Goal: Task Accomplishment & Management: Manage account settings

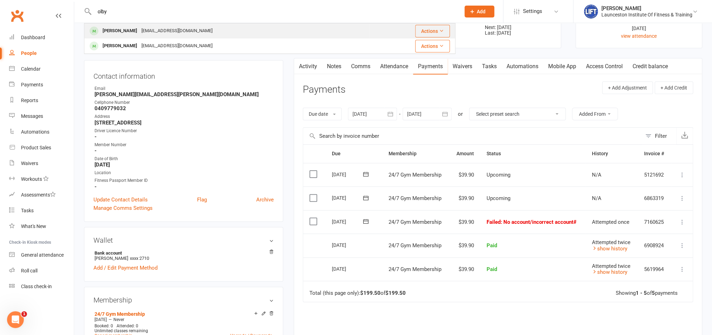
type input "olby"
click at [119, 31] on div "Colby Long" at bounding box center [119, 31] width 39 height 10
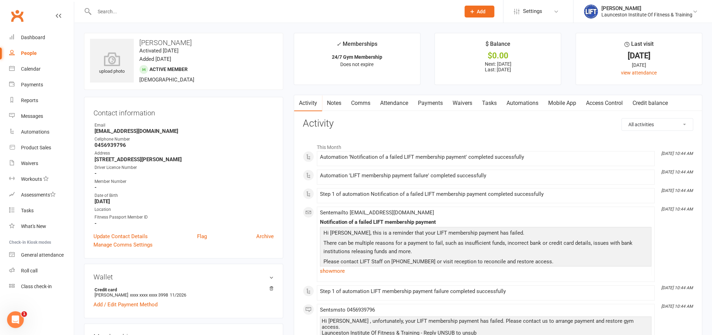
click at [427, 107] on link "Payments" at bounding box center [430, 103] width 35 height 16
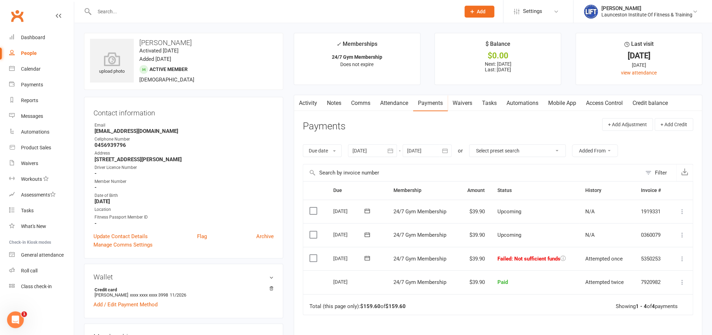
scroll to position [74, 0]
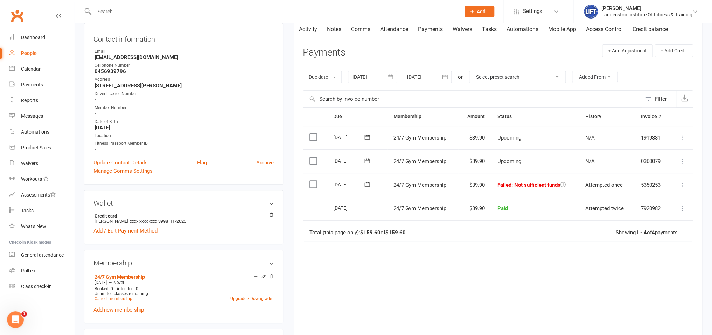
click at [682, 186] on icon at bounding box center [681, 185] width 7 height 7
click at [661, 254] on link "Retry now" at bounding box center [650, 255] width 69 height 14
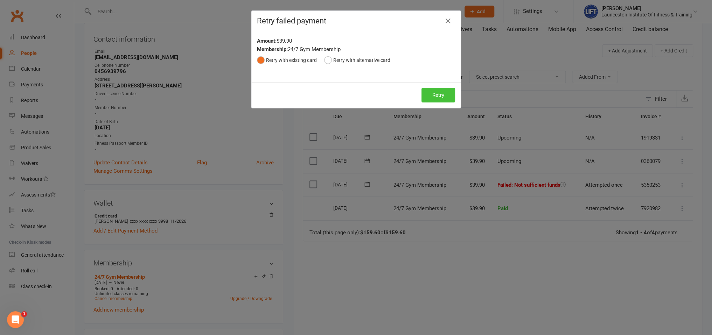
click at [439, 97] on button "Retry" at bounding box center [438, 95] width 34 height 15
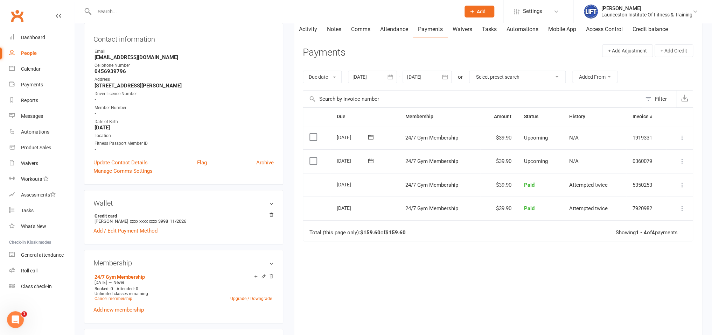
scroll to position [0, 0]
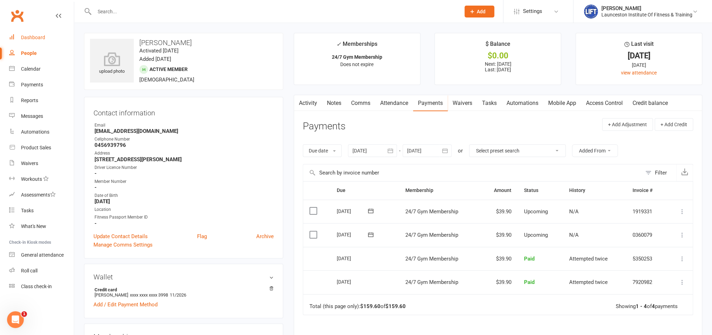
click at [36, 38] on div "Dashboard" at bounding box center [33, 38] width 24 height 6
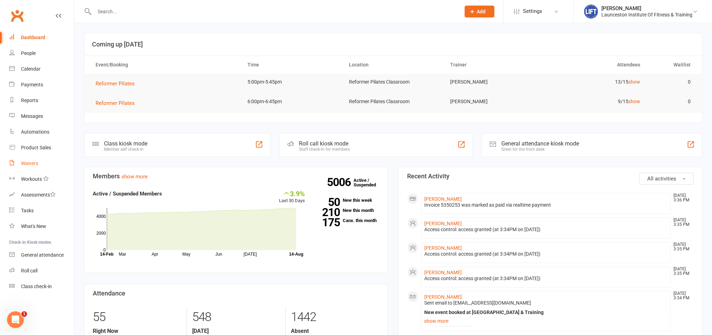
click at [26, 164] on div "Waivers" at bounding box center [29, 164] width 17 height 6
select select "100"
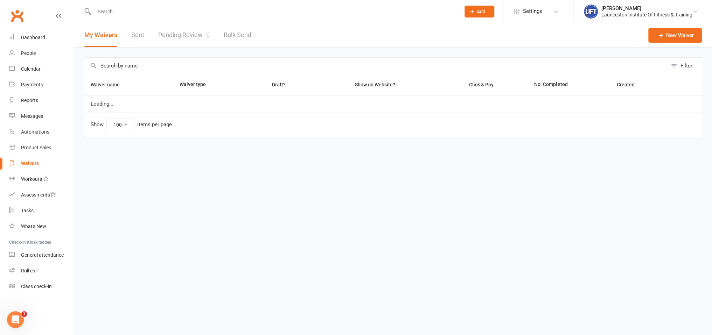
click at [184, 31] on link "Pending Review 0" at bounding box center [183, 35] width 51 height 24
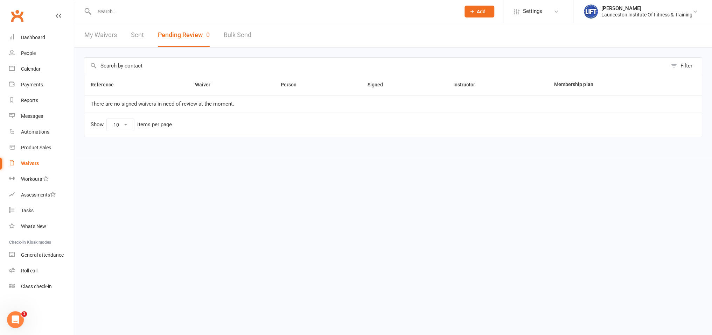
click at [118, 13] on input "text" at bounding box center [273, 12] width 363 height 10
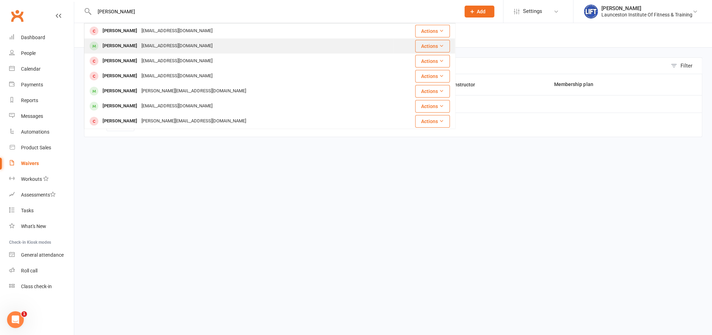
type input "anthony rodr"
click at [177, 47] on div "devajithrodrigo@gmail.com" at bounding box center [176, 46] width 75 height 10
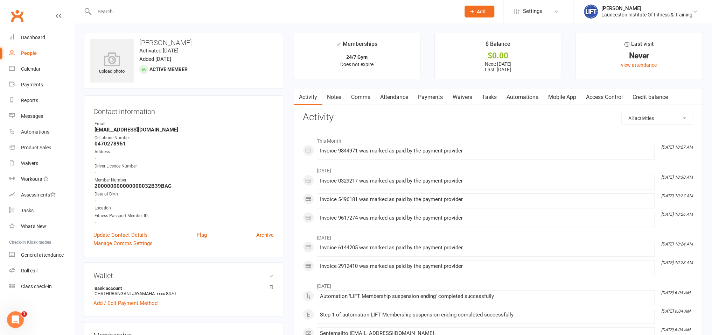
click at [438, 92] on link "Payments" at bounding box center [430, 97] width 35 height 16
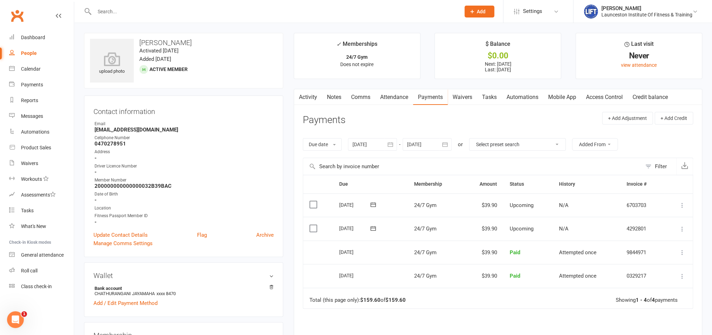
click at [464, 102] on link "Waivers" at bounding box center [461, 97] width 29 height 16
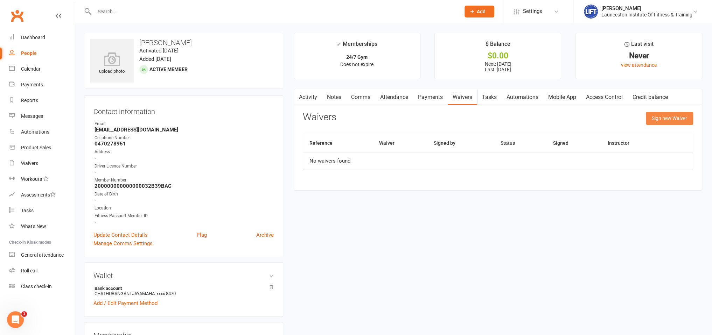
click at [662, 118] on button "Sign new Waiver" at bounding box center [668, 118] width 47 height 13
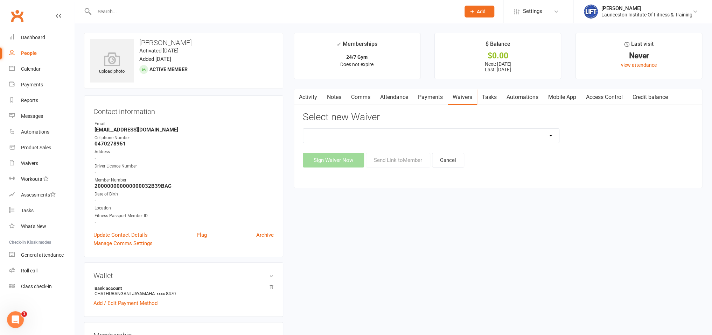
click at [484, 127] on div "Select new Waiver 24/7 Gym Membership Cancellation Form Casual Class Casual Pil…" at bounding box center [498, 140] width 390 height 56
click at [303, 129] on select "24/7 Gym Membership Cancellation Form Casual Class Casual Pilates Class Casual …" at bounding box center [431, 136] width 256 height 14
select select "12888"
click option "Cancellation Form" at bounding box center [0, 0] width 0 height 0
click at [390, 164] on button "Send Link to Member" at bounding box center [398, 160] width 64 height 15
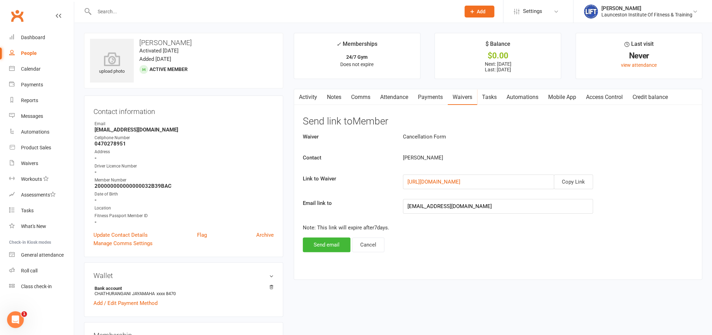
drag, startPoint x: 437, startPoint y: 102, endPoint x: 447, endPoint y: 99, distance: 9.8
click at [437, 102] on link "Payments" at bounding box center [430, 97] width 35 height 16
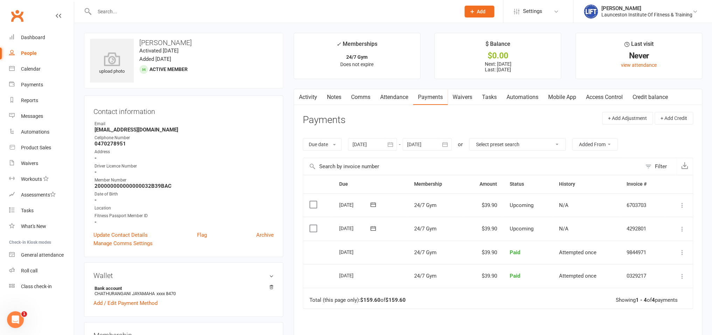
click at [460, 99] on link "Waivers" at bounding box center [461, 97] width 29 height 16
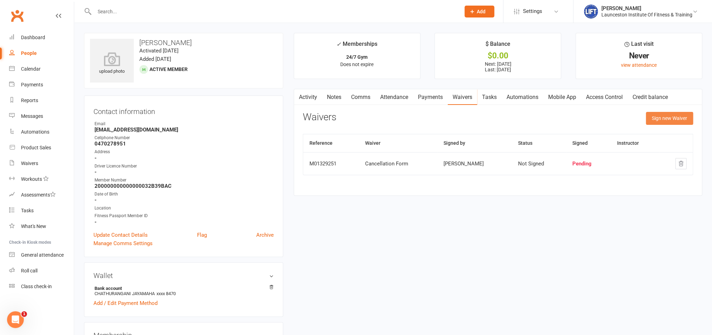
click at [667, 119] on button "Sign new Waiver" at bounding box center [668, 118] width 47 height 13
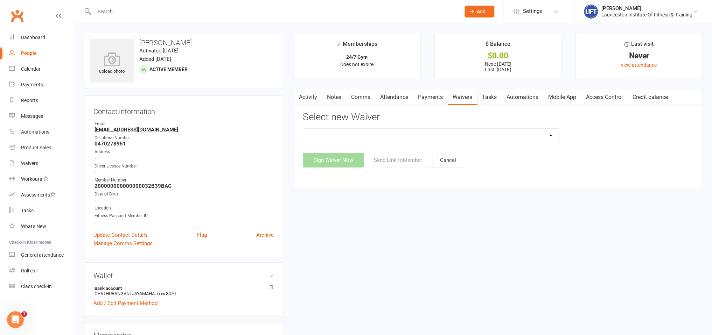
click at [303, 129] on select "24/7 Gym Membership Cancellation Form Casual Class Casual Pilates Class Casual …" at bounding box center [431, 136] width 256 height 14
select select "12888"
click option "Cancellation Form" at bounding box center [0, 0] width 0 height 0
click at [413, 159] on button "Send Link to Member" at bounding box center [398, 160] width 64 height 15
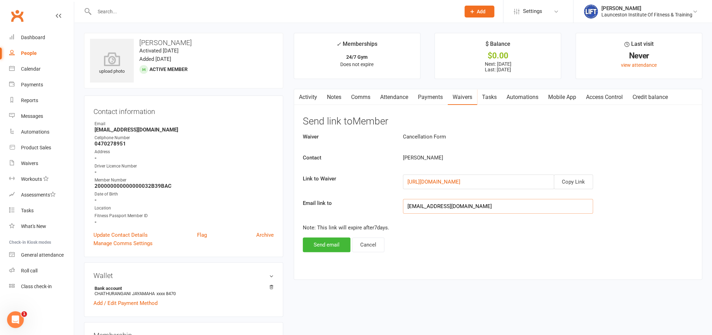
drag, startPoint x: 500, startPoint y: 209, endPoint x: 355, endPoint y: 221, distance: 146.1
click at [403, 214] on input "devajithrodrigo@gmail.com" at bounding box center [498, 206] width 190 height 15
paste input "devajithrodrigo@gmail.com"
type input "devajithrodrigo@gmail.com"
click at [331, 245] on button "Send email" at bounding box center [327, 245] width 48 height 15
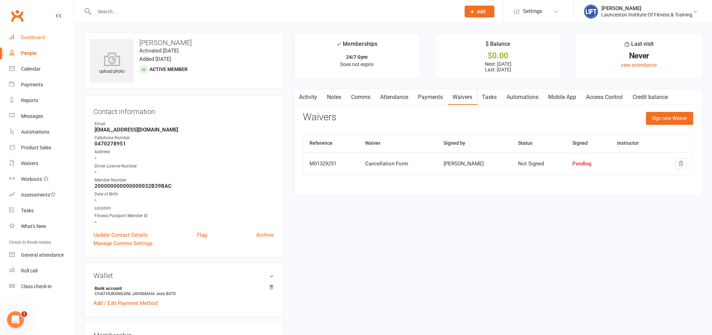
click at [36, 37] on div "Dashboard" at bounding box center [33, 38] width 24 height 6
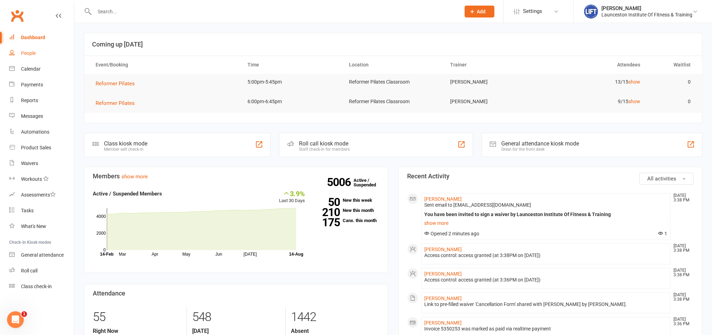
click at [16, 50] on link "People" at bounding box center [41, 53] width 65 height 16
select select "100"
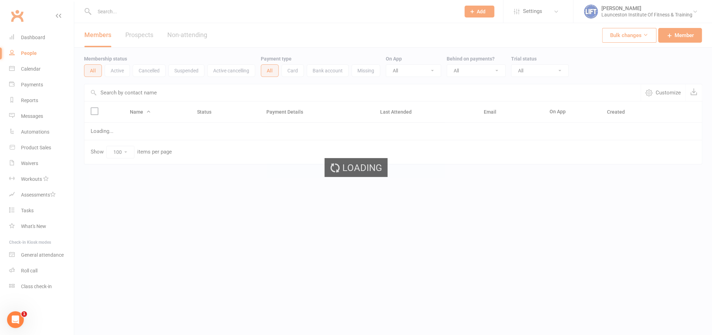
click at [132, 12] on div "Loading" at bounding box center [356, 167] width 712 height 335
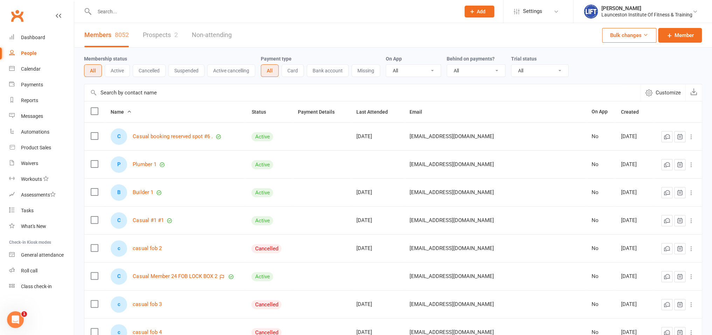
click at [128, 11] on input "text" at bounding box center [273, 12] width 363 height 10
drag, startPoint x: 45, startPoint y: 38, endPoint x: 132, endPoint y: 9, distance: 90.9
click at [45, 38] on link "Dashboard" at bounding box center [41, 38] width 65 height 16
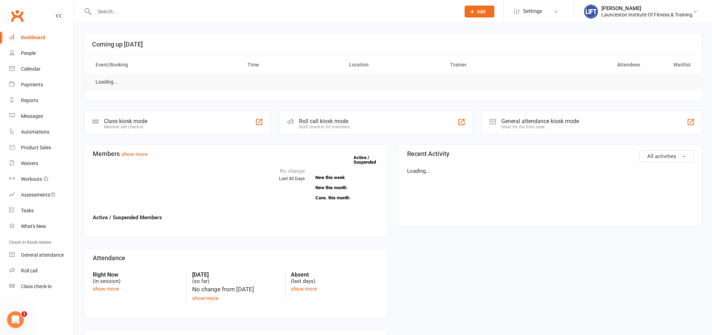
click at [134, 12] on input "text" at bounding box center [273, 12] width 363 height 10
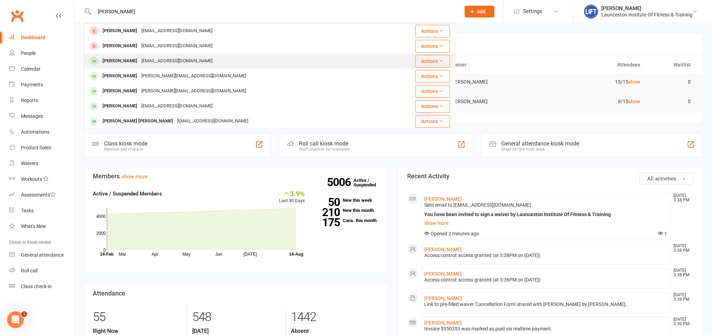
type input "rodrigo"
click at [155, 59] on div "devajithrodrigo@gmail.com" at bounding box center [176, 61] width 75 height 10
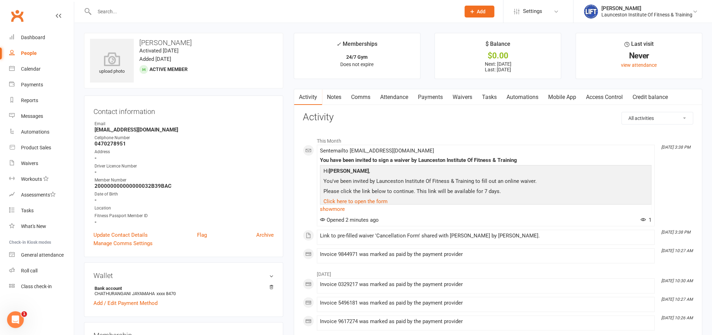
scroll to position [74, 0]
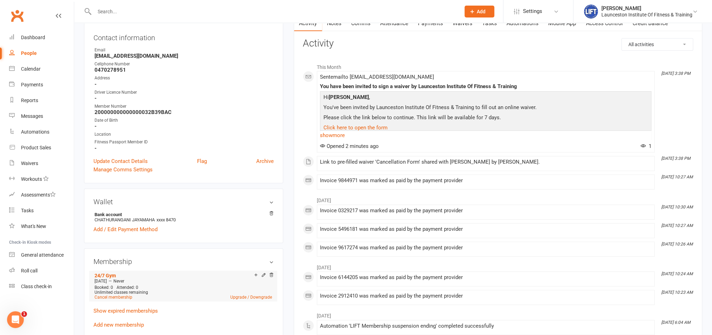
click at [117, 292] on span "Unlimited classes remaining" at bounding box center [121, 292] width 54 height 5
click at [119, 300] on link "Cancel membership" at bounding box center [113, 297] width 38 height 5
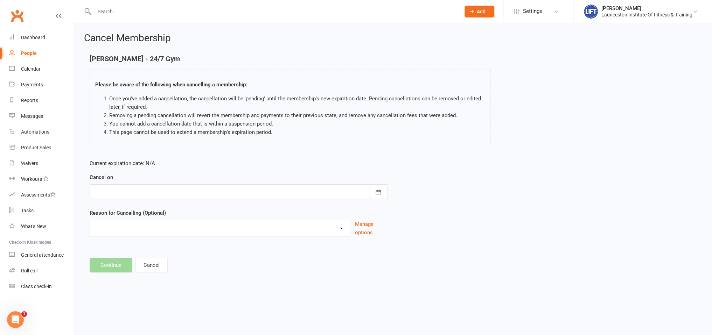
click at [164, 193] on div at bounding box center [239, 191] width 298 height 15
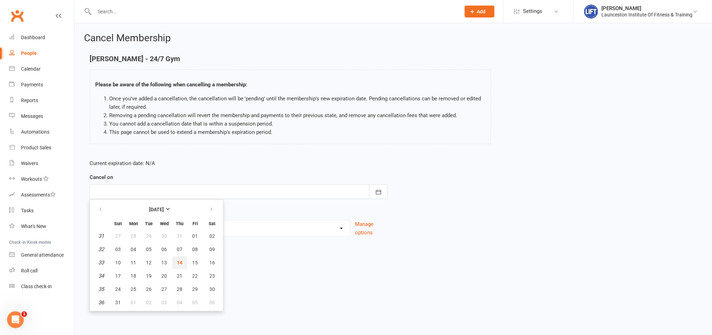
drag, startPoint x: 181, startPoint y: 265, endPoint x: 176, endPoint y: 265, distance: 5.2
click at [180, 265] on span "14" at bounding box center [180, 263] width 6 height 6
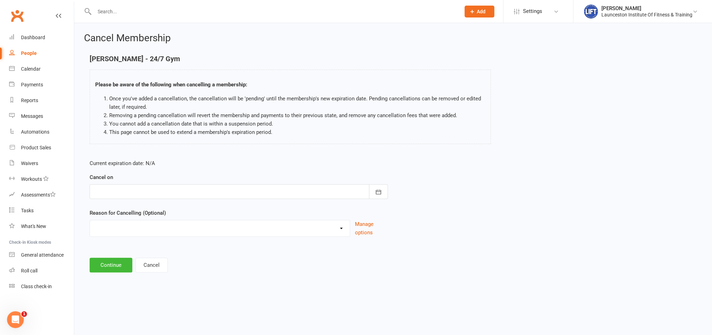
type input "[DATE]"
click at [98, 262] on button "Continue" at bounding box center [111, 265] width 43 height 15
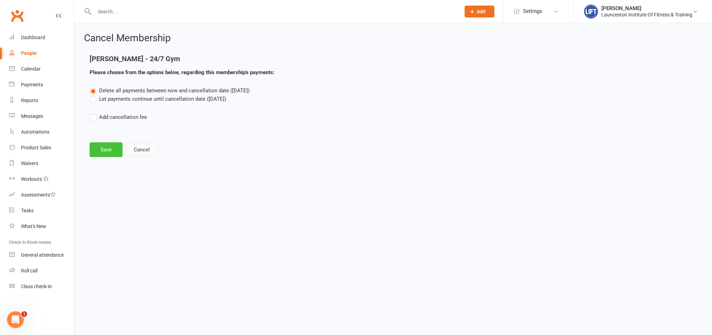
drag, startPoint x: 114, startPoint y: 148, endPoint x: 135, endPoint y: 150, distance: 21.5
click at [114, 148] on button "Save" at bounding box center [106, 149] width 33 height 15
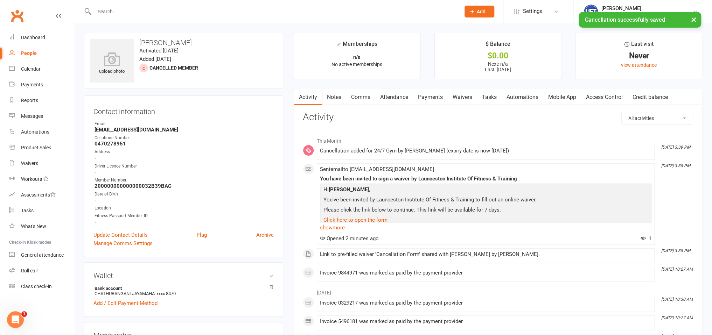
drag, startPoint x: 437, startPoint y: 103, endPoint x: 437, endPoint y: 98, distance: 4.9
click at [437, 104] on link "Payments" at bounding box center [430, 97] width 35 height 16
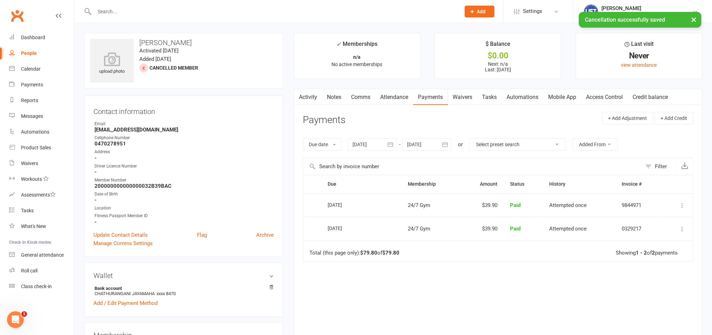
click at [393, 143] on icon "button" at bounding box center [390, 144] width 7 height 7
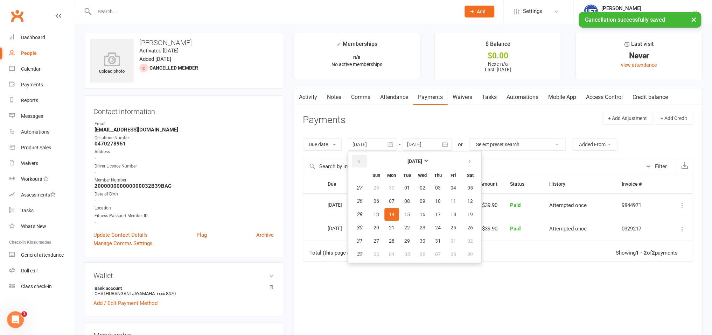
click at [358, 158] on button "button" at bounding box center [359, 161] width 15 height 13
drag, startPoint x: 358, startPoint y: 158, endPoint x: 366, endPoint y: 175, distance: 19.2
click at [358, 160] on button "button" at bounding box center [359, 161] width 15 height 13
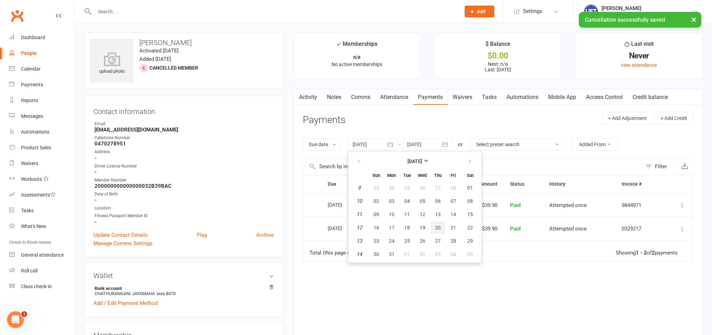
click at [440, 225] on span "20" at bounding box center [438, 228] width 6 height 6
type input "20 Mar 2025"
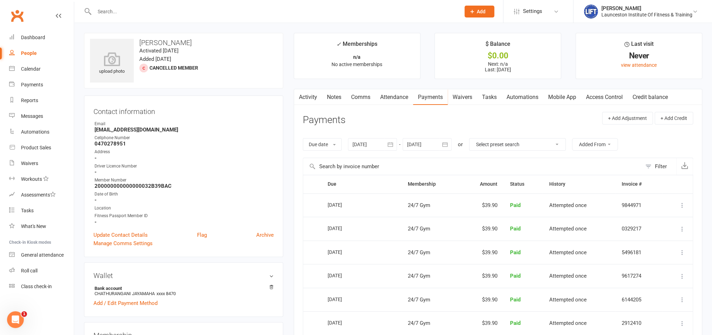
click at [459, 97] on link "Waivers" at bounding box center [461, 97] width 29 height 16
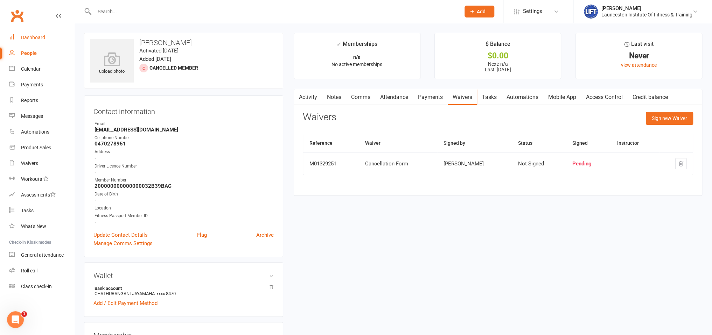
click at [33, 38] on div "Dashboard" at bounding box center [33, 38] width 24 height 6
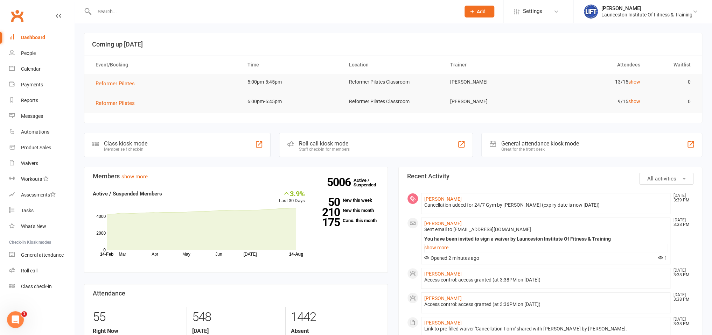
click at [134, 22] on div at bounding box center [269, 11] width 371 height 23
click at [135, 12] on input "text" at bounding box center [273, 12] width 363 height 10
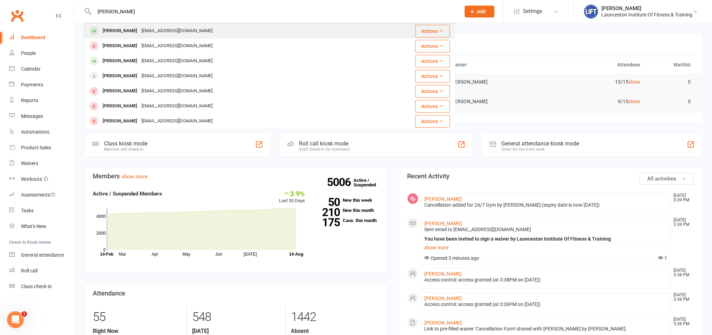
type input "ava millar"
click at [190, 29] on div "Ava Miller avarmiller@icloud.com" at bounding box center [239, 31] width 308 height 14
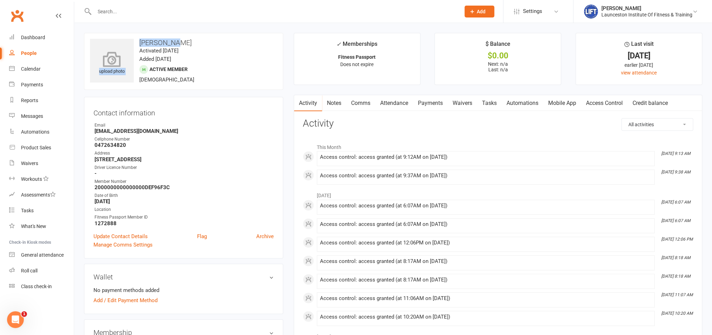
drag, startPoint x: 174, startPoint y: 44, endPoint x: 133, endPoint y: 43, distance: 40.2
click at [133, 43] on div "upload photo Ava Miller Activated 20 January, 2025 Added 20 January, 2025 Activ…" at bounding box center [183, 61] width 199 height 57
click at [160, 40] on h3 "Ava Miller" at bounding box center [183, 43] width 187 height 8
drag, startPoint x: 170, startPoint y: 43, endPoint x: 140, endPoint y: 43, distance: 30.1
click at [140, 43] on h3 "Ava Miller" at bounding box center [183, 43] width 187 height 8
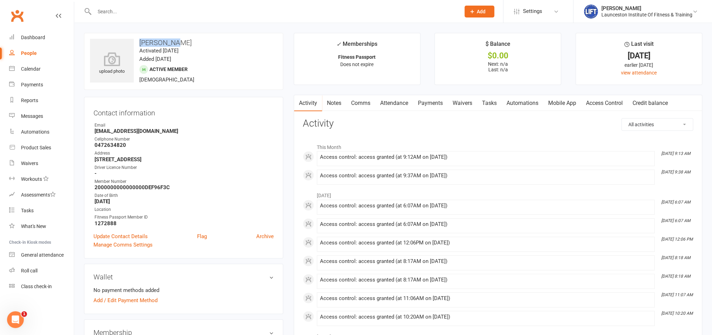
copy h3 "Ava Miller"
click at [290, 23] on div at bounding box center [269, 11] width 371 height 23
click at [44, 36] on div "Dashboard" at bounding box center [33, 38] width 24 height 6
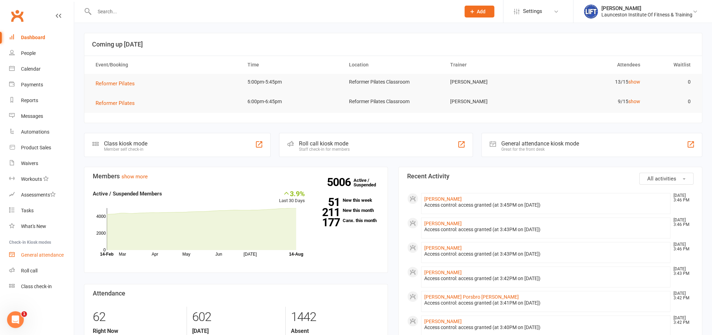
click at [54, 258] on link "General attendance" at bounding box center [41, 255] width 65 height 16
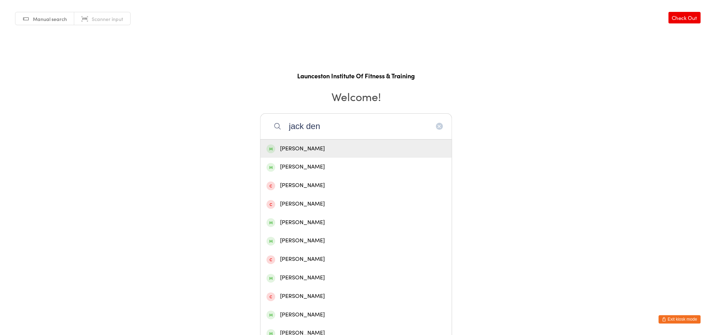
type input "jack den"
click at [361, 155] on div "Jack Demden" at bounding box center [355, 149] width 191 height 19
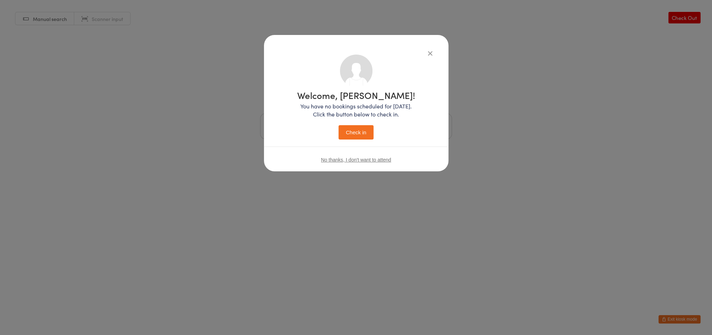
click at [366, 137] on button "Check in" at bounding box center [355, 132] width 35 height 14
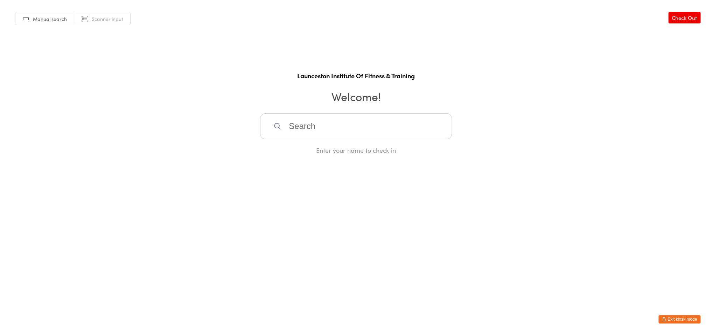
click at [327, 124] on input "search" at bounding box center [356, 126] width 192 height 26
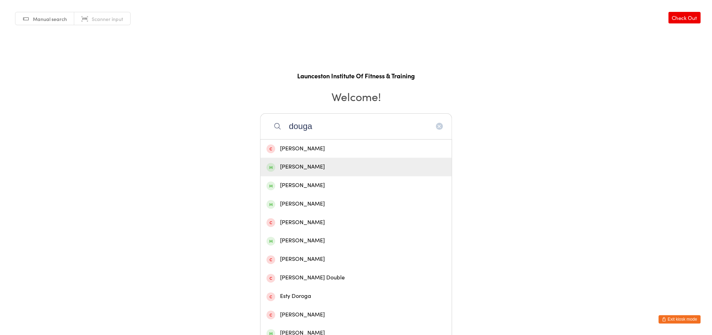
type input "douga"
click at [355, 170] on div "Dougal Fyffe" at bounding box center [355, 166] width 179 height 9
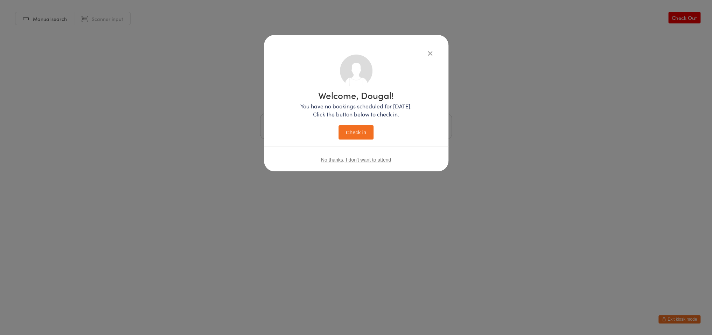
click at [347, 130] on button "Check in" at bounding box center [355, 132] width 35 height 14
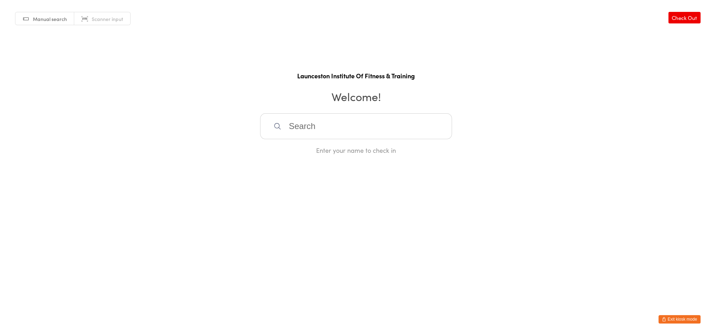
click at [690, 319] on button "Exit kiosk mode" at bounding box center [679, 319] width 42 height 8
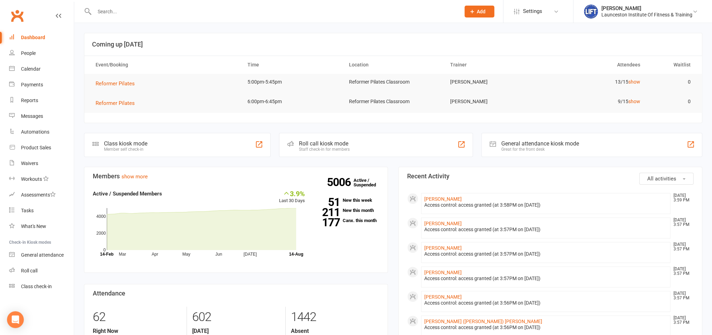
click at [199, 15] on input "text" at bounding box center [273, 12] width 363 height 10
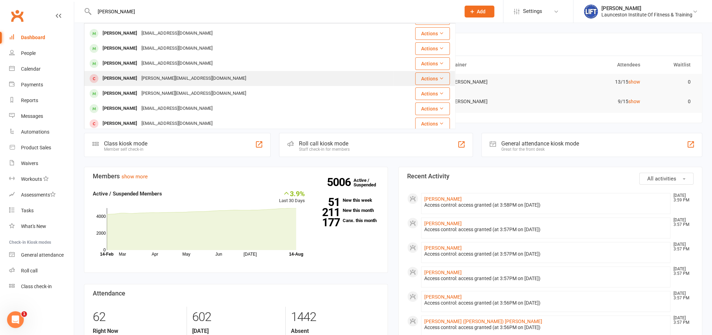
scroll to position [154, 0]
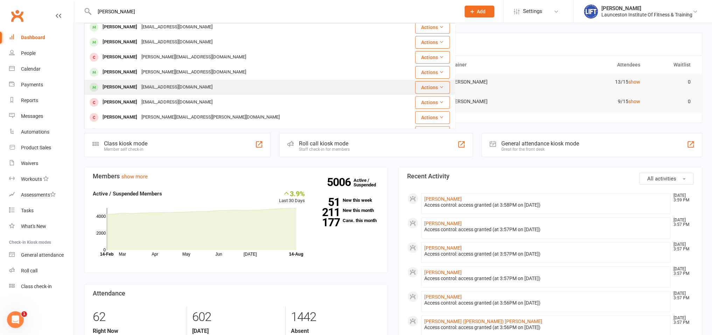
type input "brooke"
click at [218, 86] on div "Brooke Miller brooke.eliza2001@gmail.com" at bounding box center [239, 87] width 308 height 14
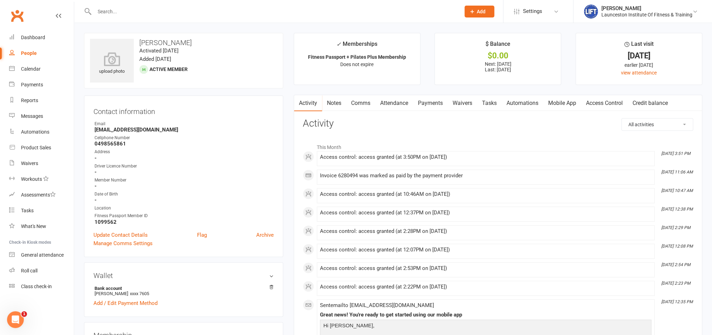
click at [419, 103] on link "Payments" at bounding box center [430, 103] width 35 height 16
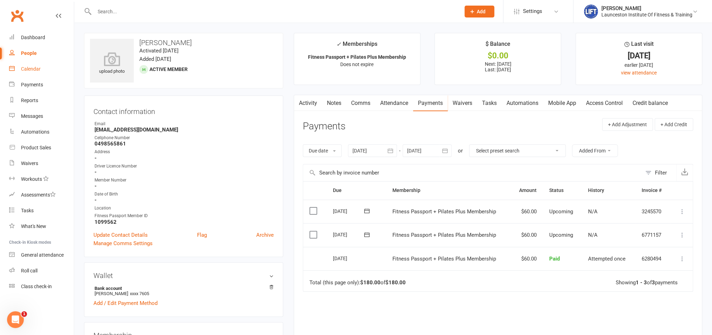
click at [41, 70] on link "Calendar" at bounding box center [41, 69] width 65 height 16
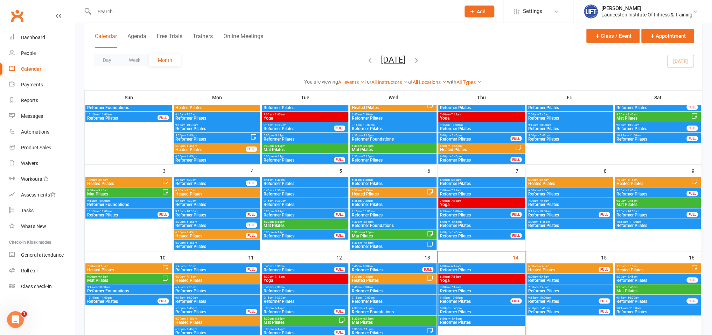
scroll to position [111, 0]
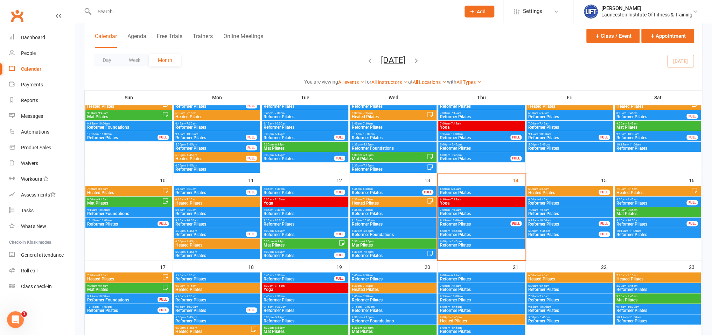
click at [480, 232] on span "5:00pm - 5:45pm" at bounding box center [481, 231] width 84 height 3
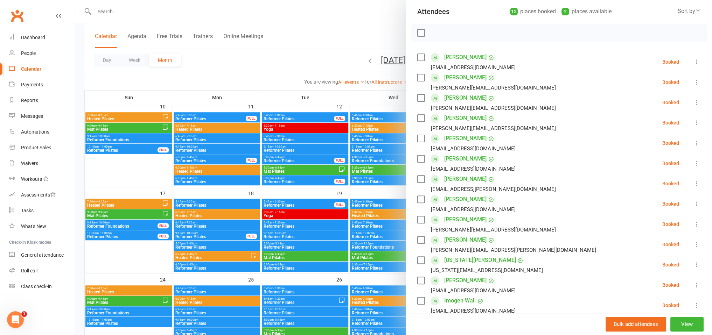
scroll to position [116, 0]
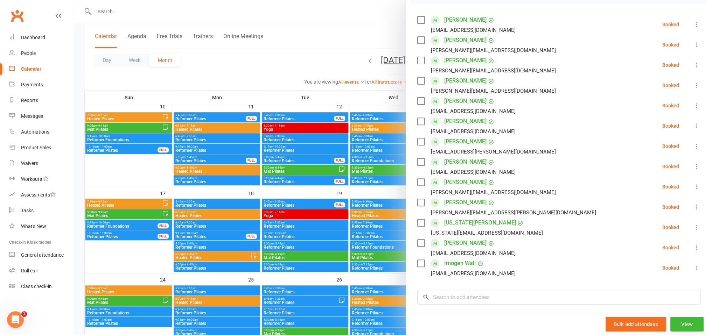
click at [696, 186] on icon at bounding box center [696, 186] width 7 height 7
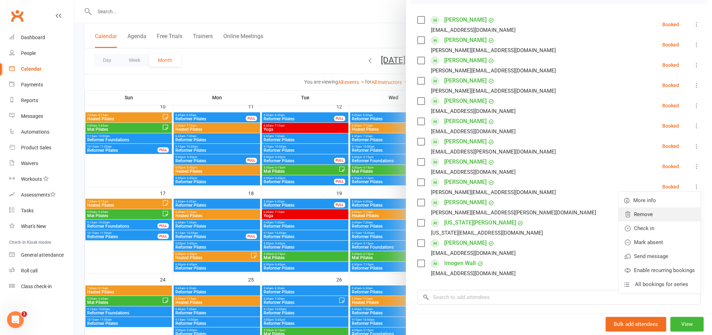
click at [669, 215] on link "Remove" at bounding box center [659, 214] width 82 height 14
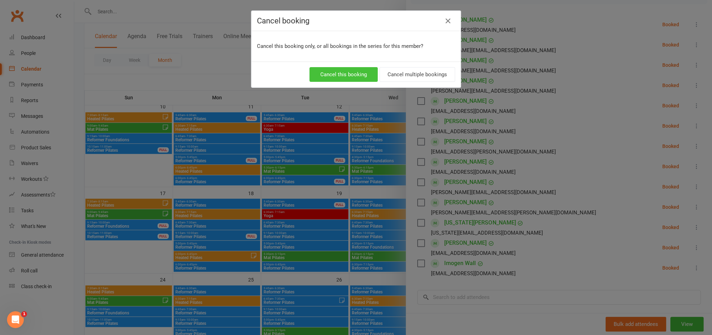
click at [346, 72] on button "Cancel this booking" at bounding box center [343, 74] width 68 height 15
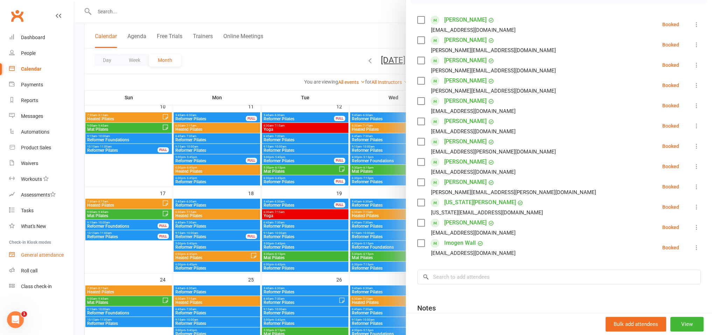
click at [56, 254] on div "General attendance" at bounding box center [42, 255] width 43 height 6
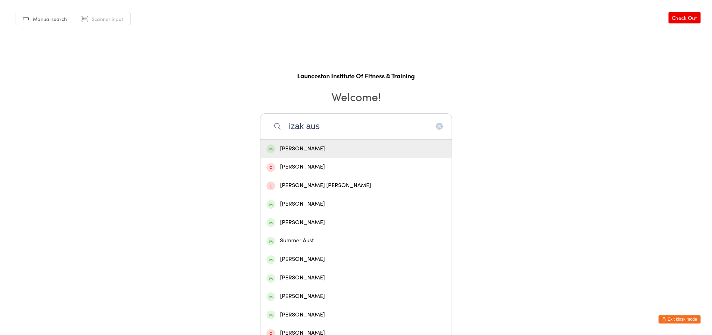
type input "izak aus"
click at [369, 153] on div "Izaak Austen" at bounding box center [355, 149] width 191 height 19
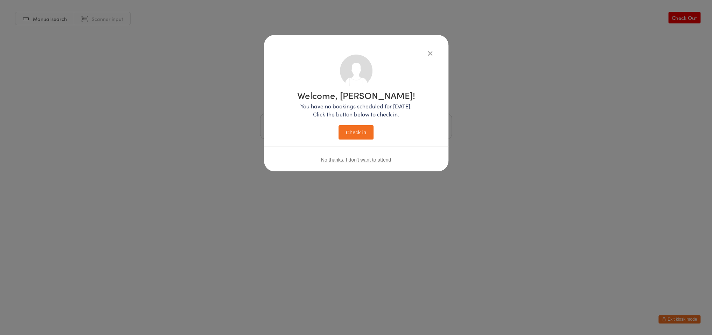
click at [359, 138] on button "Check in" at bounding box center [355, 132] width 35 height 14
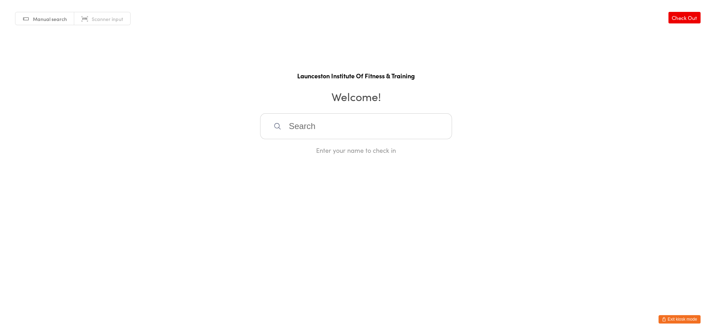
click at [679, 320] on button "Exit kiosk mode" at bounding box center [679, 319] width 42 height 8
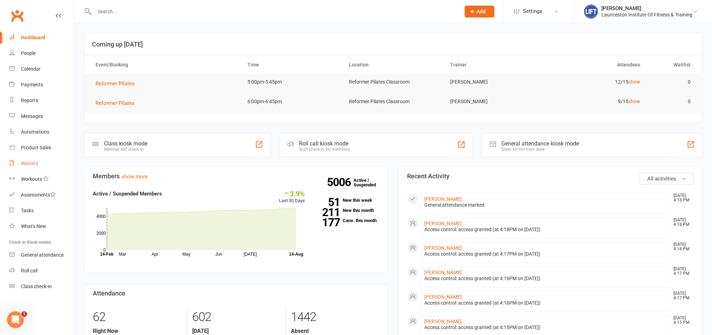
click at [31, 163] on div "Waivers" at bounding box center [29, 164] width 17 height 6
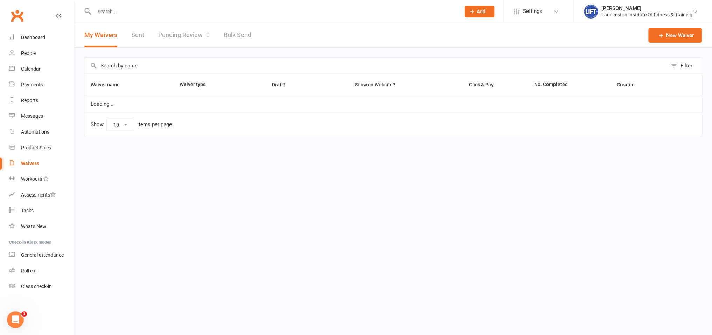
select select "100"
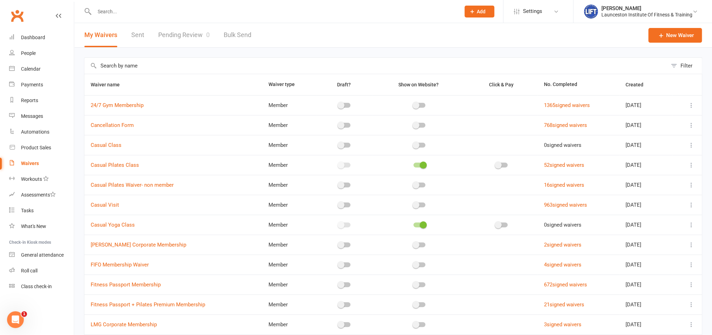
click at [184, 34] on link "Pending Review 0" at bounding box center [183, 35] width 51 height 24
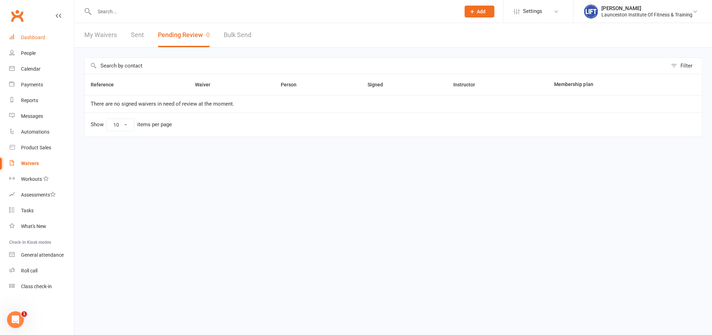
click at [35, 38] on div "Dashboard" at bounding box center [33, 38] width 24 height 6
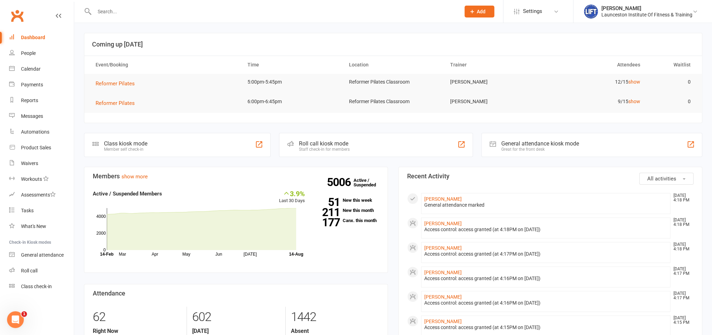
click at [255, 13] on input "text" at bounding box center [273, 12] width 363 height 10
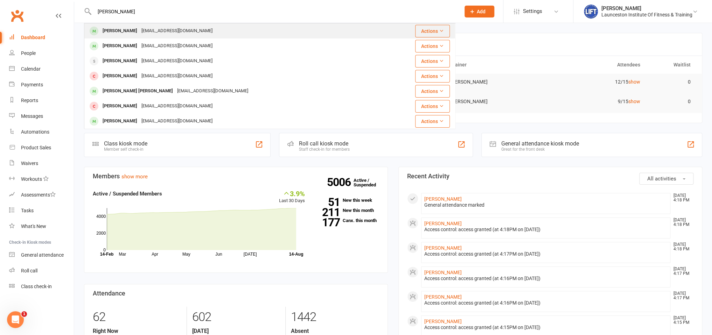
type input "dorothy knigh"
click at [204, 37] on div "Dorothy Knight knightlhynneth@gmail.com" at bounding box center [234, 31] width 298 height 14
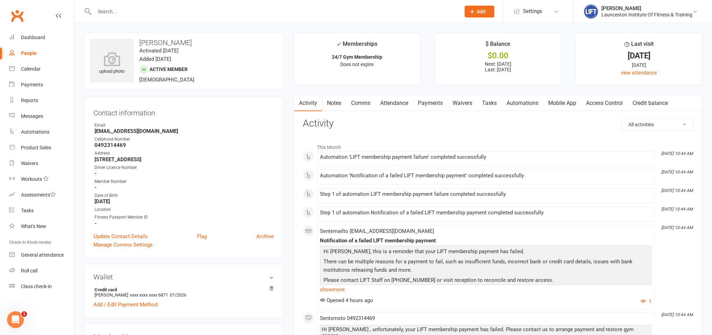
click at [437, 107] on link "Payments" at bounding box center [430, 103] width 35 height 16
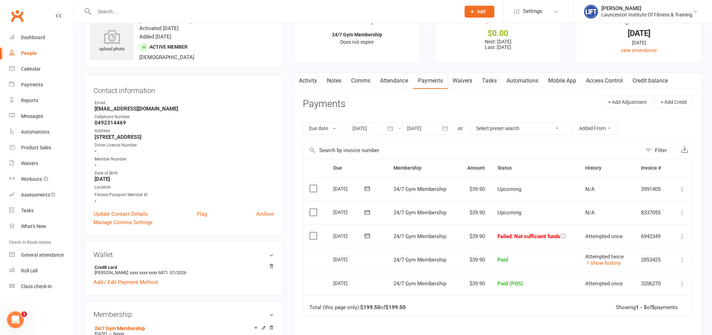
scroll to position [37, 0]
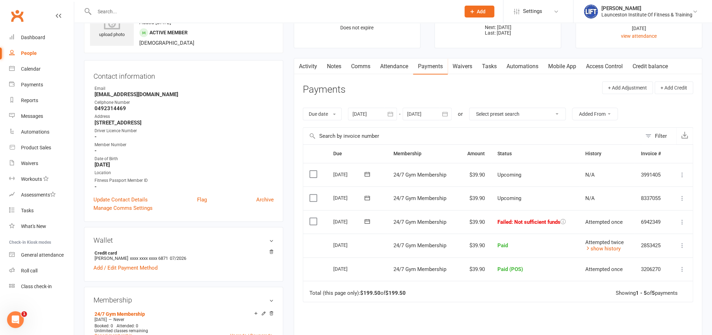
click at [682, 221] on icon at bounding box center [681, 222] width 7 height 7
click at [662, 246] on link "Mark as Paid (POS)" at bounding box center [650, 250] width 69 height 14
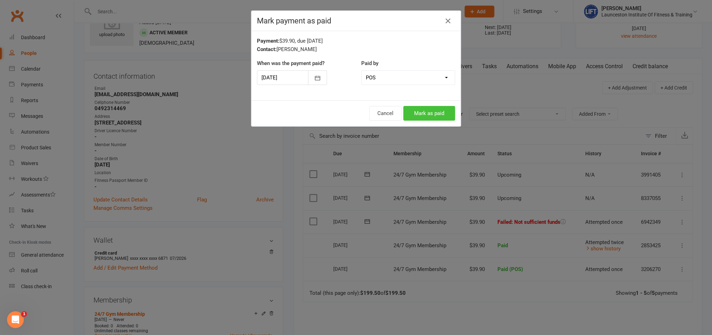
click at [439, 107] on button "Mark as paid" at bounding box center [429, 113] width 52 height 15
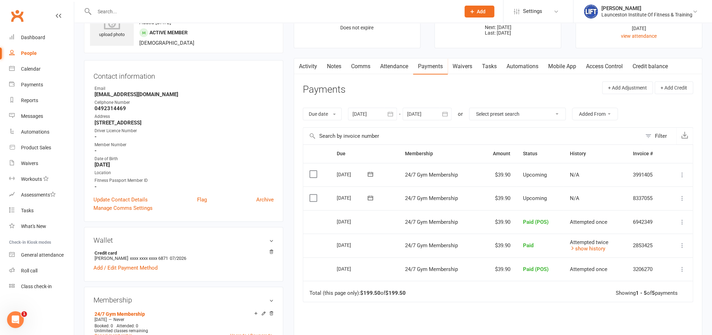
click at [152, 8] on input "text" at bounding box center [273, 12] width 363 height 10
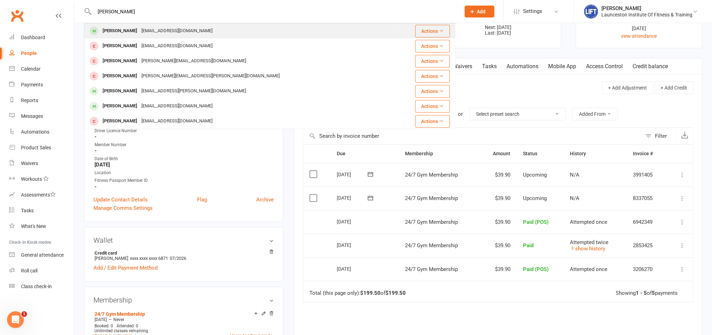
type input "lewis fiinl"
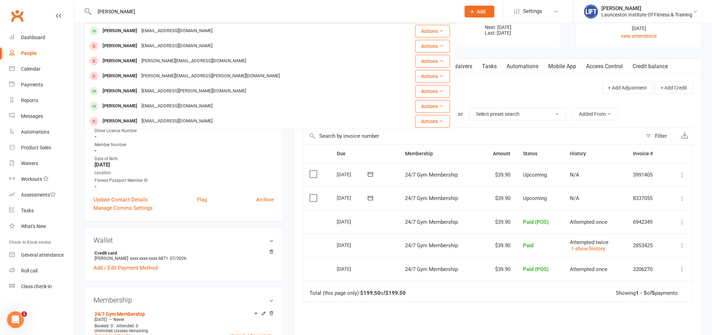
click at [181, 30] on div "Lewisfindlay34@gmail.com" at bounding box center [176, 31] width 75 height 10
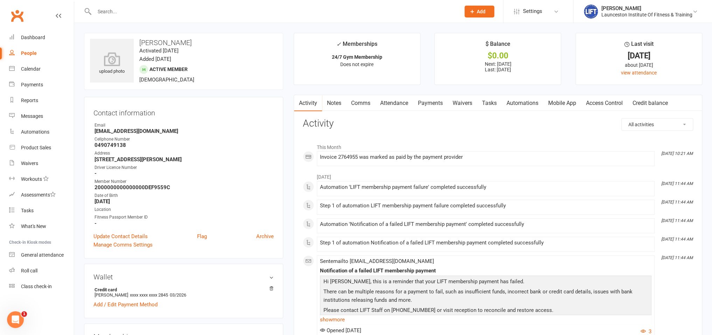
click at [430, 109] on link "Payments" at bounding box center [430, 103] width 35 height 16
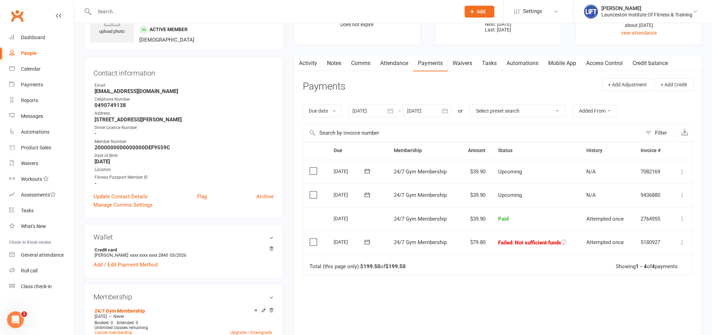
scroll to position [74, 0]
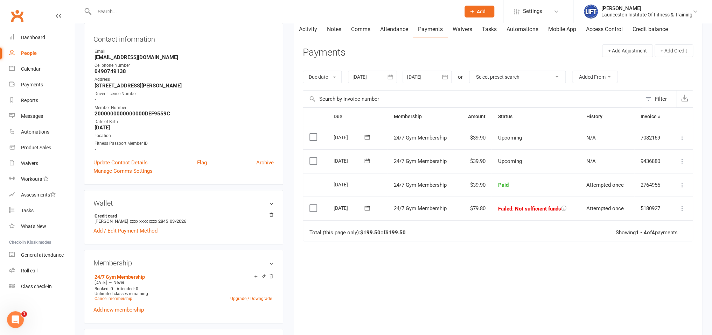
click at [397, 72] on button "button" at bounding box center [390, 77] width 13 height 13
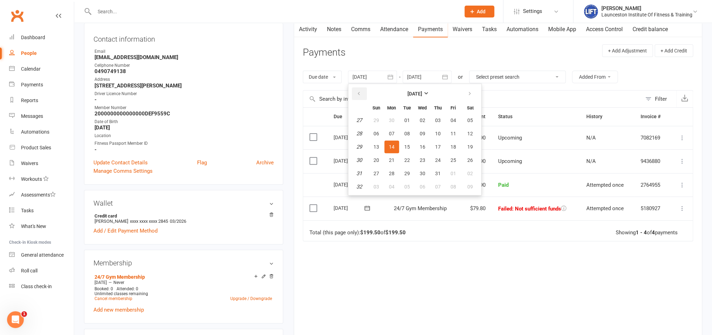
click at [365, 90] on button "button" at bounding box center [359, 93] width 15 height 13
click at [362, 90] on button "button" at bounding box center [359, 93] width 15 height 13
click at [397, 122] on button "31" at bounding box center [391, 120] width 15 height 13
type input "31 Mar 2025"
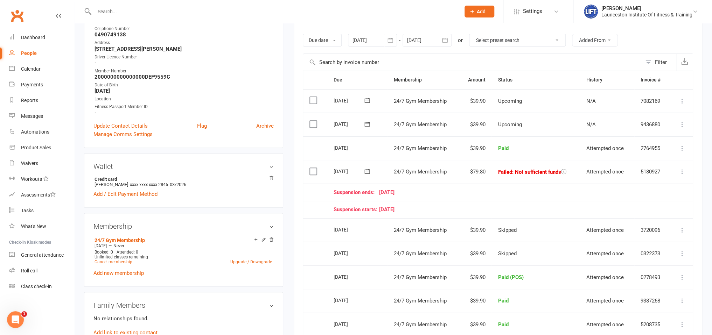
scroll to position [0, 0]
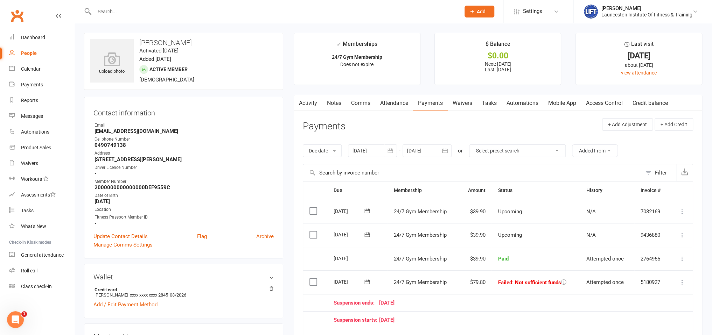
click at [685, 280] on icon at bounding box center [681, 282] width 7 height 7
click at [661, 309] on link "Mark as Paid (POS)" at bounding box center [650, 310] width 69 height 14
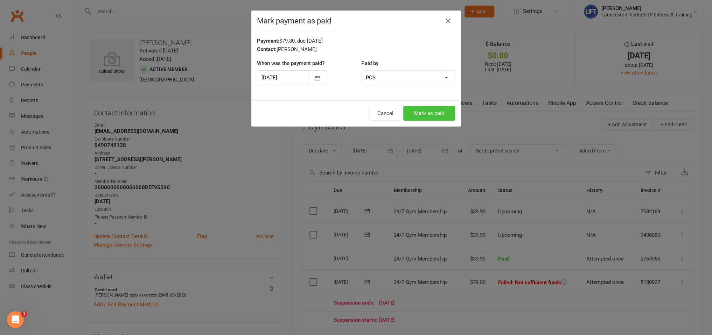
click at [430, 112] on button "Mark as paid" at bounding box center [429, 113] width 52 height 15
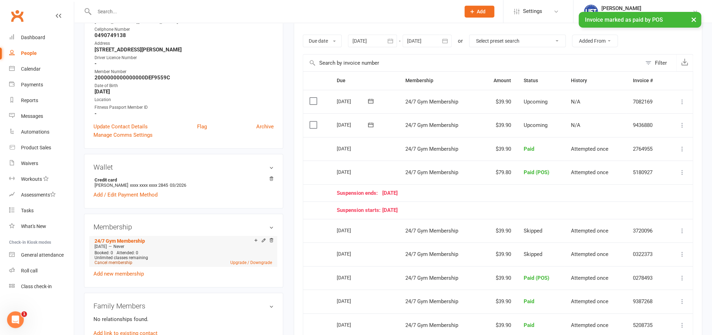
scroll to position [111, 0]
click at [121, 264] on link "Cancel membership" at bounding box center [113, 262] width 38 height 5
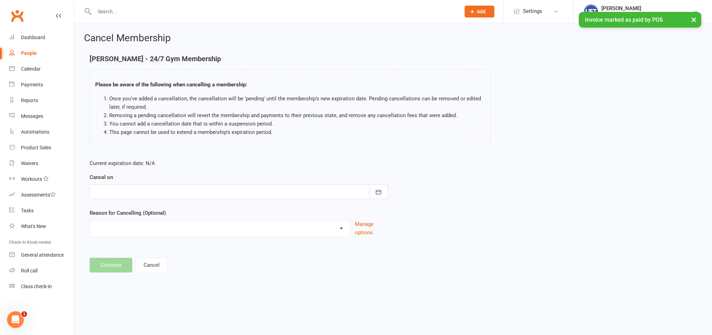
click at [245, 196] on div at bounding box center [239, 191] width 298 height 15
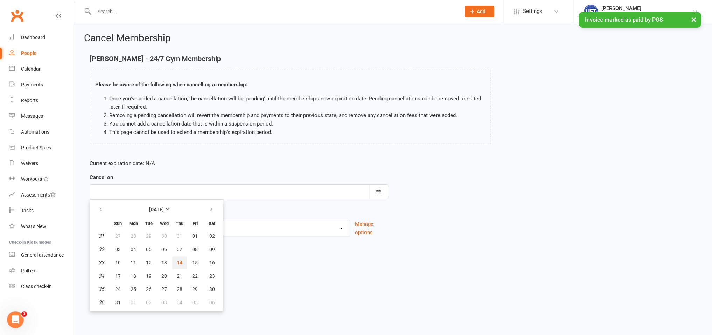
click at [181, 262] on span "14" at bounding box center [180, 263] width 6 height 6
type input "14 Aug 2025"
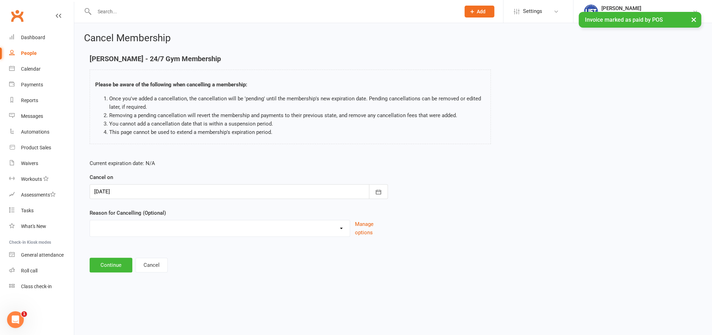
drag, startPoint x: 91, startPoint y: 248, endPoint x: 94, endPoint y: 253, distance: 5.0
click at [94, 253] on main "Lewis Findlay - 24/7 Gym Membership Please be aware of the following when cance…" at bounding box center [393, 164] width 618 height 218
click at [108, 266] on button "Continue" at bounding box center [111, 265] width 43 height 15
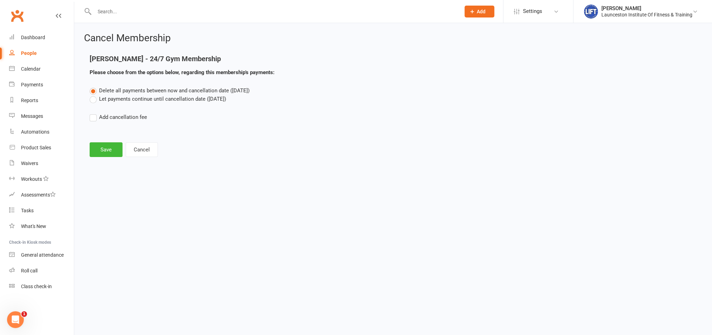
click at [119, 102] on label "Let payments continue until cancellation date (Aug 14, 2025)" at bounding box center [158, 99] width 136 height 8
click at [94, 95] on input "Let payments continue until cancellation date (Aug 14, 2025)" at bounding box center [92, 95] width 5 height 0
click at [112, 149] on button "Save" at bounding box center [106, 149] width 33 height 15
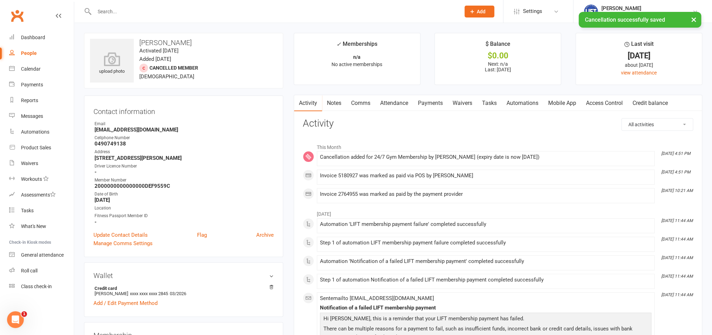
click at [456, 102] on link "Waivers" at bounding box center [461, 103] width 29 height 16
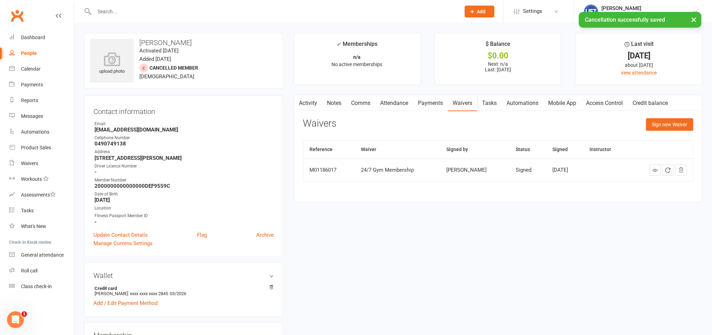
click at [428, 99] on link "Payments" at bounding box center [430, 103] width 35 height 16
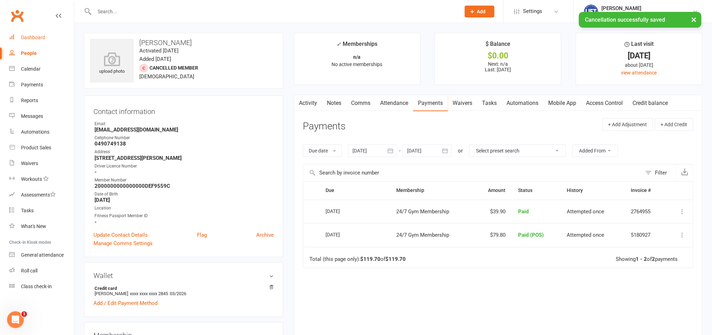
click at [37, 38] on div "Dashboard" at bounding box center [33, 38] width 24 height 6
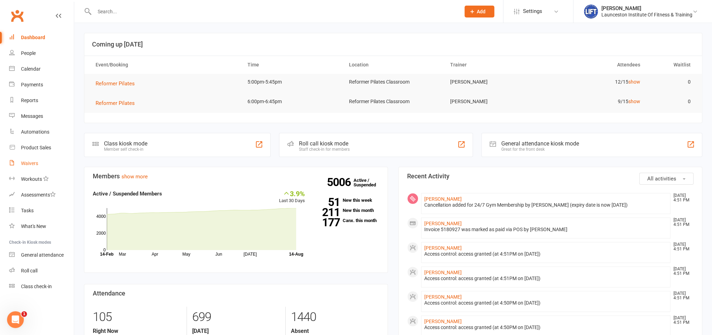
click at [34, 166] on div "Waivers" at bounding box center [29, 164] width 17 height 6
select select "100"
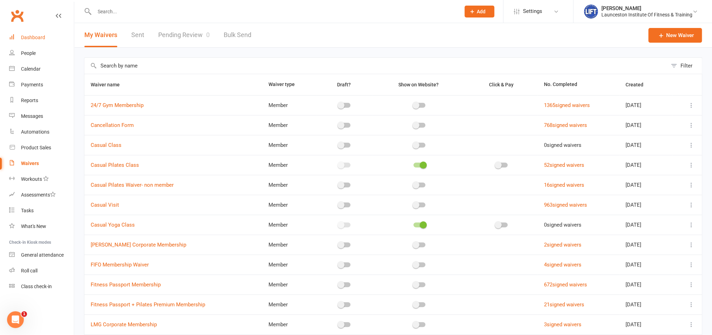
click at [36, 37] on div "Dashboard" at bounding box center [33, 38] width 24 height 6
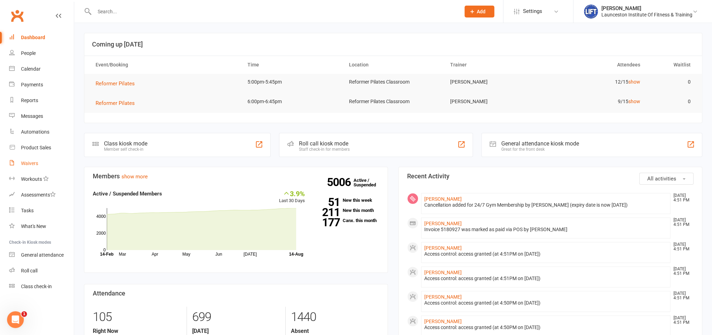
click at [30, 163] on div "Waivers" at bounding box center [29, 164] width 17 height 6
select select "100"
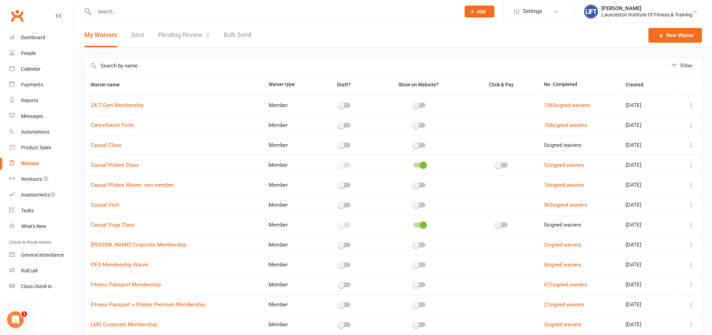
click at [185, 43] on link "Pending Review 0" at bounding box center [183, 35] width 51 height 24
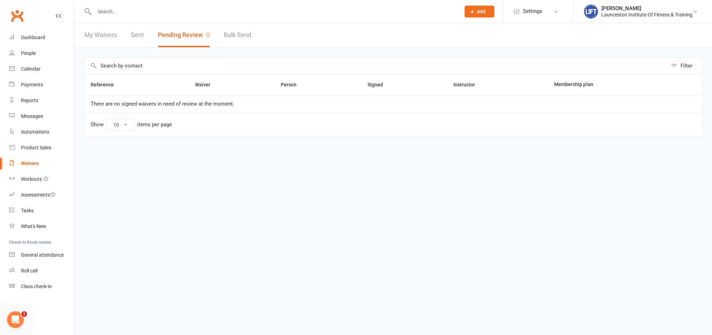
click at [177, 39] on button "Pending Review 0" at bounding box center [184, 35] width 52 height 24
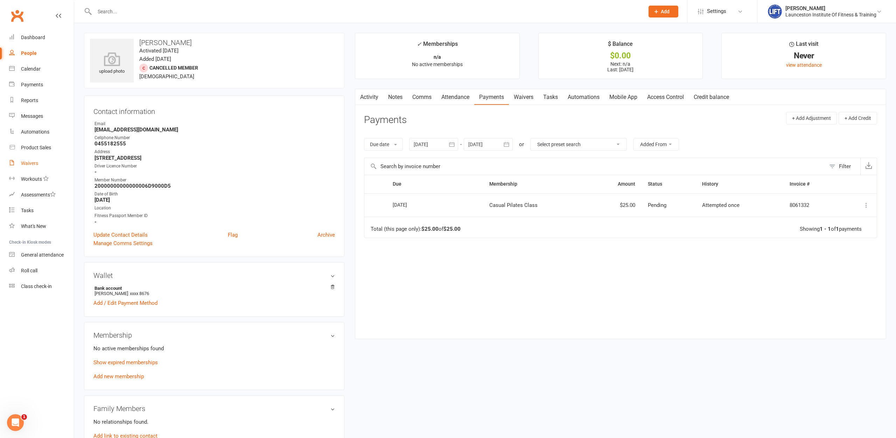
click at [27, 162] on div "Waivers" at bounding box center [29, 164] width 17 height 6
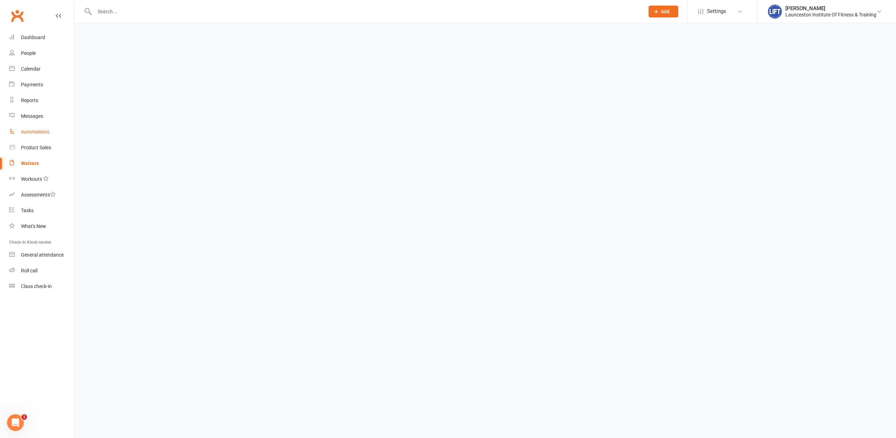
select select "100"
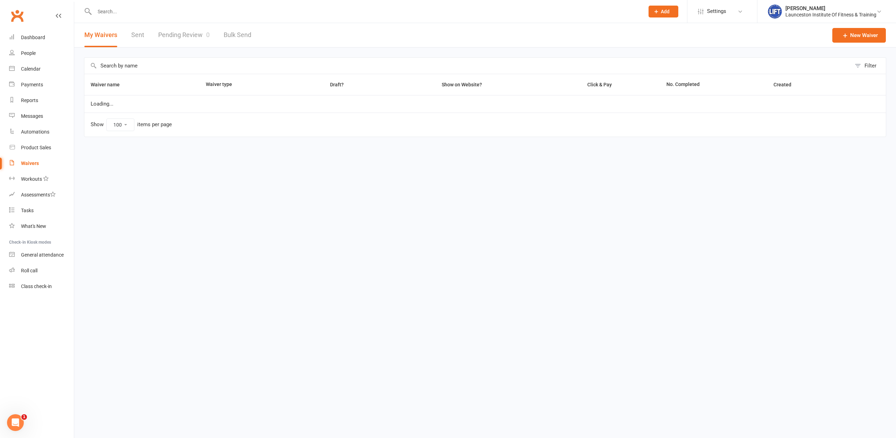
click at [169, 41] on link "Pending Review 0" at bounding box center [183, 35] width 51 height 24
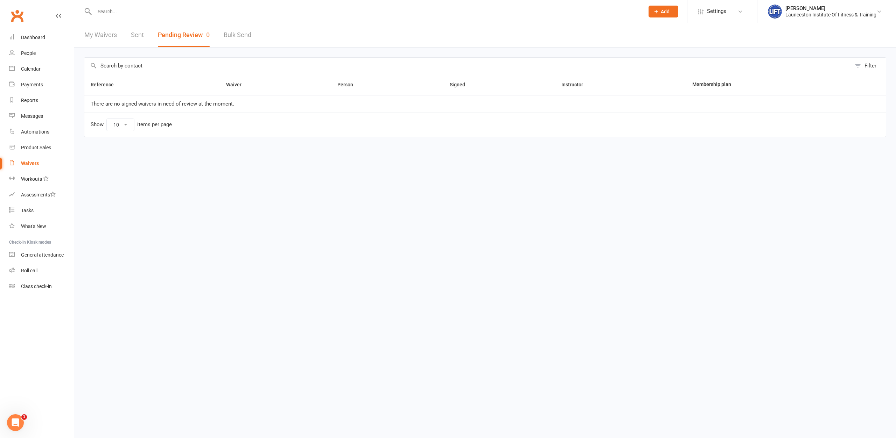
click at [242, 12] on input "text" at bounding box center [365, 12] width 547 height 10
click at [26, 68] on div "Calendar" at bounding box center [31, 69] width 20 height 6
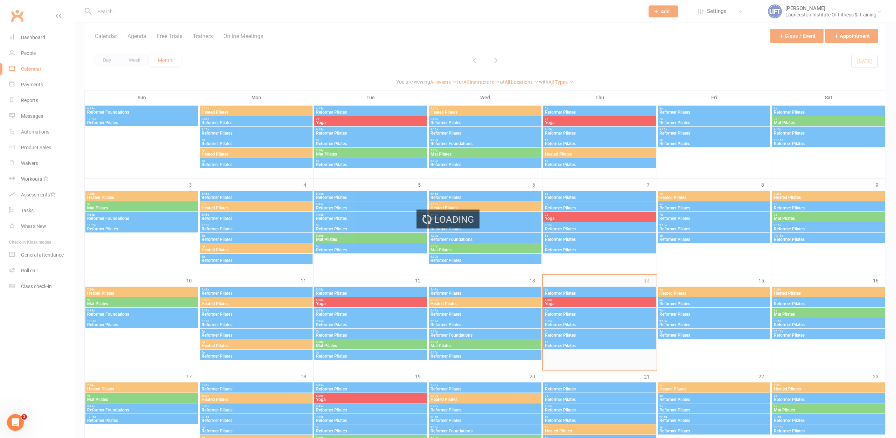
scroll to position [71, 0]
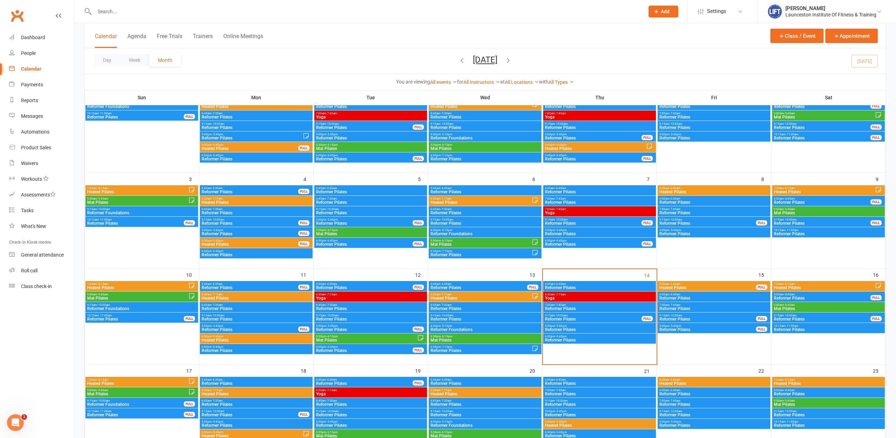
click at [586, 326] on span "5:00pm - 5:45pm" at bounding box center [599, 326] width 110 height 3
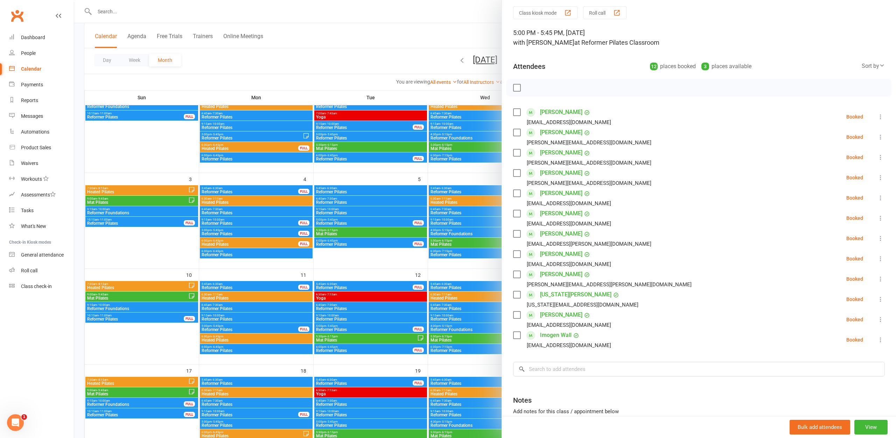
scroll to position [38, 0]
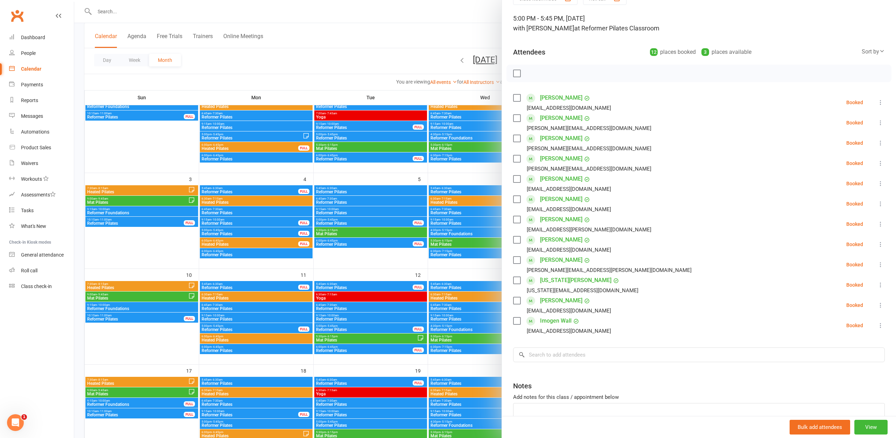
click at [492, 272] on div at bounding box center [484, 219] width 821 height 438
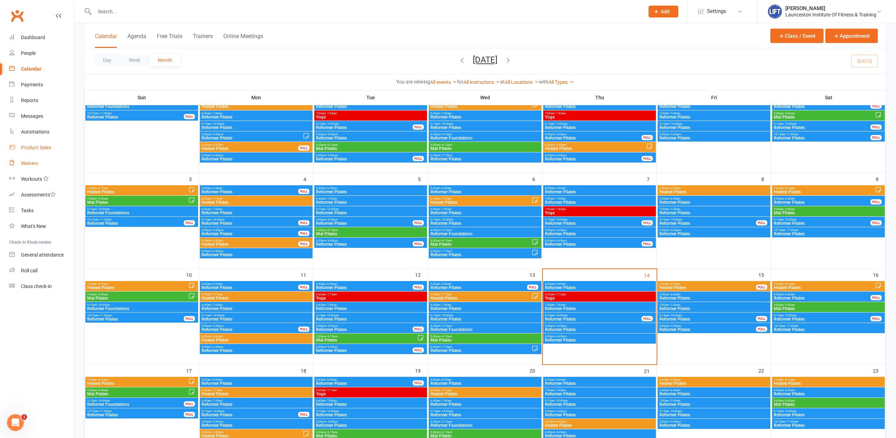
drag, startPoint x: 22, startPoint y: 151, endPoint x: 21, endPoint y: 161, distance: 9.1
click at [22, 152] on link "Product Sales" at bounding box center [41, 148] width 65 height 16
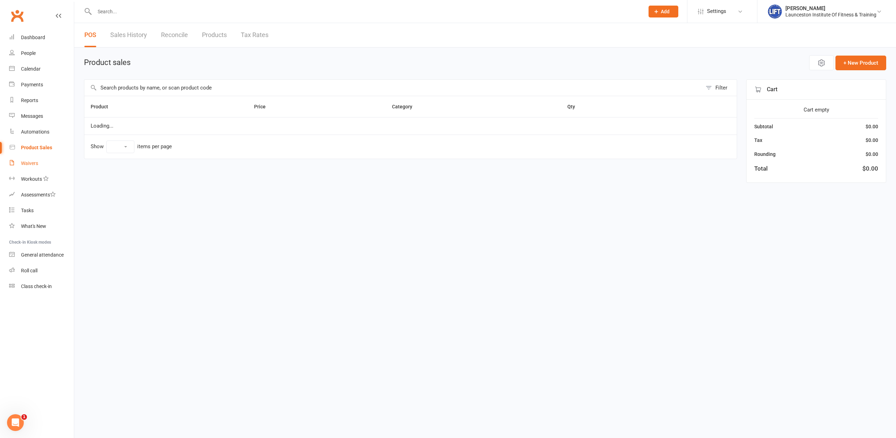
click at [22, 161] on div "Waivers" at bounding box center [29, 164] width 17 height 6
select select "100"
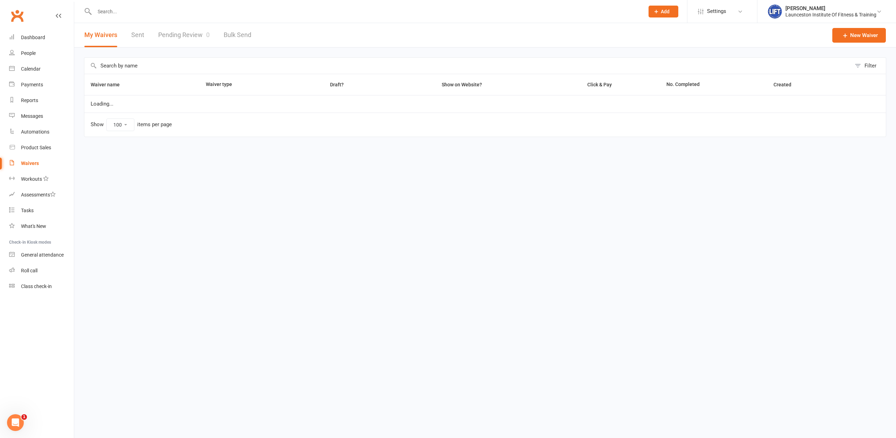
click at [152, 32] on div "My Waivers Sent Pending Review 0 Bulk Send" at bounding box center [167, 35] width 187 height 24
click at [182, 30] on link "Pending Review 0" at bounding box center [183, 35] width 51 height 24
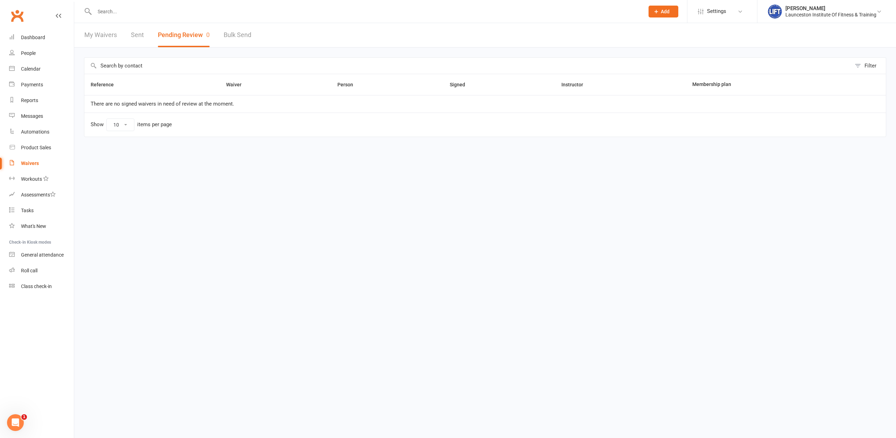
click at [226, 43] on link "Bulk Send" at bounding box center [238, 35] width 28 height 24
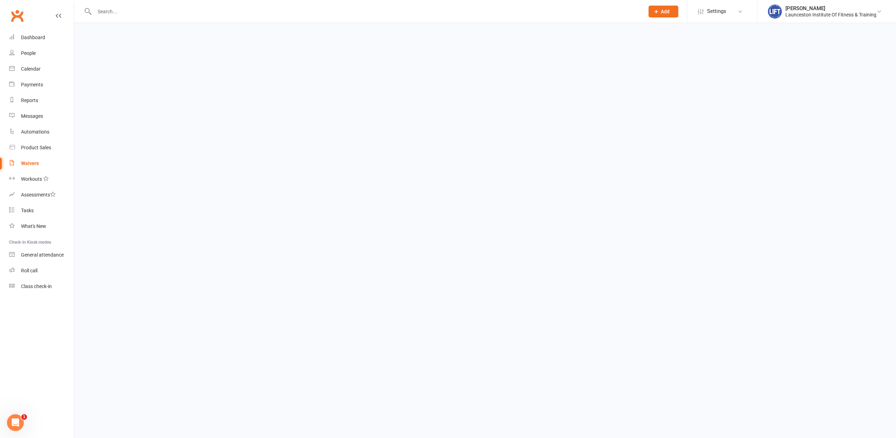
click at [190, 33] on html "Prospect Member Non-attending contact Class / event Appointment Task Membership…" at bounding box center [448, 16] width 896 height 33
select select "active_members"
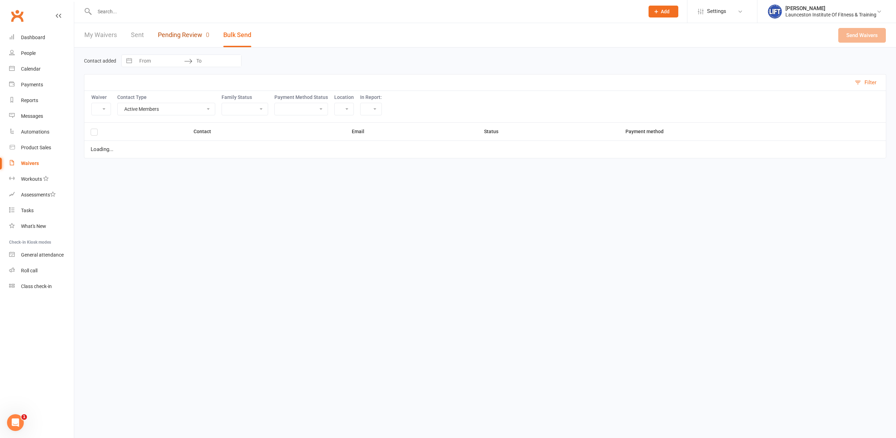
click at [190, 38] on link "Pending Review 0" at bounding box center [183, 35] width 51 height 24
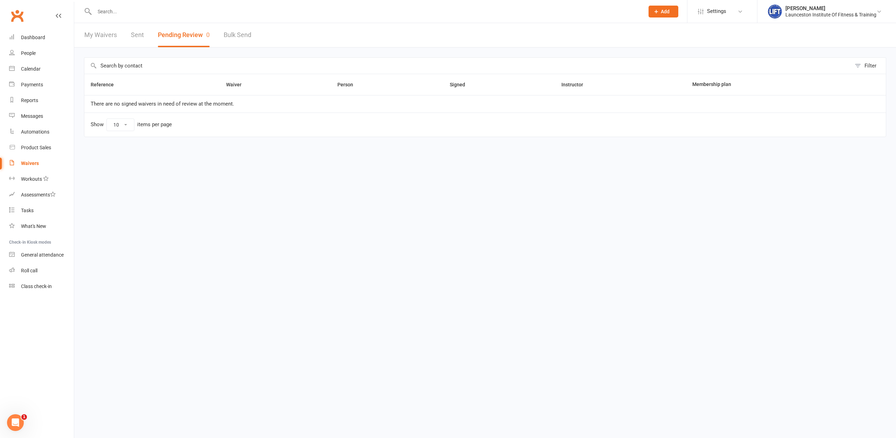
click at [288, 55] on div "Filter Reference Waiver Person Signed Instructor Membership plan There are no s…" at bounding box center [484, 102] width 821 height 109
click at [109, 38] on link "My Waivers" at bounding box center [100, 35] width 33 height 24
select select "100"
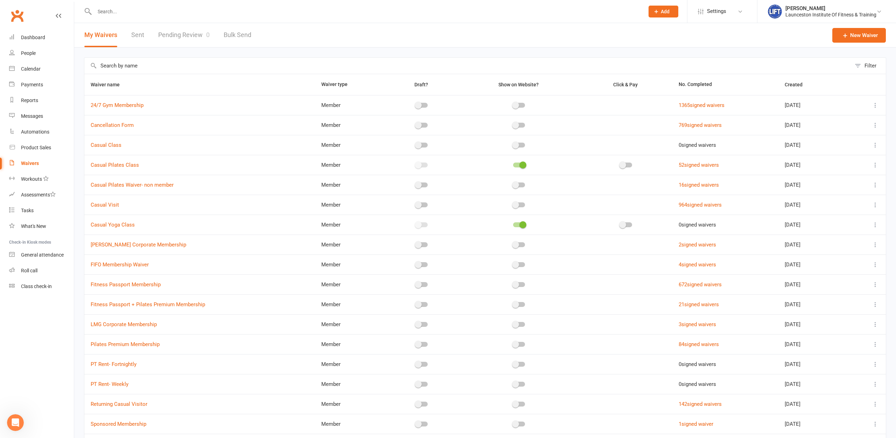
drag, startPoint x: 107, startPoint y: 19, endPoint x: 113, endPoint y: 13, distance: 8.4
click at [109, 17] on div at bounding box center [361, 11] width 555 height 23
click at [113, 13] on input "text" at bounding box center [365, 12] width 547 height 10
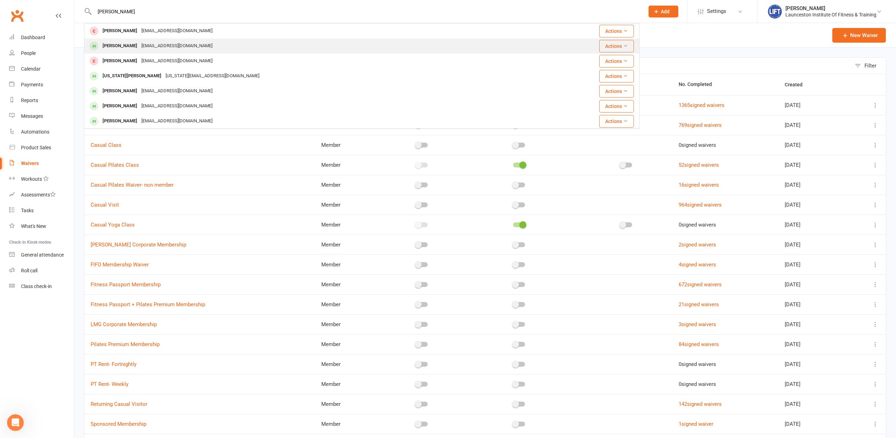
type input "jordan rw"
click at [158, 44] on div "Jordanreitsema@gmail.com" at bounding box center [176, 46] width 75 height 10
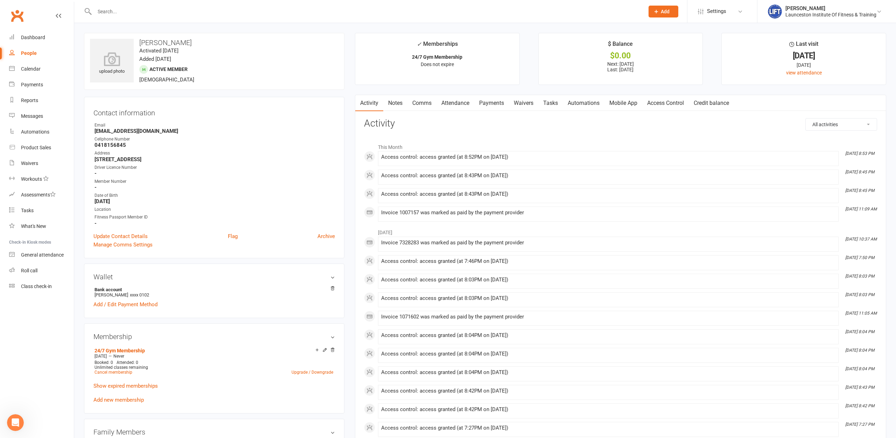
click at [492, 102] on link "Payments" at bounding box center [491, 103] width 35 height 16
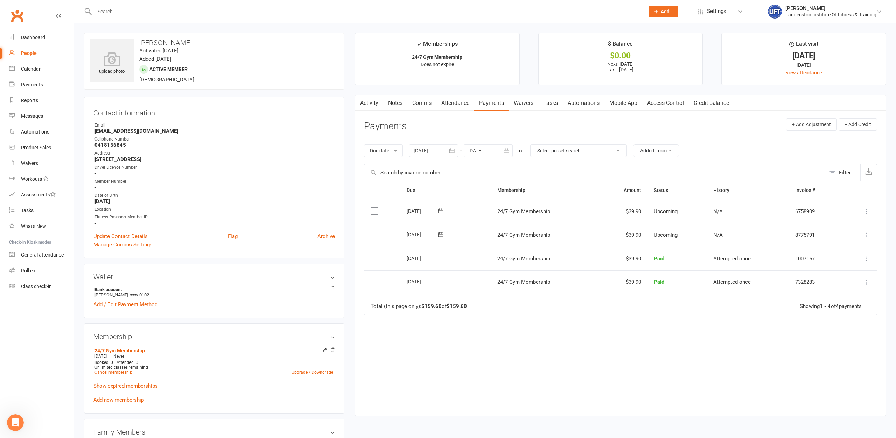
click at [519, 104] on link "Waivers" at bounding box center [523, 103] width 29 height 16
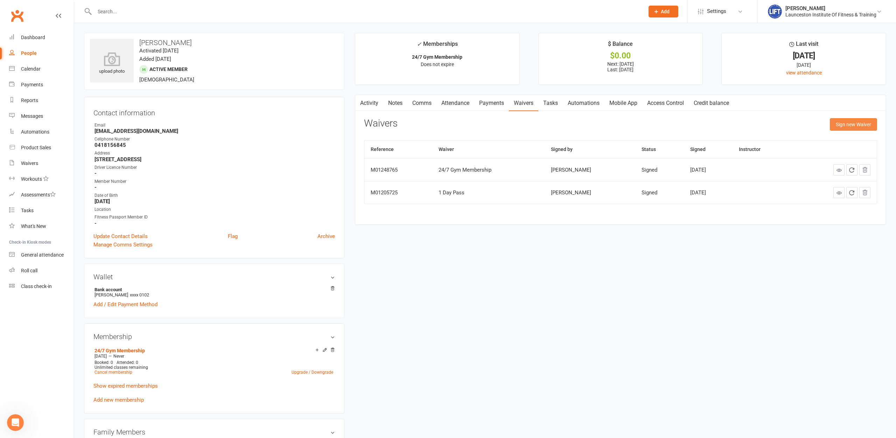
click at [853, 119] on button "Sign new Waiver" at bounding box center [853, 124] width 47 height 13
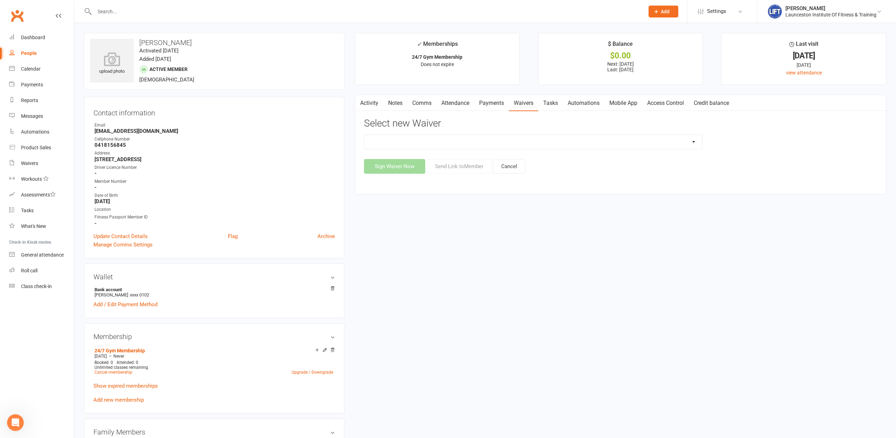
click at [364, 135] on select "24/7 Gym Membership Cancellation Form Casual Class Casual Pilates Class Casual …" at bounding box center [533, 142] width 338 height 14
select select "12888"
click option "Cancellation Form" at bounding box center [0, 0] width 0 height 0
click at [454, 166] on button "Send Link to Member" at bounding box center [459, 166] width 64 height 15
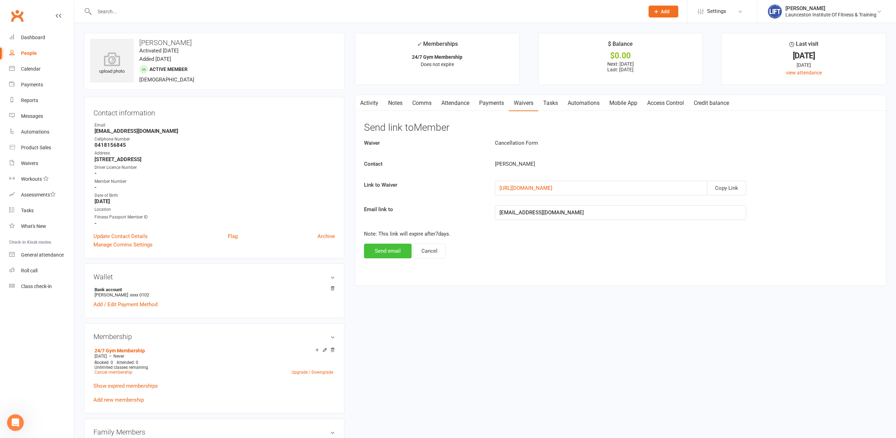
click at [389, 254] on button "Send email" at bounding box center [388, 251] width 48 height 15
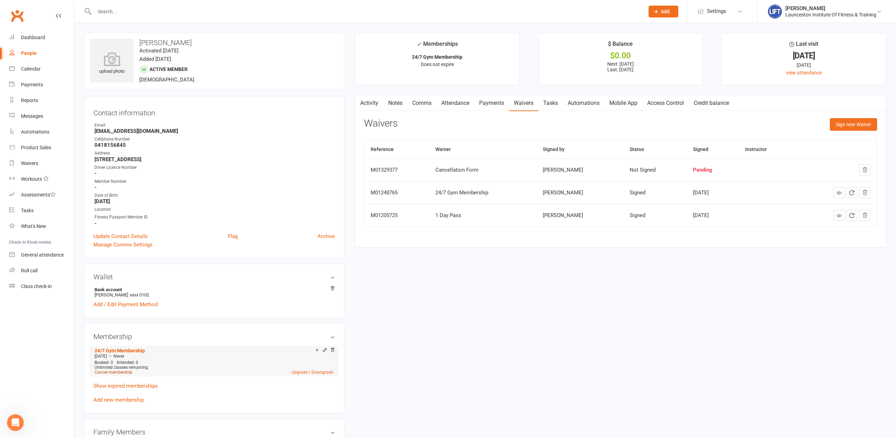
click at [112, 373] on link "Cancel membership" at bounding box center [113, 372] width 38 height 5
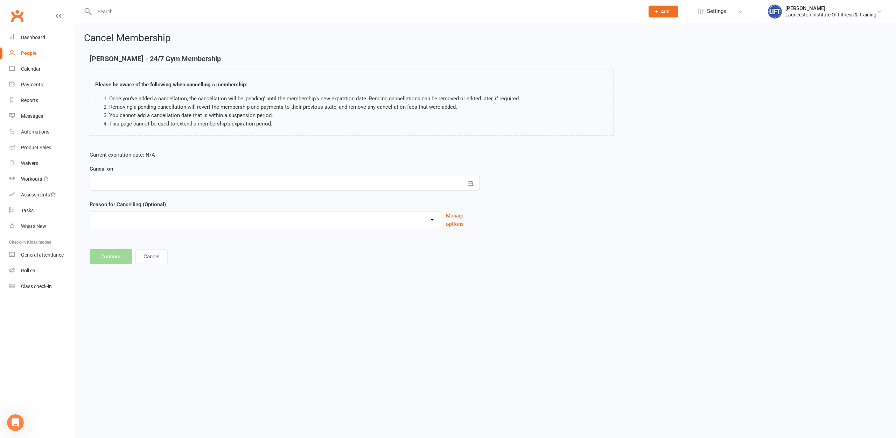
click at [163, 183] on div at bounding box center [285, 183] width 390 height 15
click at [182, 257] on button "14" at bounding box center [179, 254] width 15 height 13
type input "14 Aug 2025"
click at [114, 256] on button "Continue" at bounding box center [111, 256] width 43 height 15
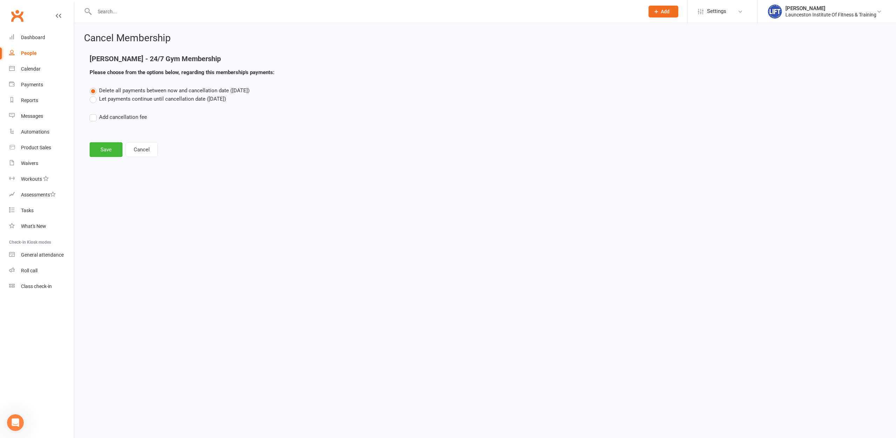
click at [105, 138] on main "Jordan Reitsema - 24/7 Gym Membership Please choose from the options below, reg…" at bounding box center [485, 106] width 802 height 102
click at [110, 147] on button "Save" at bounding box center [106, 149] width 33 height 15
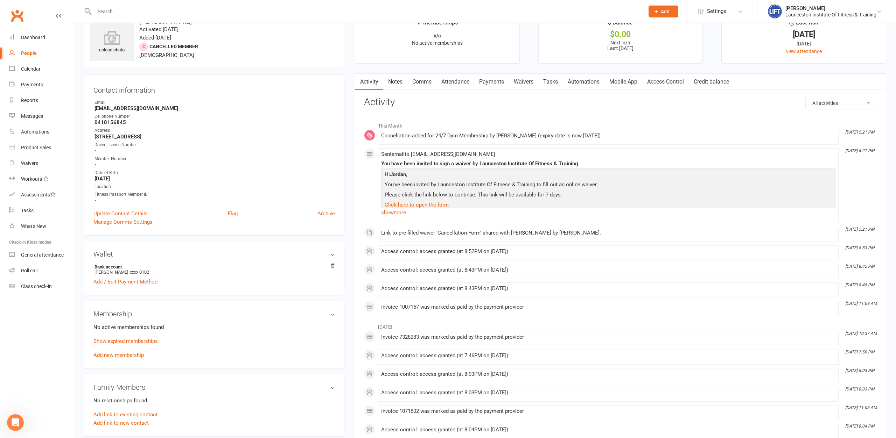
scroll to position [36, 0]
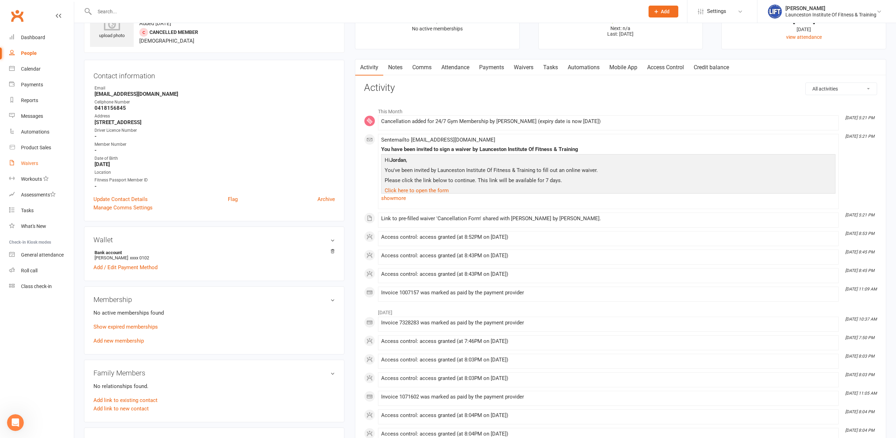
click at [15, 167] on link "Waivers" at bounding box center [41, 164] width 65 height 16
select select "100"
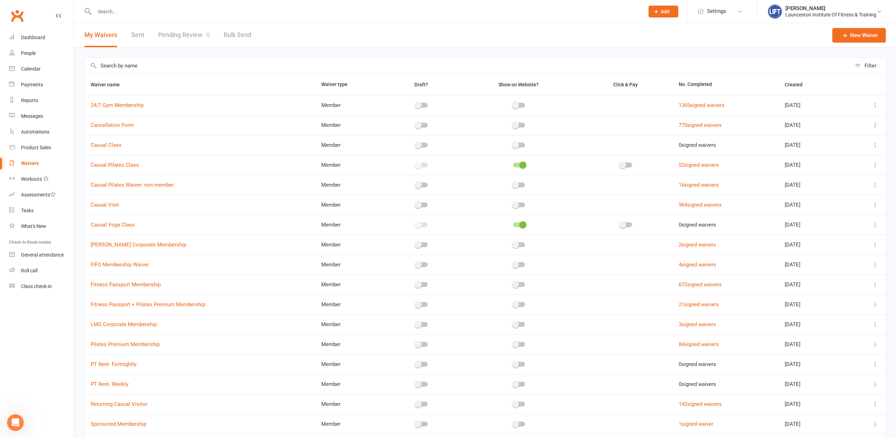
click at [171, 38] on link "Pending Review 0" at bounding box center [183, 35] width 51 height 24
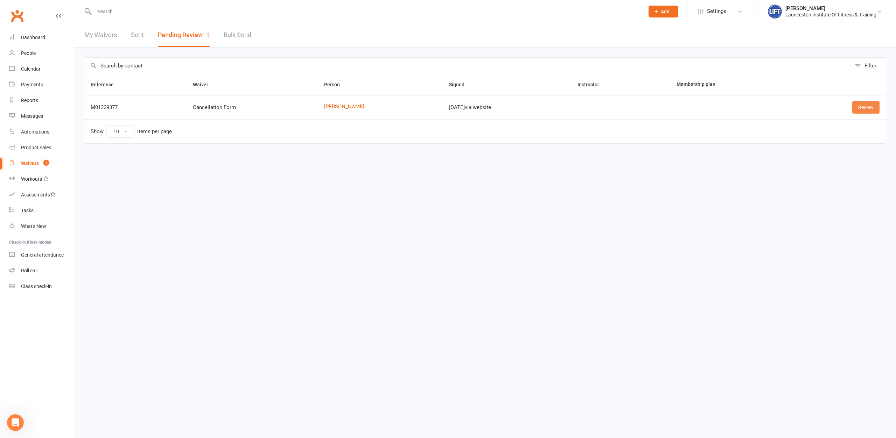
click at [859, 102] on link "Review" at bounding box center [865, 107] width 27 height 13
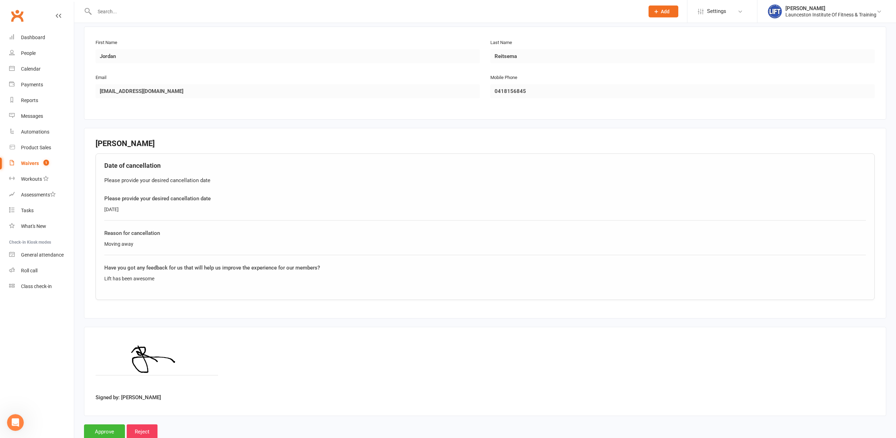
scroll to position [123, 0]
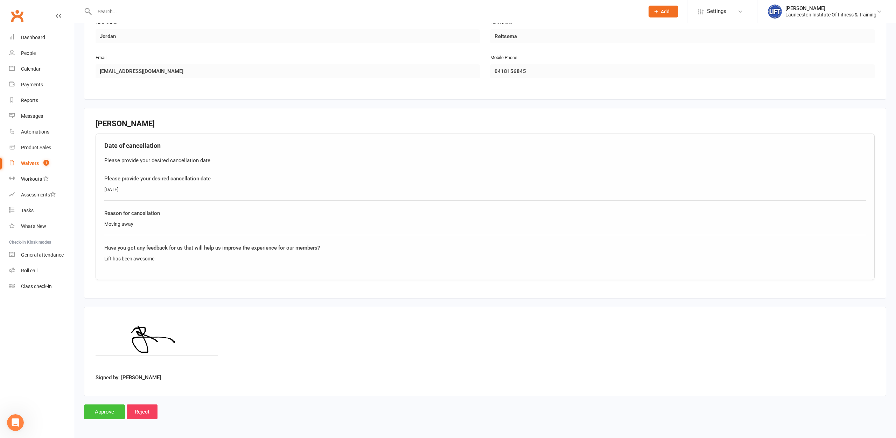
click at [103, 407] on input "Approve" at bounding box center [104, 412] width 41 height 15
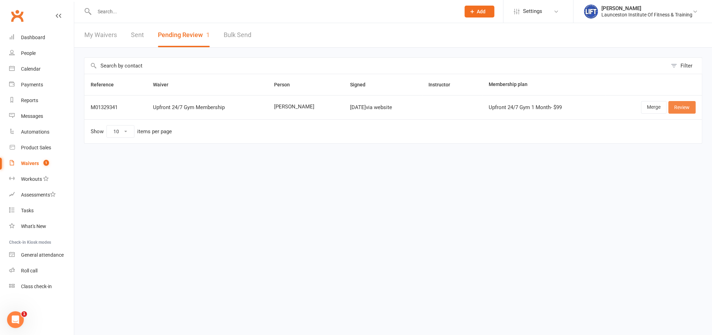
click at [683, 107] on link "Review" at bounding box center [681, 107] width 27 height 13
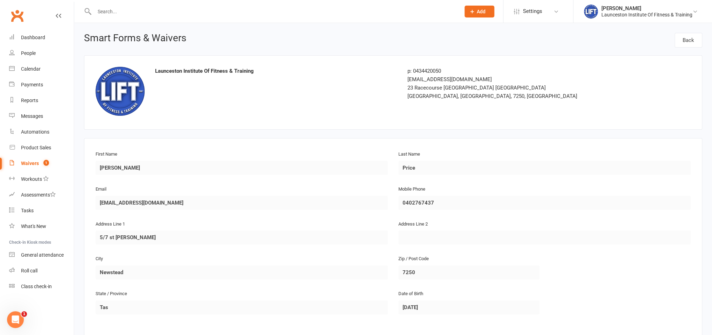
scroll to position [259, 0]
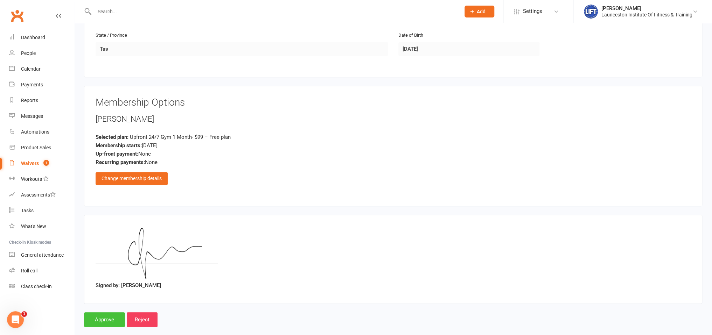
click at [106, 313] on input "Approve" at bounding box center [104, 319] width 41 height 15
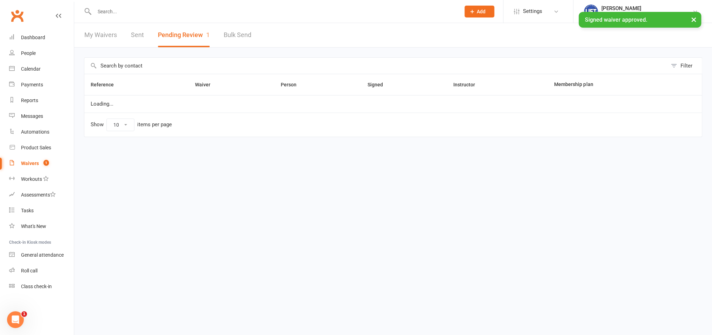
click at [124, 9] on input "text" at bounding box center [273, 12] width 363 height 10
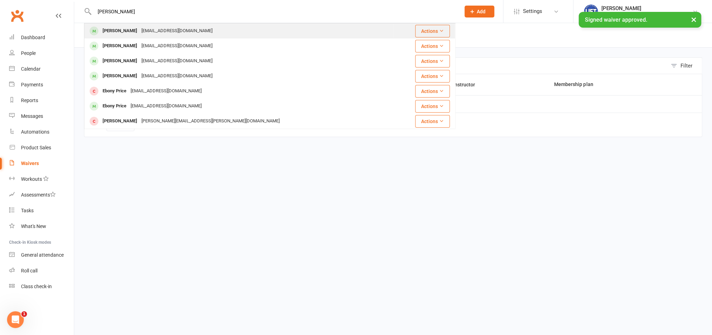
type input "[PERSON_NAME]"
click at [303, 28] on div "[PERSON_NAME] [EMAIL_ADDRESS][DOMAIN_NAME]" at bounding box center [239, 31] width 308 height 14
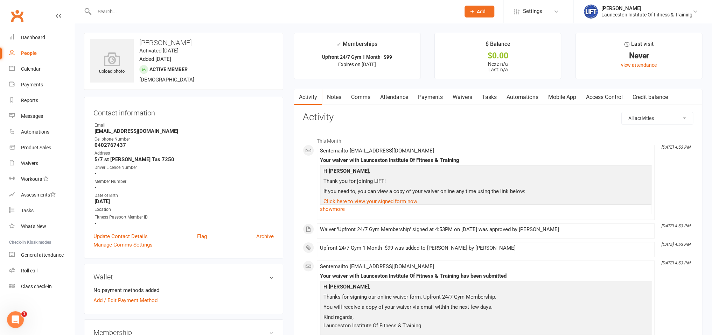
click at [614, 97] on link "Access Control" at bounding box center [604, 97] width 47 height 16
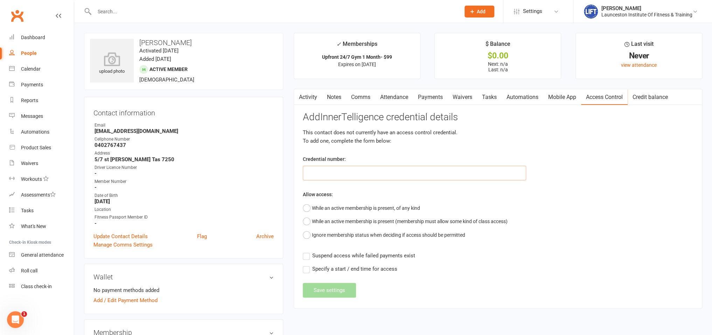
paste input "2000000000000000DB59D18E"
type input "2000000000000000DB59D18E"
click at [351, 210] on button "While an active membership is present, of any kind" at bounding box center [361, 208] width 117 height 13
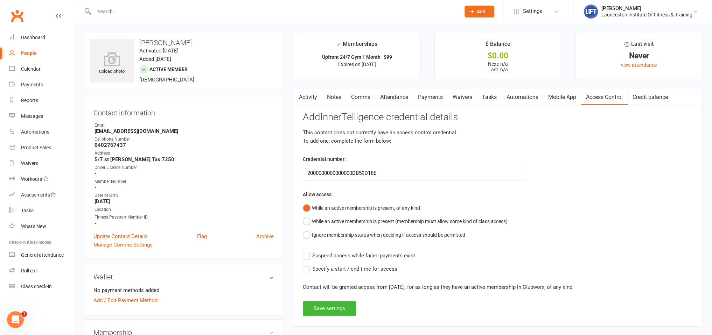
click at [342, 258] on span "Suspend access while failed payments exist" at bounding box center [363, 255] width 103 height 7
click at [342, 252] on input "Suspend access while failed payments exist" at bounding box center [359, 252] width 112 height 0
click at [331, 307] on button "Save settings" at bounding box center [329, 308] width 53 height 15
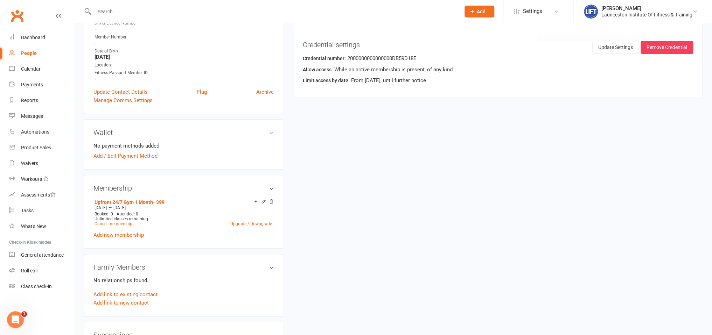
scroll to position [148, 0]
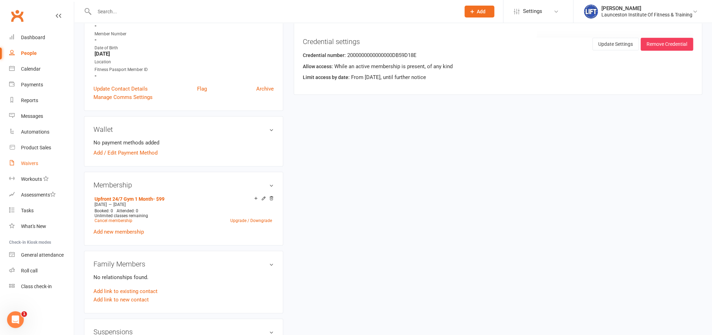
click at [29, 165] on div "Waivers" at bounding box center [29, 164] width 17 height 6
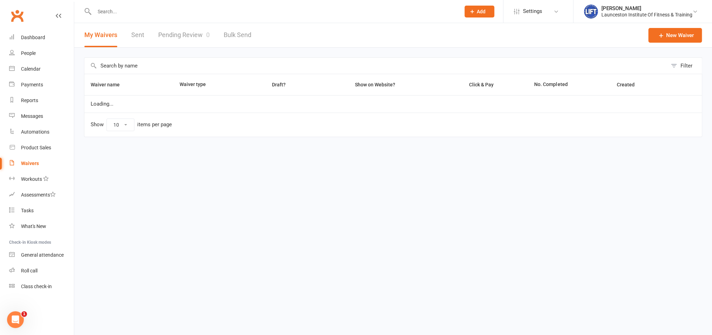
select select "100"
click at [192, 37] on link "Pending Review 0" at bounding box center [183, 35] width 51 height 24
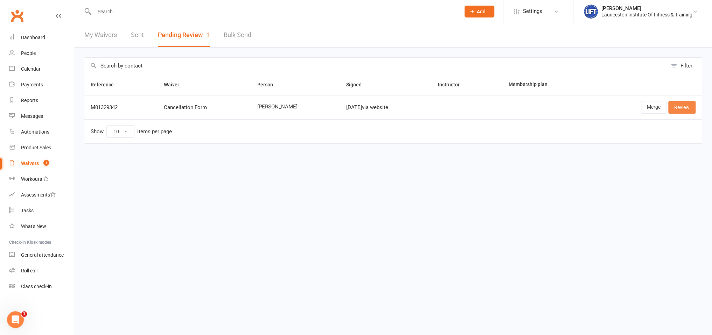
click at [673, 110] on link "Review" at bounding box center [681, 107] width 27 height 13
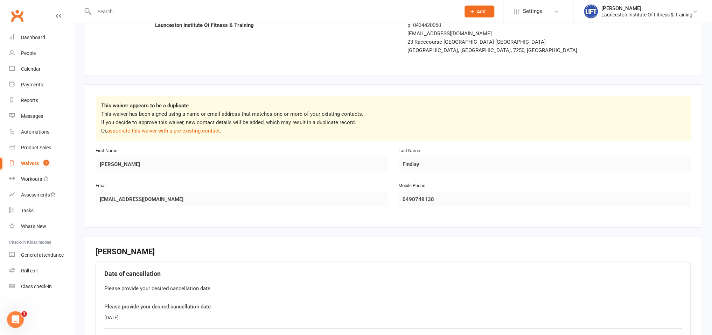
scroll to position [74, 0]
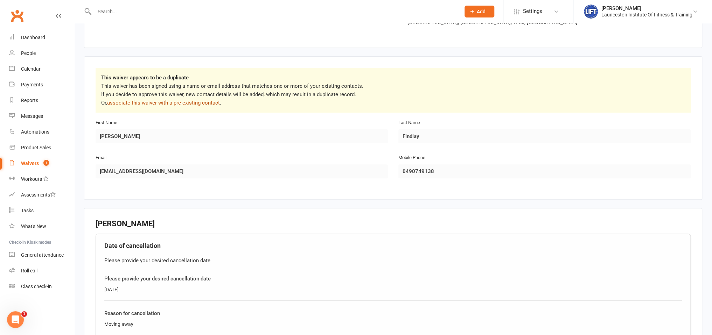
click at [199, 105] on link "associate this waiver with a pre-existing contact" at bounding box center [163, 103] width 113 height 6
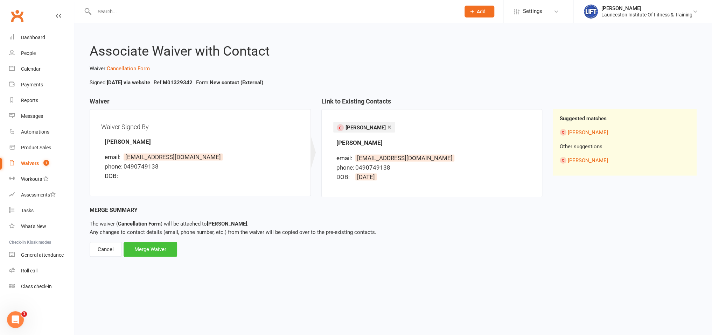
click at [166, 243] on div "Merge Waiver" at bounding box center [150, 249] width 54 height 15
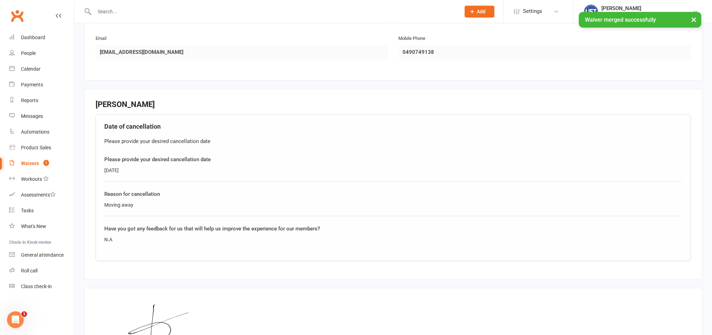
scroll to position [226, 0]
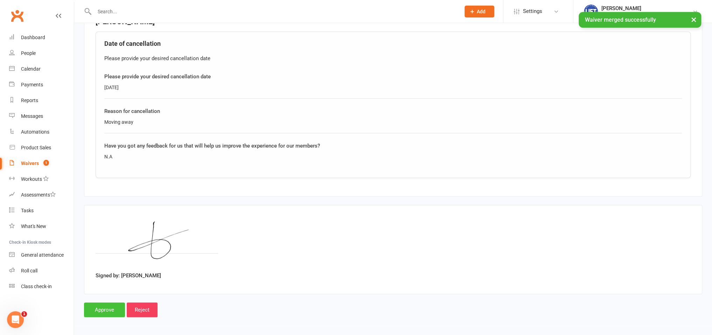
click at [109, 309] on input "Approve" at bounding box center [104, 310] width 41 height 15
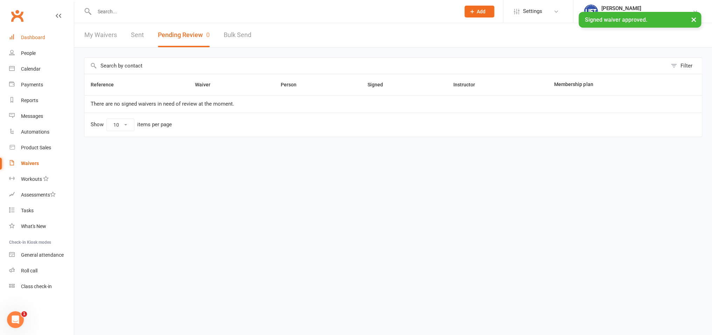
click at [37, 38] on div "Dashboard" at bounding box center [33, 38] width 24 height 6
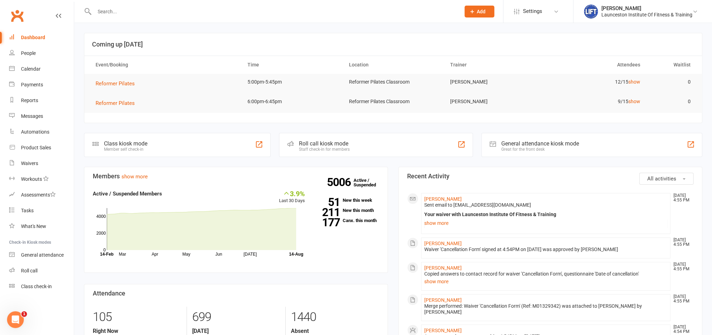
click at [104, 13] on input "text" at bounding box center [273, 12] width 363 height 10
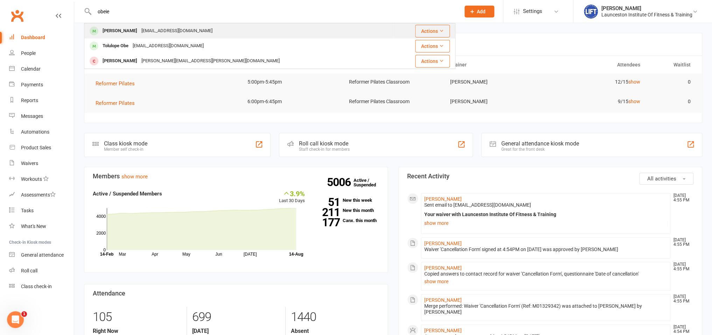
type input "obeie"
click at [127, 29] on div "[PERSON_NAME]" at bounding box center [119, 31] width 39 height 10
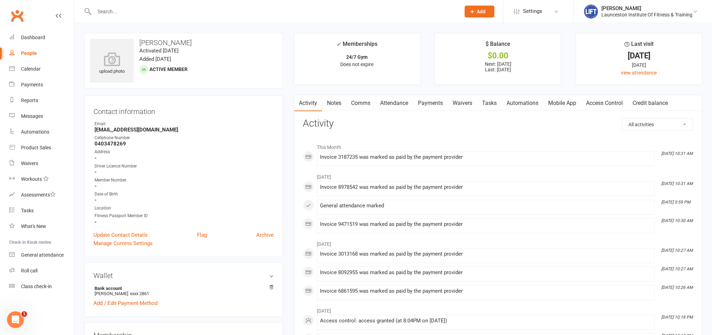
click at [612, 103] on link "Access Control" at bounding box center [604, 103] width 47 height 16
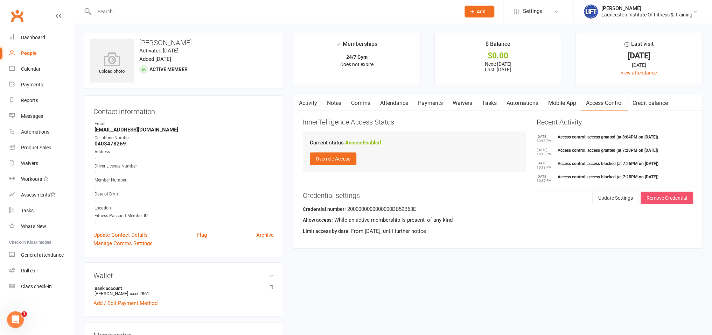
click at [676, 193] on button "Remove Credential" at bounding box center [666, 198] width 52 height 13
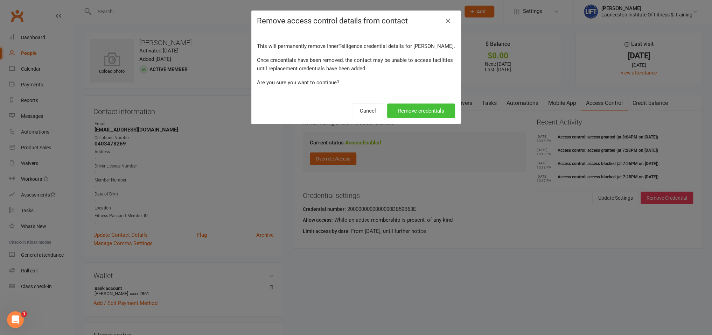
click at [410, 115] on button "Remove credentials" at bounding box center [421, 111] width 68 height 15
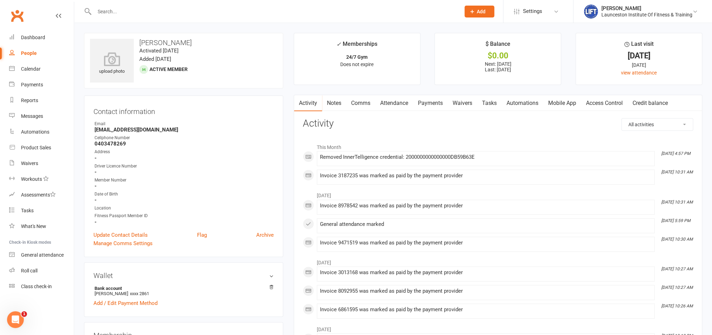
click at [610, 110] on link "Access Control" at bounding box center [604, 103] width 47 height 16
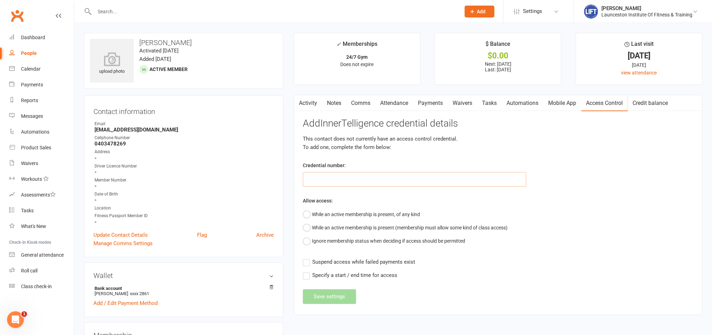
paste input "200000000000000032B6B73C"
type input "200000000000000032B6B73C"
click at [349, 212] on button "While an active membership is present, of any kind" at bounding box center [361, 214] width 117 height 13
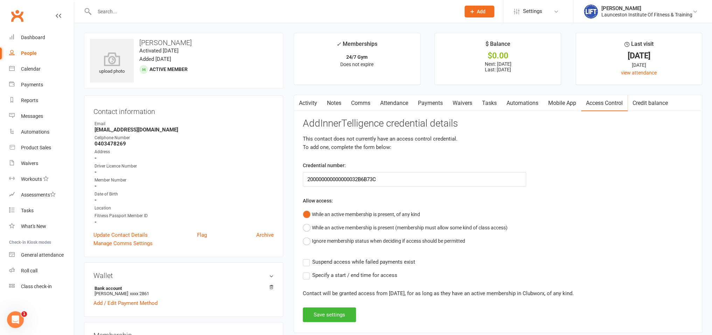
click at [341, 265] on label "Suspend access while failed payments exist" at bounding box center [359, 262] width 112 height 8
click at [341, 258] on input "Suspend access while failed payments exist" at bounding box center [359, 258] width 112 height 0
click at [338, 316] on button "Save settings" at bounding box center [329, 315] width 53 height 15
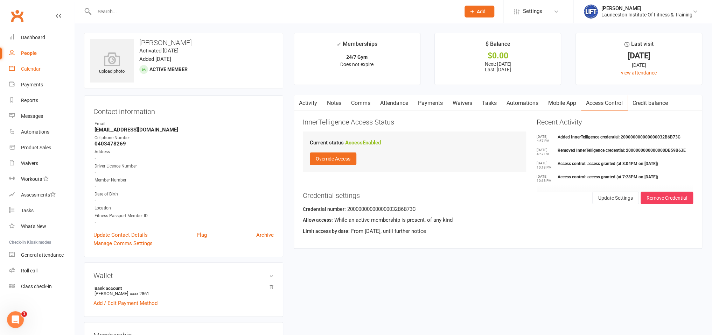
click at [33, 66] on div "Calendar" at bounding box center [31, 69] width 20 height 6
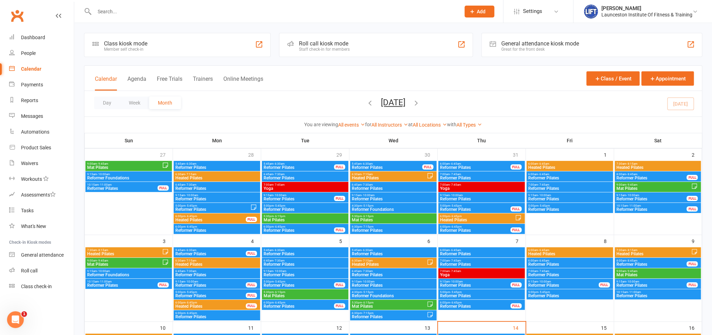
click at [19, 73] on link "Calendar" at bounding box center [41, 69] width 65 height 16
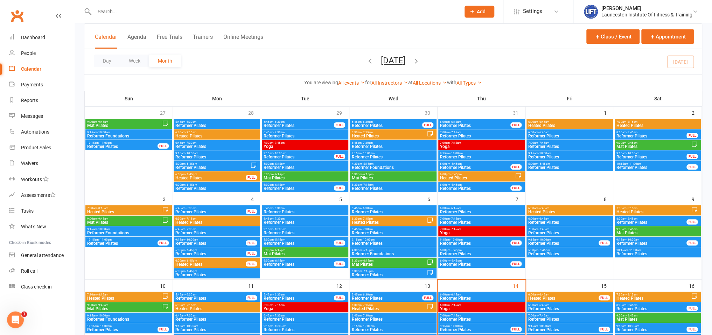
scroll to position [74, 0]
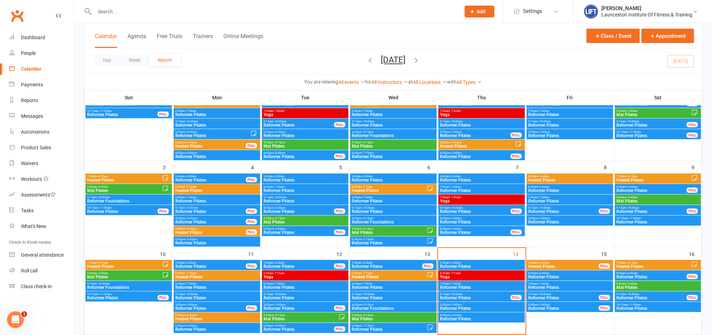
click at [458, 306] on span "- 5:45pm" at bounding box center [456, 304] width 12 height 3
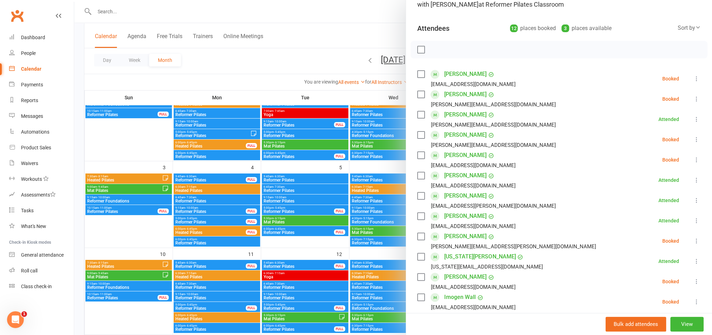
scroll to position [77, 0]
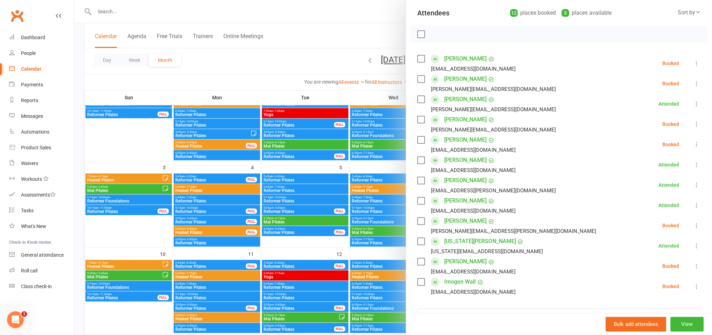
click at [695, 265] on icon at bounding box center [696, 266] width 7 height 7
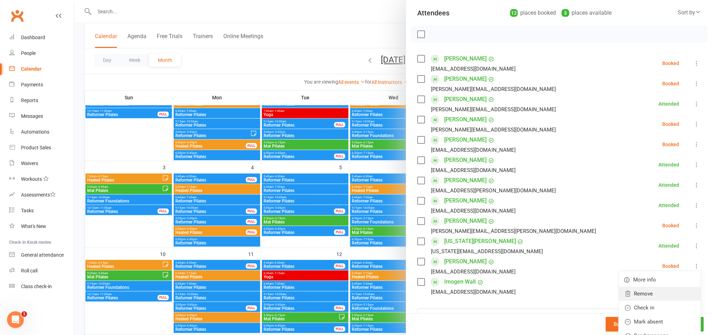
click at [640, 295] on link "Remove" at bounding box center [659, 294] width 82 height 14
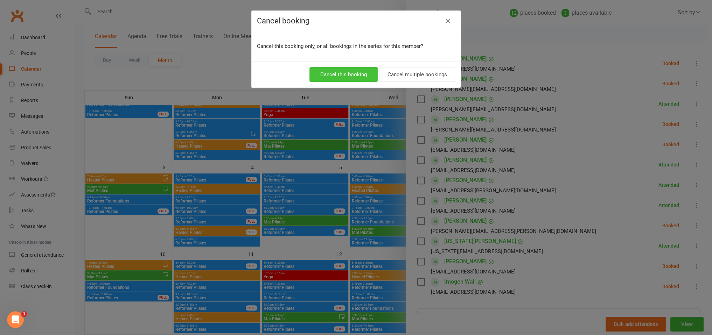
click at [362, 74] on button "Cancel this booking" at bounding box center [343, 74] width 68 height 15
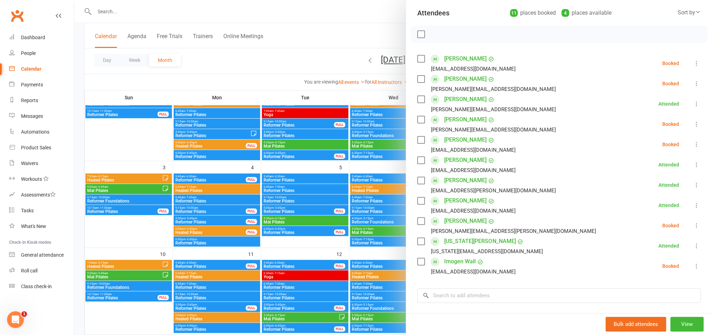
click at [308, 21] on div at bounding box center [392, 167] width 637 height 335
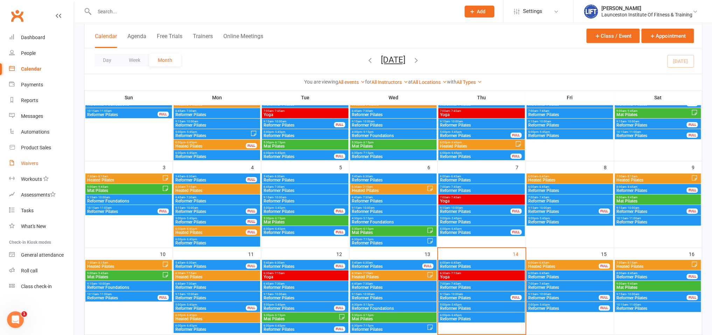
drag, startPoint x: 29, startPoint y: 168, endPoint x: 38, endPoint y: 159, distance: 12.6
click at [31, 166] on link "Waivers" at bounding box center [41, 164] width 65 height 16
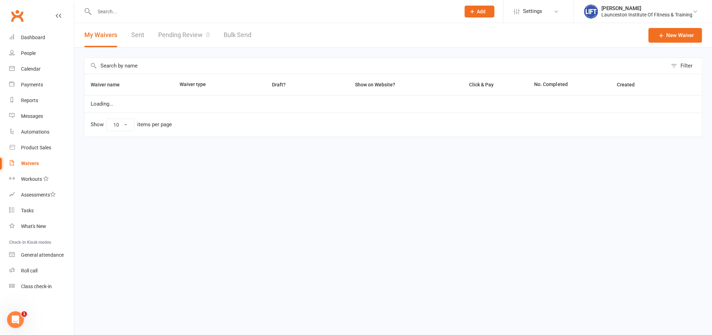
select select "100"
click at [185, 42] on link "Pending Review 0" at bounding box center [183, 35] width 51 height 24
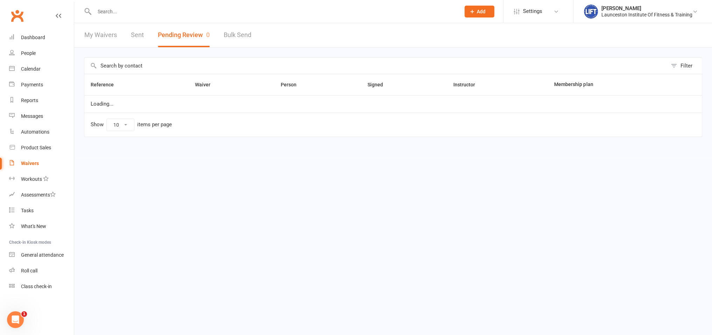
click at [179, 36] on button "Pending Review 0" at bounding box center [184, 35] width 52 height 24
click at [236, 42] on link "Bulk Send" at bounding box center [238, 35] width 28 height 24
select select "active_members"
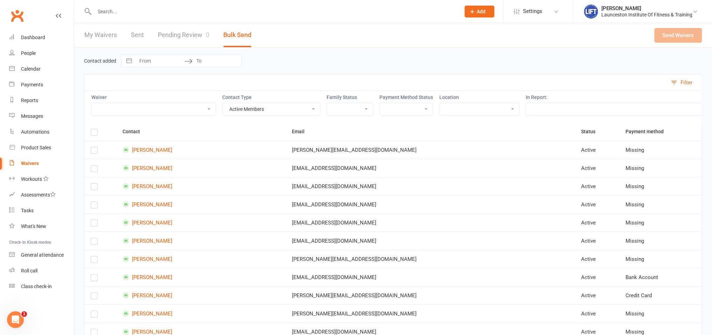
click at [199, 37] on link "Pending Review 0" at bounding box center [183, 35] width 51 height 24
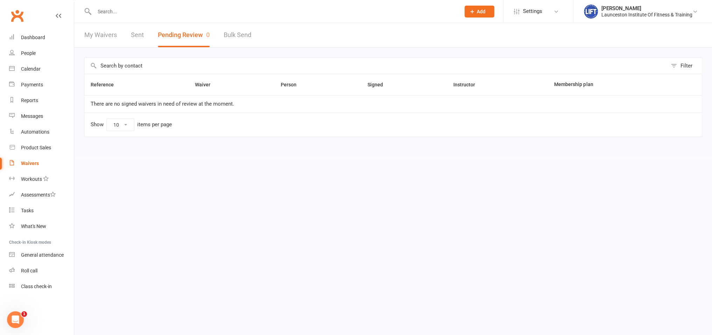
click at [234, 36] on link "Bulk Send" at bounding box center [238, 35] width 28 height 24
select select "active_members"
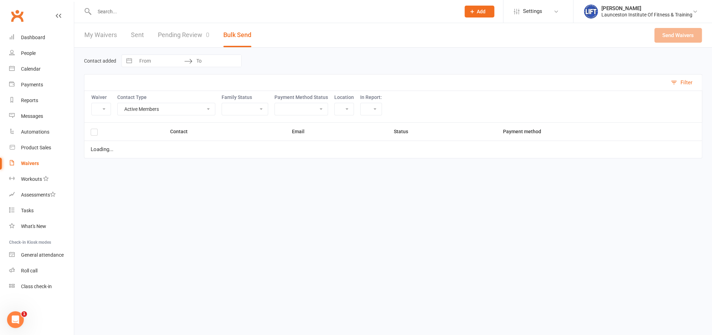
click at [179, 40] on link "Pending Review 0" at bounding box center [183, 35] width 51 height 24
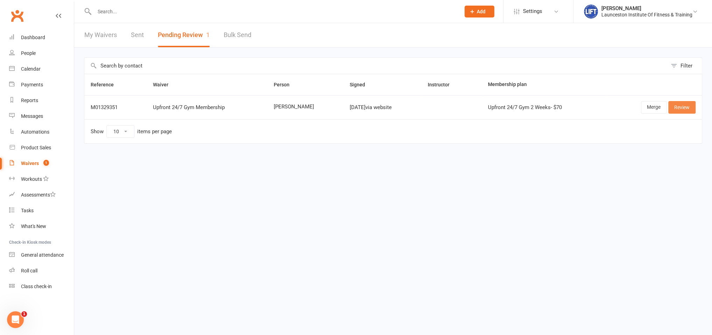
click at [674, 104] on link "Review" at bounding box center [681, 107] width 27 height 13
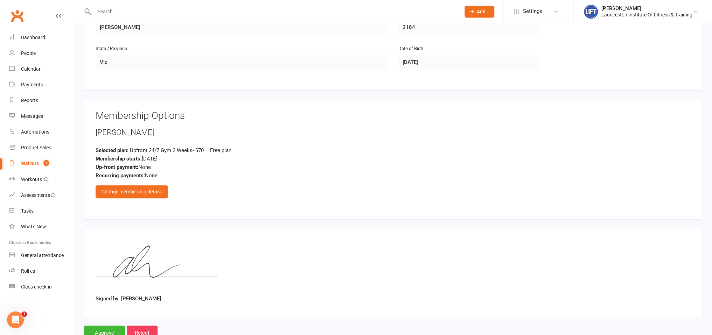
scroll to position [267, 0]
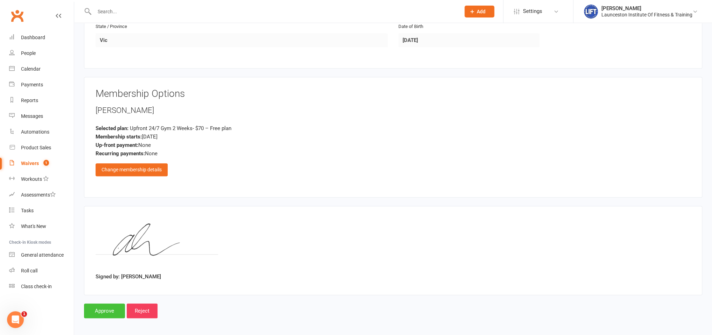
click at [105, 305] on input "Approve" at bounding box center [104, 311] width 41 height 15
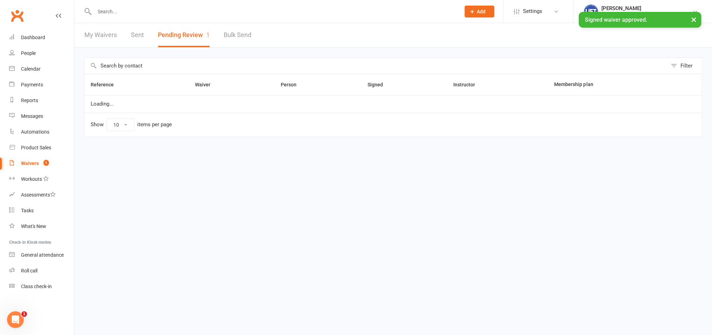
click at [130, 10] on input "text" at bounding box center [273, 12] width 363 height 10
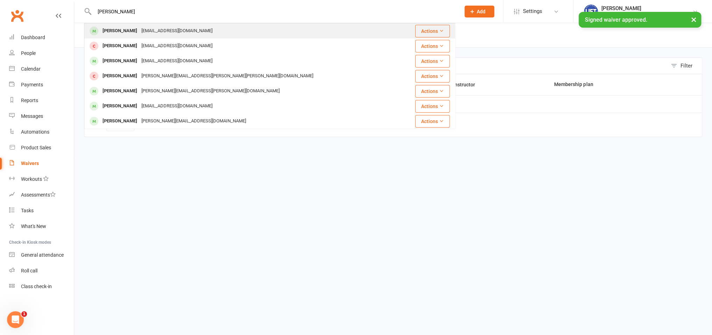
type input "[PERSON_NAME]"
click at [129, 38] on div "[PERSON_NAME] [EMAIL_ADDRESS][DOMAIN_NAME]" at bounding box center [243, 31] width 316 height 14
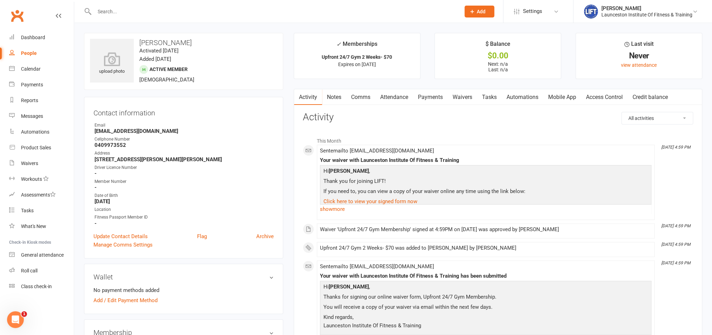
click at [600, 100] on link "Access Control" at bounding box center [604, 97] width 47 height 16
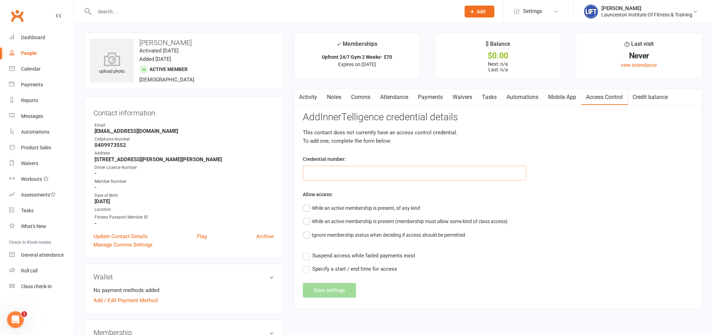
click at [345, 175] on input "text" at bounding box center [414, 173] width 223 height 15
paste input "20000000000000004C80844E"
type input "20000000000000004C80844E"
click at [333, 209] on button "While an active membership is present, of any kind" at bounding box center [361, 208] width 117 height 13
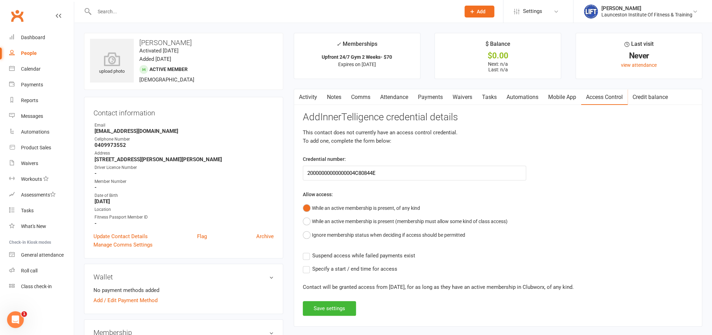
drag, startPoint x: 310, startPoint y: 254, endPoint x: 312, endPoint y: 264, distance: 10.8
click at [310, 254] on label "Suspend access while failed payments exist" at bounding box center [359, 256] width 112 height 8
click at [310, 252] on input "Suspend access while failed payments exist" at bounding box center [359, 252] width 112 height 0
click at [324, 302] on button "Save settings" at bounding box center [329, 308] width 53 height 15
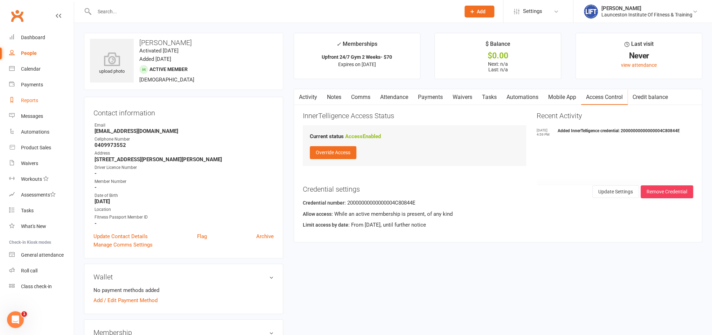
click at [23, 103] on div "Reports" at bounding box center [29, 101] width 17 height 6
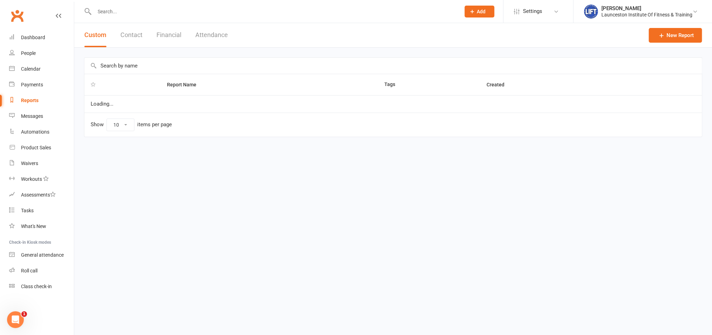
select select "100"
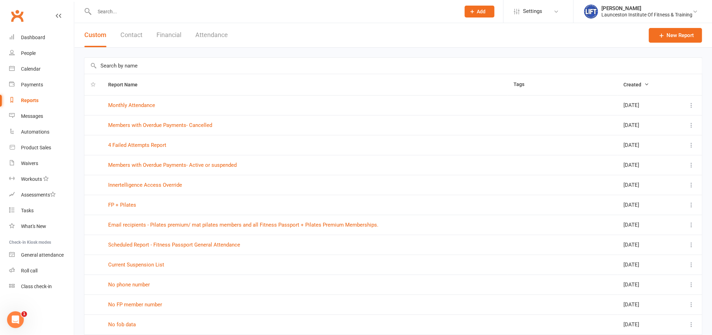
click at [13, 318] on icon "Open Intercom Messenger" at bounding box center [16, 320] width 12 height 12
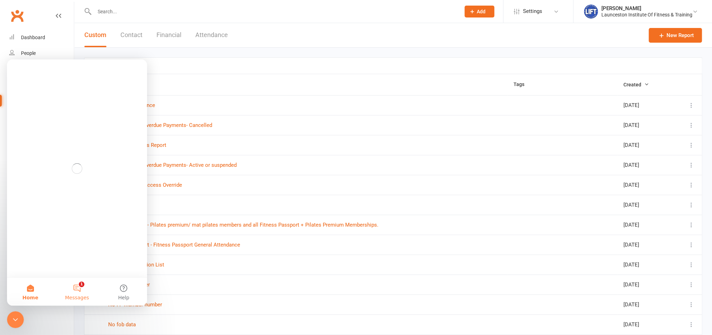
click at [76, 301] on button "1 Messages" at bounding box center [77, 292] width 47 height 28
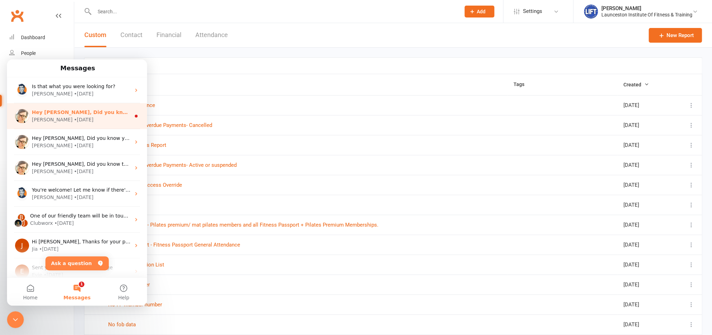
click at [83, 113] on span "Hey [PERSON_NAME], Did you know your members can retry a failed payment from th…" at bounding box center [430, 113] width 797 height 6
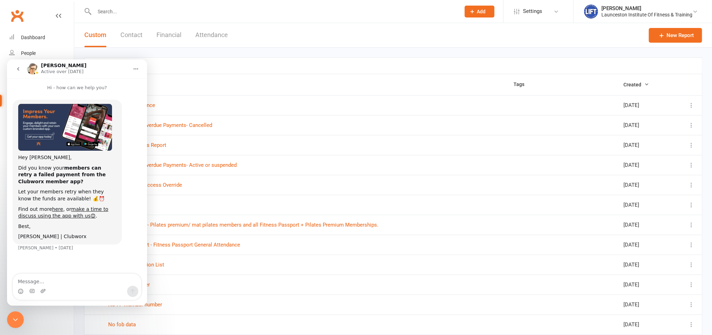
click at [13, 316] on icon "Close Intercom Messenger" at bounding box center [15, 320] width 8 height 8
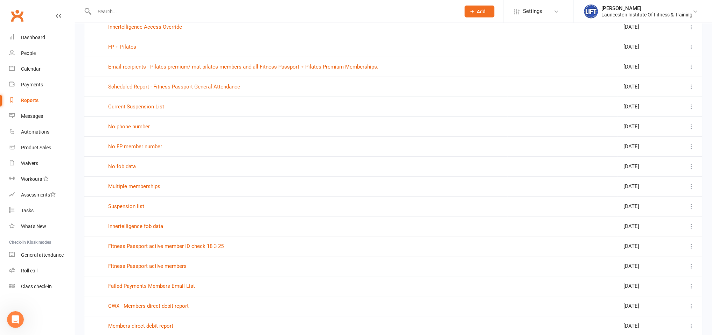
scroll to position [107, 0]
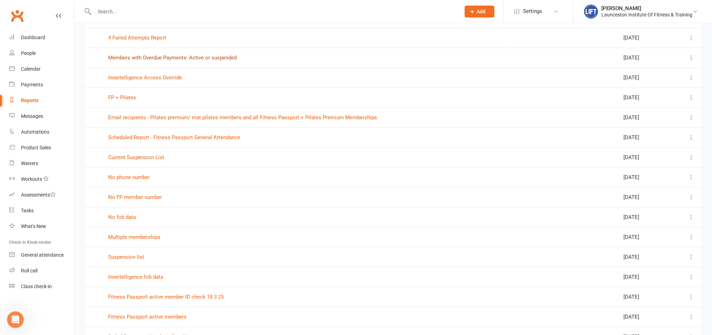
click at [208, 55] on link "Members with Overdue Payments- Active or suspended" at bounding box center [172, 58] width 128 height 6
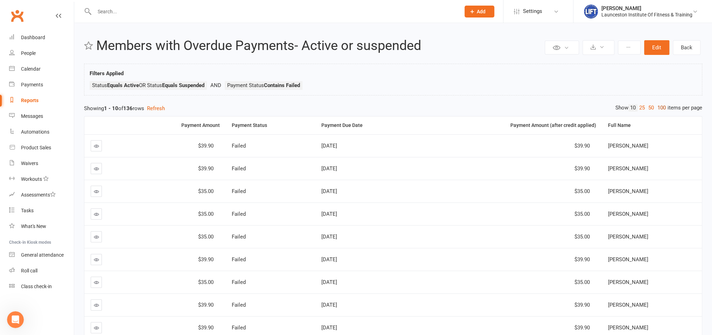
click at [661, 110] on link "100" at bounding box center [661, 107] width 12 height 7
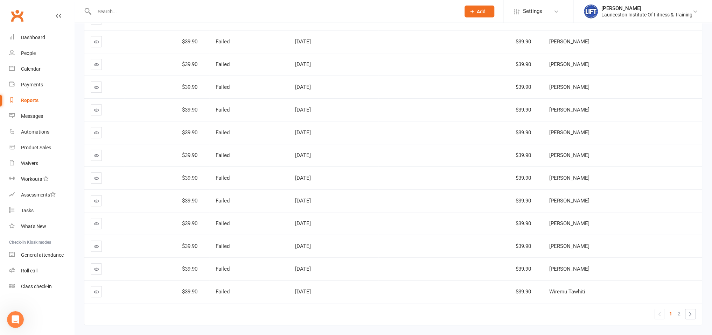
scroll to position [2106, 0]
click at [680, 309] on link "2" at bounding box center [679, 314] width 8 height 10
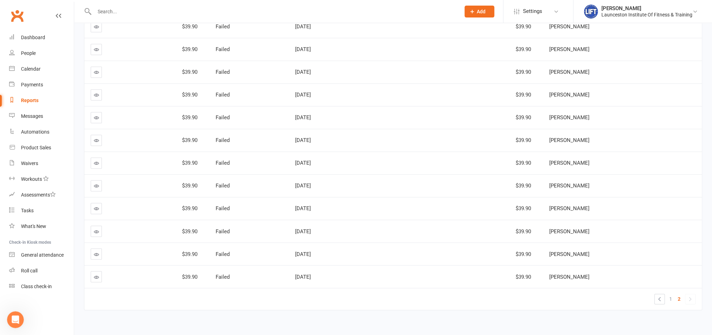
scroll to position [670, 0]
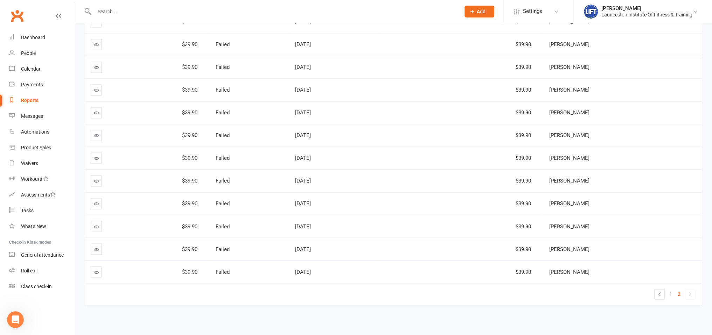
click at [108, 11] on input "text" at bounding box center [273, 12] width 363 height 10
click at [108, 7] on input "text" at bounding box center [273, 12] width 363 height 10
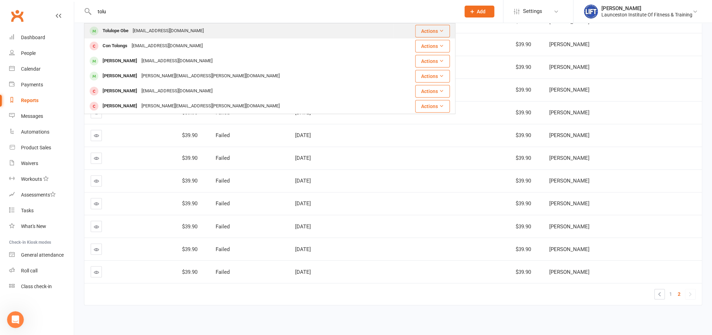
type input "tolu"
click at [158, 29] on div "[EMAIL_ADDRESS][DOMAIN_NAME]" at bounding box center [167, 31] width 75 height 10
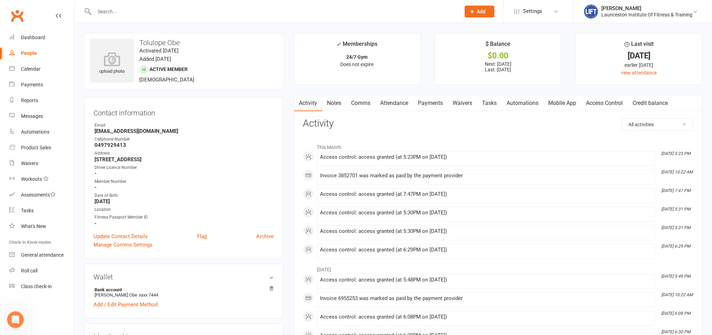
click at [612, 107] on link "Access Control" at bounding box center [604, 103] width 47 height 16
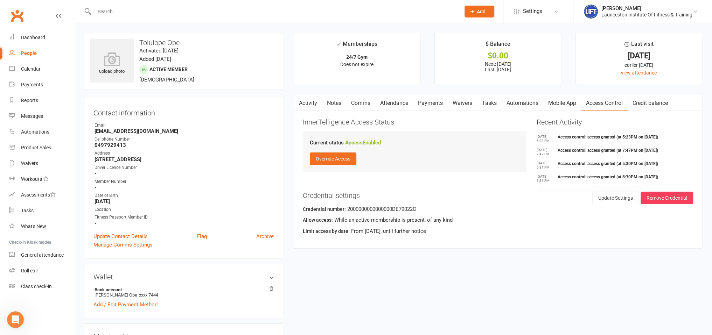
click at [101, 7] on input "text" at bounding box center [273, 12] width 363 height 10
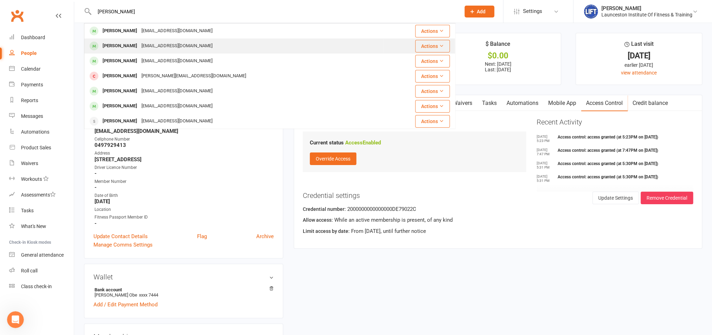
type input "[PERSON_NAME]"
click at [108, 38] on td "[PERSON_NAME] [EMAIL_ADDRESS][DOMAIN_NAME]" at bounding box center [233, 45] width 298 height 15
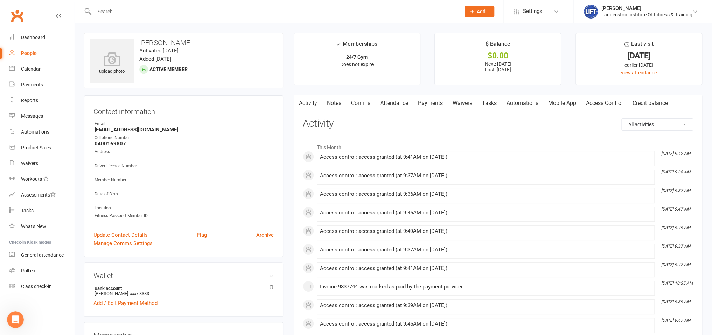
click at [115, 15] on input "text" at bounding box center [273, 12] width 363 height 10
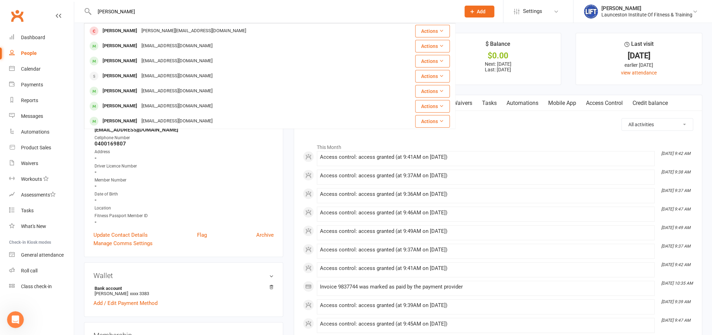
type input "[PERSON_NAME]"
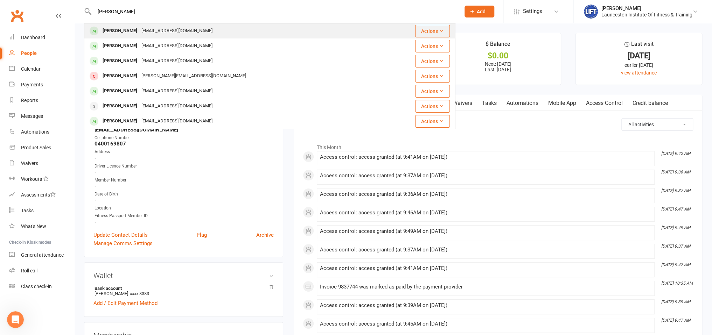
click at [142, 32] on div "[EMAIL_ADDRESS][DOMAIN_NAME]" at bounding box center [176, 31] width 75 height 10
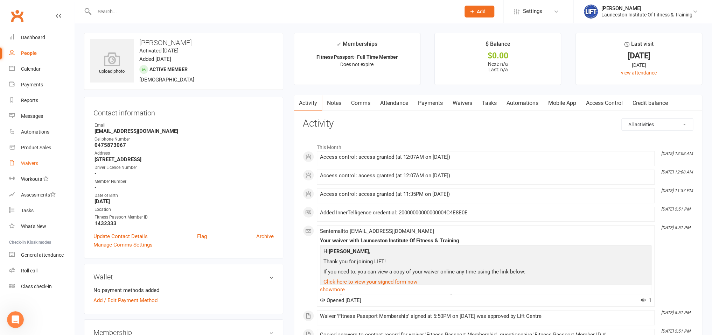
click at [27, 165] on div "Waivers" at bounding box center [29, 164] width 17 height 6
select select "100"
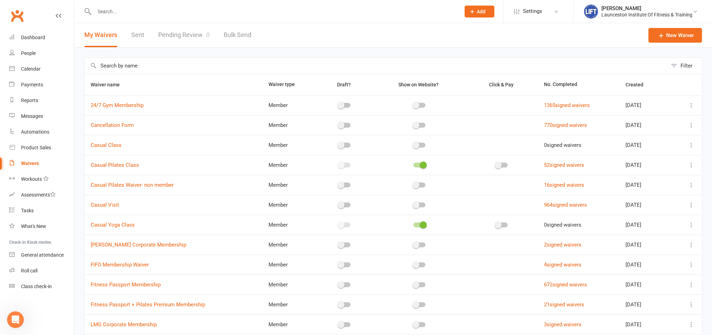
click at [124, 9] on input "text" at bounding box center [273, 12] width 363 height 10
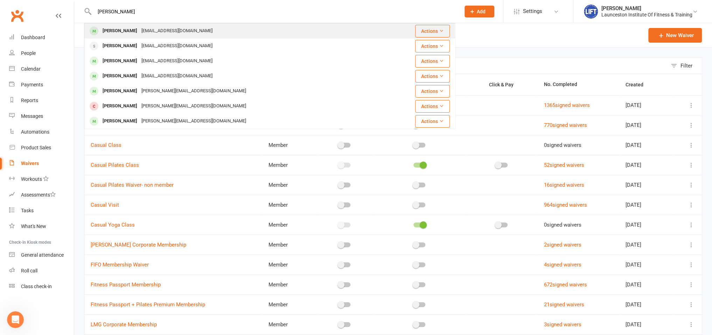
type input "sophie marston"
click at [120, 36] on div "Sophie Marston" at bounding box center [119, 31] width 39 height 10
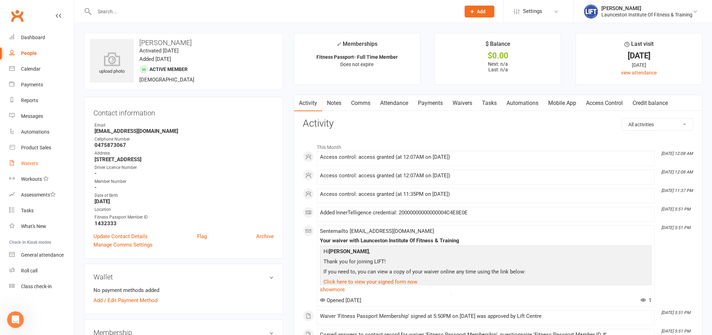
click at [42, 164] on link "Waivers" at bounding box center [41, 164] width 65 height 16
select select "100"
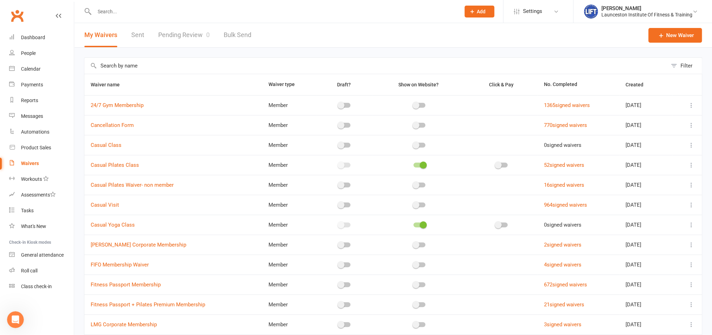
click at [22, 168] on link "Waivers" at bounding box center [41, 164] width 65 height 16
click at [163, 36] on link "Pending Review 0" at bounding box center [183, 35] width 51 height 24
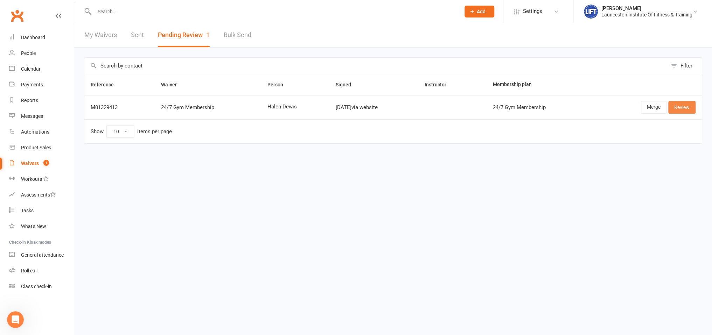
click at [678, 106] on link "Review" at bounding box center [681, 107] width 27 height 13
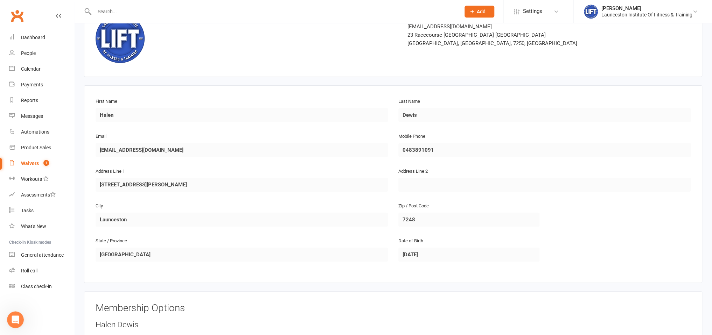
scroll to position [185, 0]
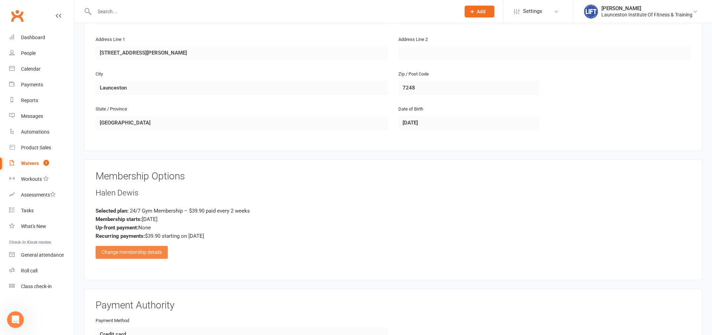
click at [154, 251] on div "Change membership details" at bounding box center [132, 252] width 72 height 13
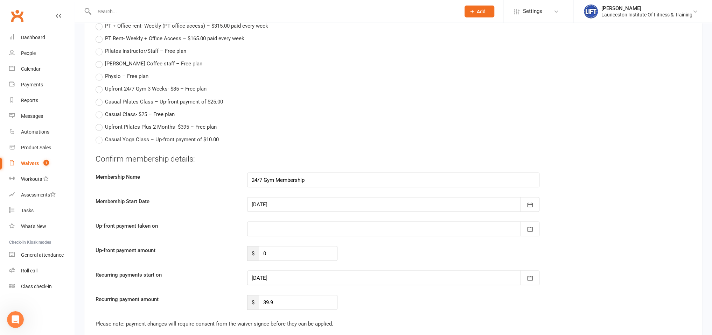
scroll to position [849, 0]
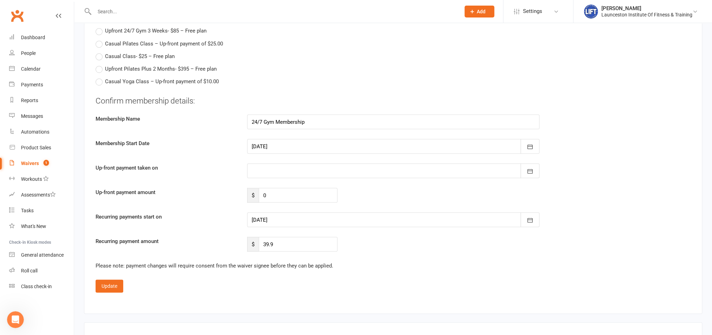
click at [284, 215] on div at bounding box center [393, 219] width 292 height 15
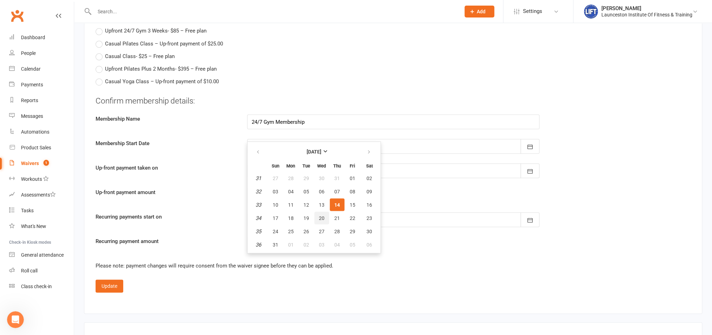
click at [323, 215] on span "20" at bounding box center [322, 218] width 6 height 6
type input "[DATE]"
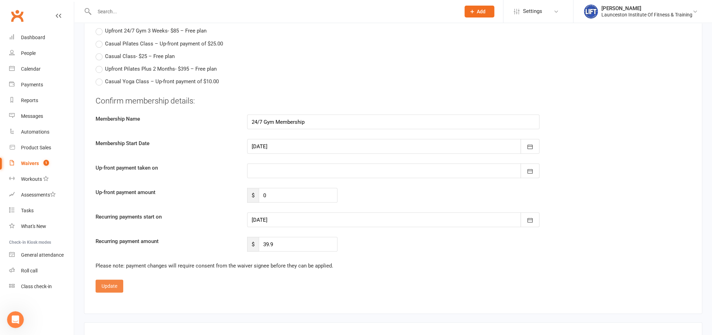
click at [120, 282] on button "Update" at bounding box center [110, 286] width 28 height 13
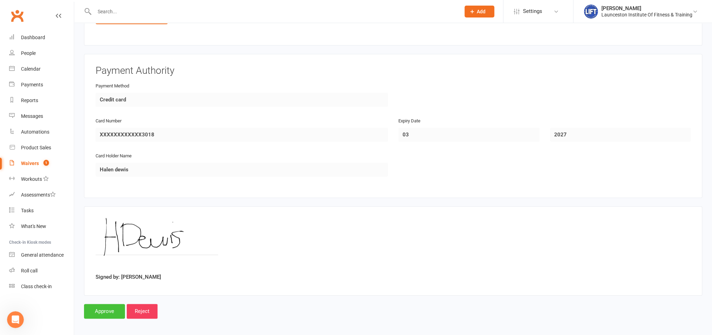
click at [110, 310] on input "Approve" at bounding box center [104, 311] width 41 height 15
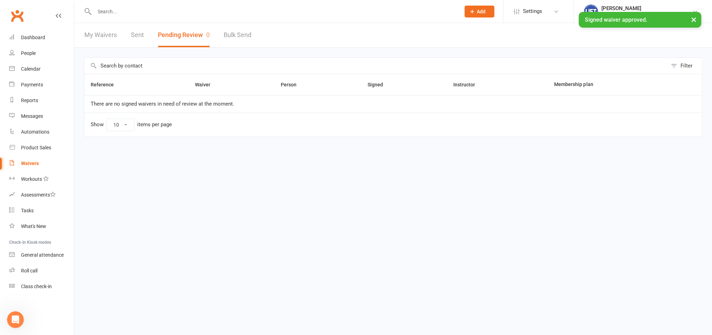
click at [117, 13] on input "text" at bounding box center [273, 12] width 363 height 10
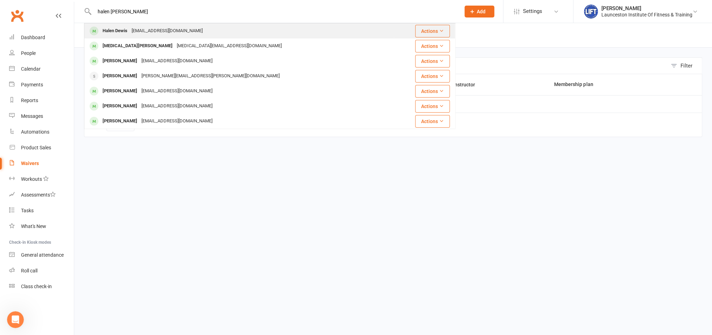
type input "halen davis"
click at [161, 29] on div "Dewishalen5@gmail.com" at bounding box center [166, 31] width 75 height 10
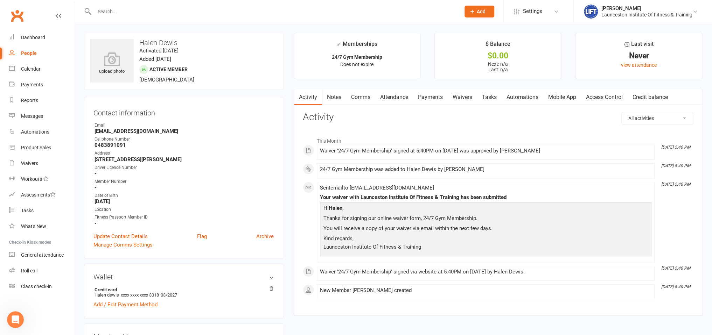
drag, startPoint x: 615, startPoint y: 96, endPoint x: 611, endPoint y: 97, distance: 4.8
click at [615, 96] on link "Access Control" at bounding box center [604, 97] width 47 height 16
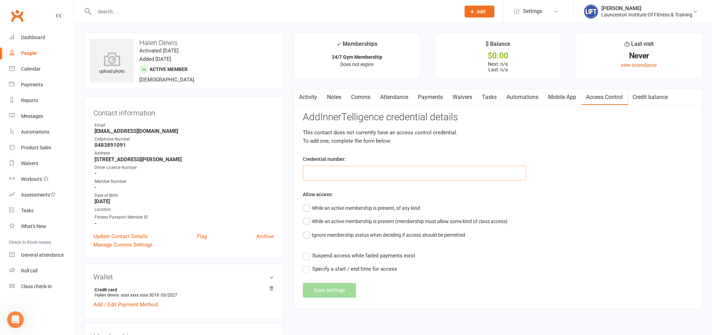
click at [355, 176] on input "text" at bounding box center [414, 173] width 223 height 15
drag, startPoint x: 314, startPoint y: 166, endPoint x: 316, endPoint y: 175, distance: 9.4
click at [316, 171] on input "text" at bounding box center [414, 173] width 223 height 15
paste input "20000000000000004983270E"
type input "20000000000000004983270E"
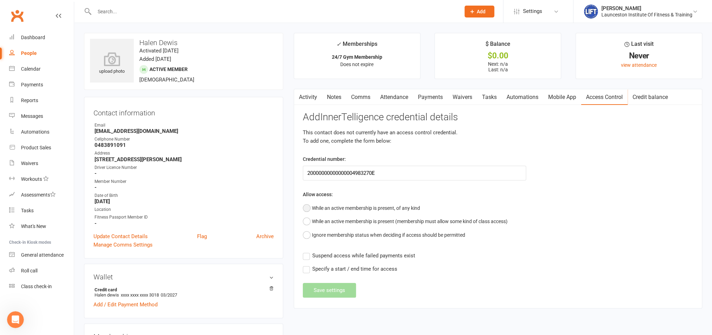
click at [312, 208] on button "While an active membership is present, of any kind" at bounding box center [361, 208] width 117 height 13
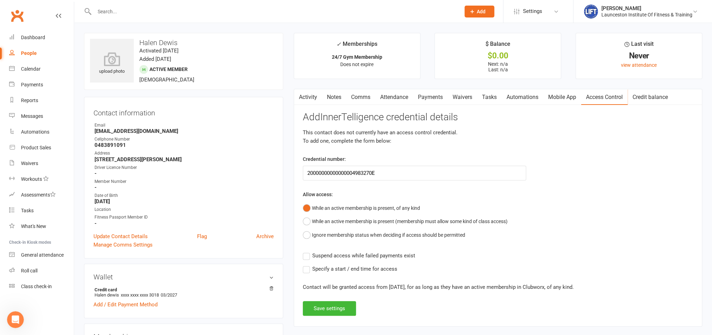
click at [305, 261] on div "Add InnerTelligence credential details This contact does not currently have an …" at bounding box center [498, 214] width 390 height 204
click at [309, 256] on label "Suspend access while failed payments exist" at bounding box center [359, 256] width 112 height 8
click at [309, 252] on input "Suspend access while failed payments exist" at bounding box center [359, 252] width 112 height 0
click at [323, 307] on button "Save settings" at bounding box center [329, 308] width 53 height 15
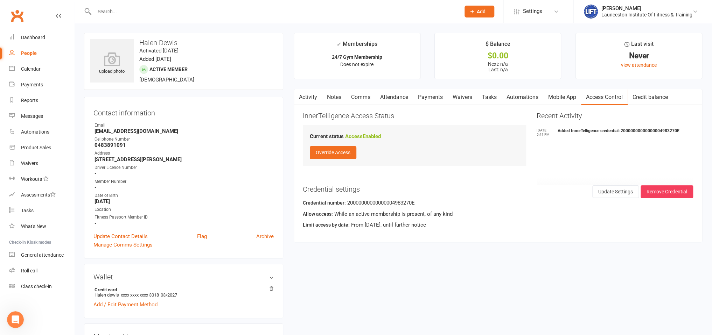
click at [109, 10] on input "text" at bounding box center [273, 12] width 363 height 10
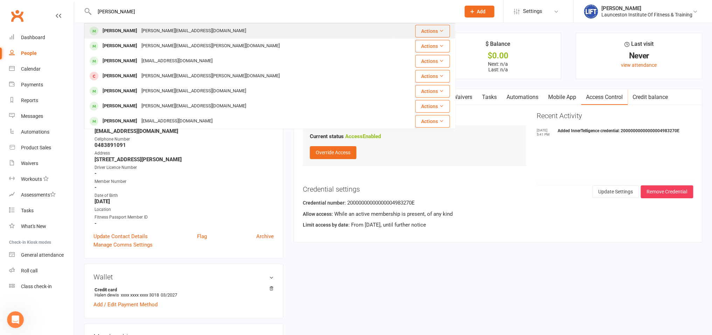
type input "logan johnson"
click at [130, 37] on div "Logan Johnston Logan.johnston26@hotmail.com" at bounding box center [239, 31] width 308 height 14
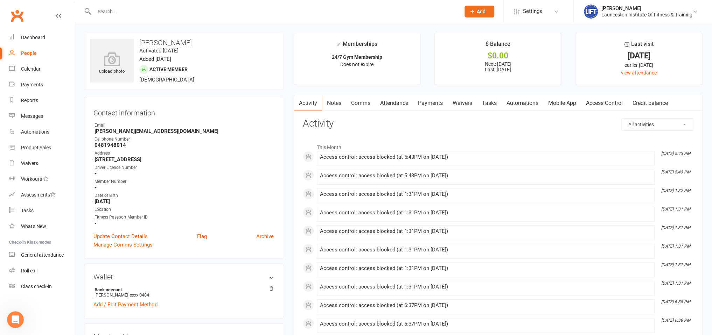
click at [599, 99] on link "Access Control" at bounding box center [604, 103] width 47 height 16
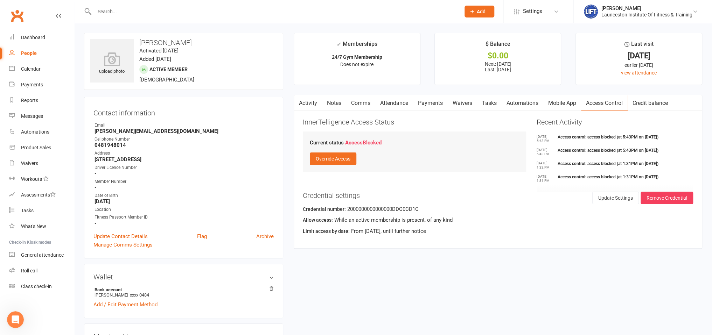
click at [436, 106] on link "Payments" at bounding box center [430, 103] width 35 height 16
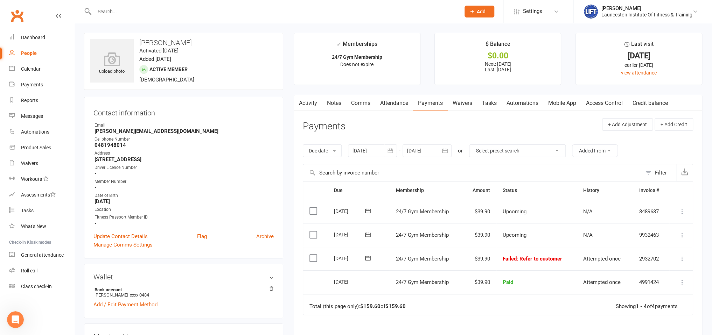
click at [681, 259] on icon at bounding box center [681, 258] width 7 height 7
click at [628, 289] on link "Mark as Paid (POS)" at bounding box center [650, 287] width 69 height 14
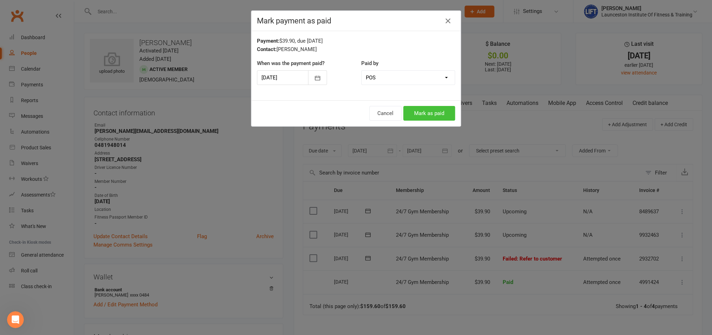
click at [428, 108] on button "Mark as paid" at bounding box center [429, 113] width 52 height 15
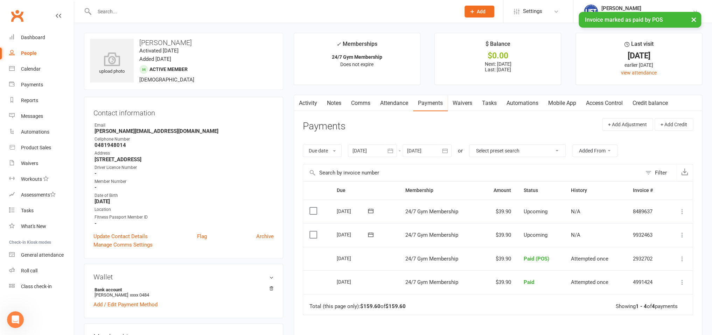
click at [605, 103] on link "Access Control" at bounding box center [604, 103] width 47 height 16
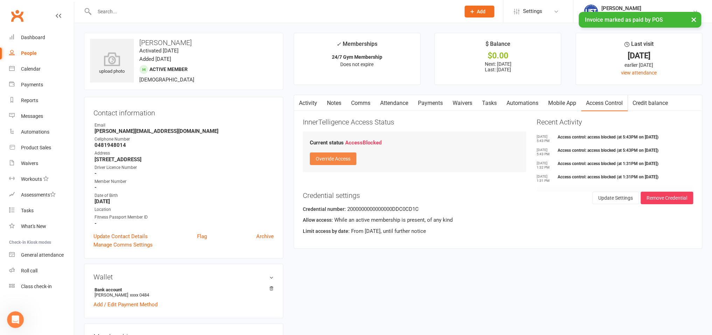
drag, startPoint x: 344, startPoint y: 157, endPoint x: 408, endPoint y: 136, distance: 68.0
click at [344, 157] on button "Override Access" at bounding box center [333, 159] width 47 height 13
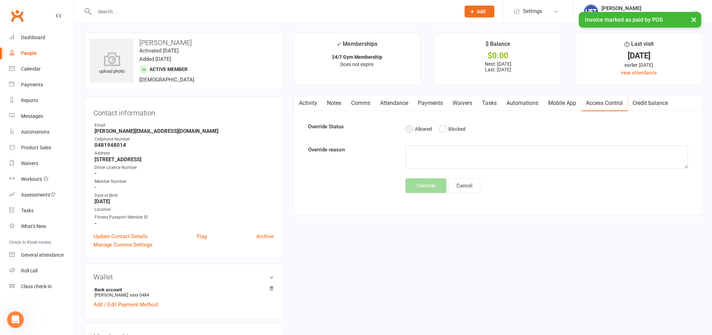
click at [412, 127] on button "Allowed" at bounding box center [418, 128] width 26 height 13
drag, startPoint x: 428, startPoint y: 186, endPoint x: 433, endPoint y: 142, distance: 44.7
click at [427, 184] on button "Override" at bounding box center [425, 185] width 41 height 15
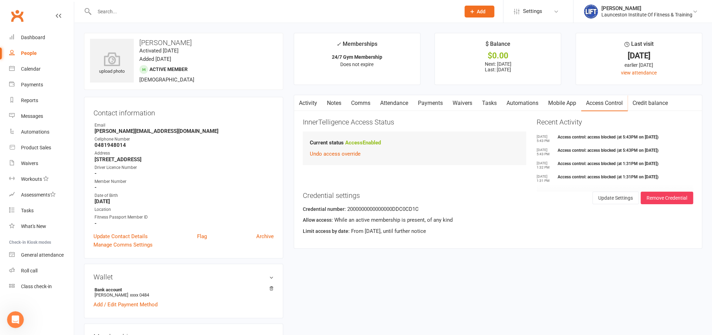
click at [431, 103] on link "Payments" at bounding box center [430, 103] width 35 height 16
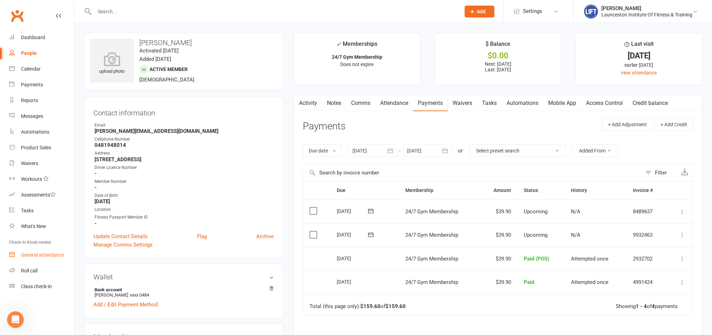
click at [26, 261] on link "General attendance" at bounding box center [41, 255] width 65 height 16
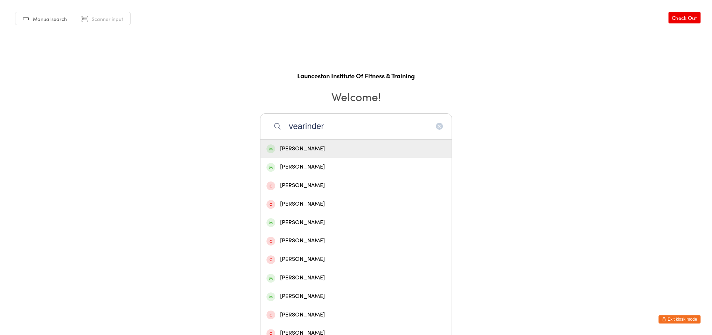
type input "vearinder"
click at [304, 150] on div "[PERSON_NAME]" at bounding box center [355, 148] width 179 height 9
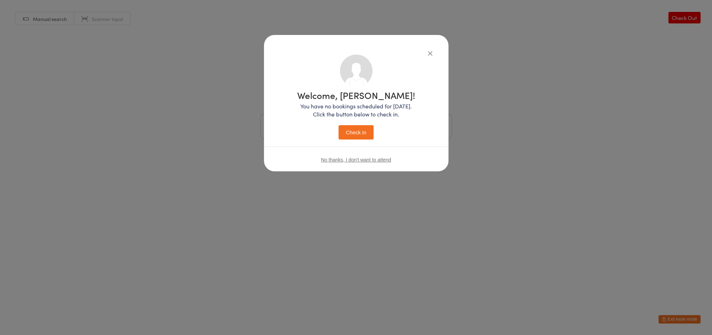
click at [360, 133] on button "Check in" at bounding box center [355, 132] width 35 height 14
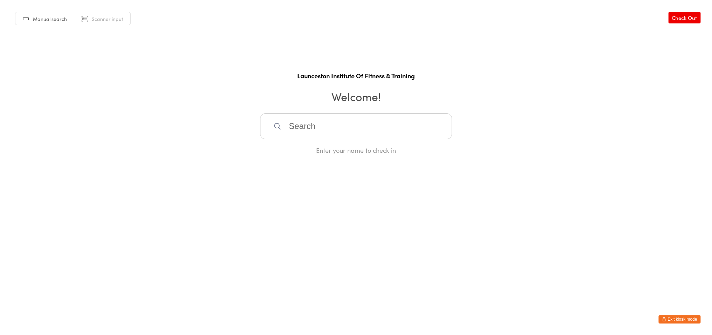
click at [668, 319] on button "Exit kiosk mode" at bounding box center [679, 319] width 42 height 8
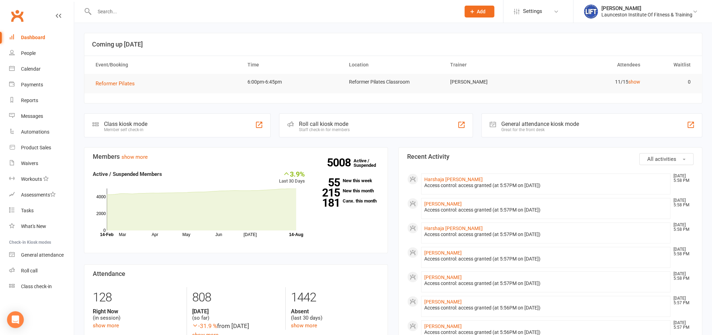
click at [125, 9] on input "text" at bounding box center [273, 12] width 363 height 10
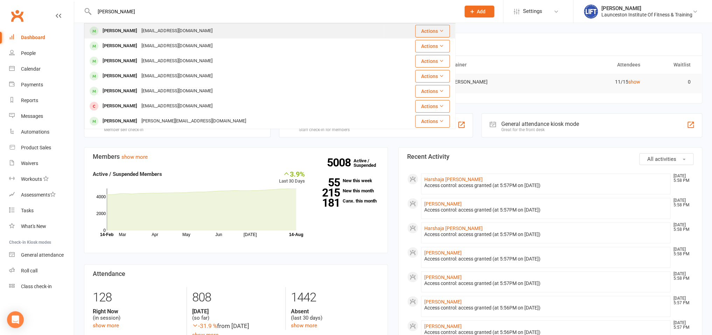
type input "[PERSON_NAME]"
click at [139, 33] on div "lucystephens579@gmail.com" at bounding box center [176, 31] width 75 height 10
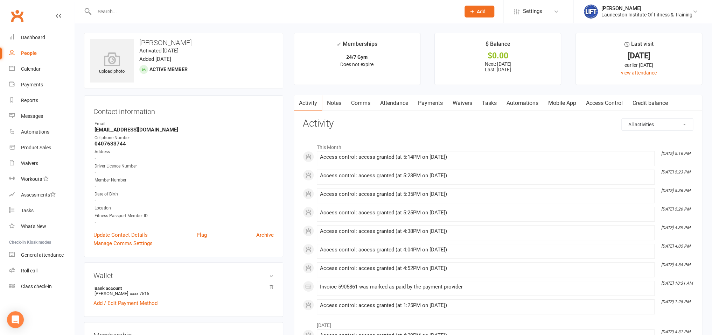
click at [436, 103] on link "Payments" at bounding box center [430, 103] width 35 height 16
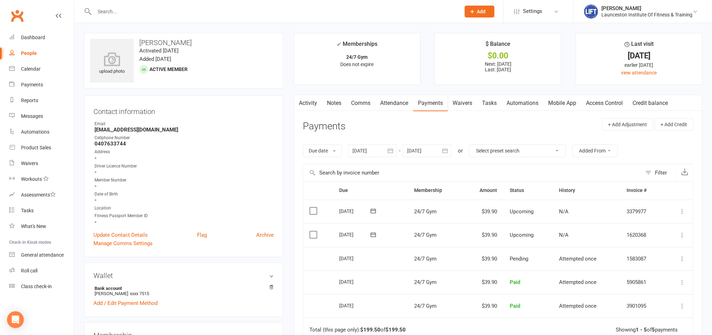
click at [184, 14] on input "text" at bounding box center [273, 12] width 363 height 10
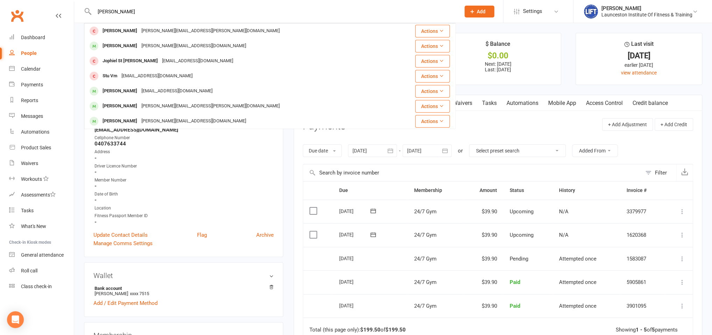
type input "stephens"
drag, startPoint x: 148, startPoint y: 11, endPoint x: 96, endPoint y: 11, distance: 51.4
click at [96, 11] on input "stephens" at bounding box center [273, 12] width 363 height 10
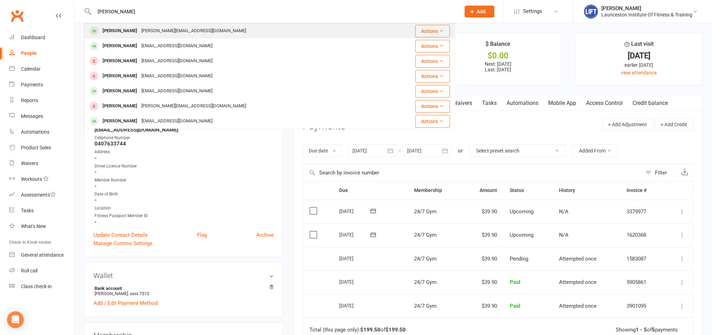
type input "simon lew"
click at [148, 32] on div "simon@drsimonlew.com" at bounding box center [193, 31] width 109 height 10
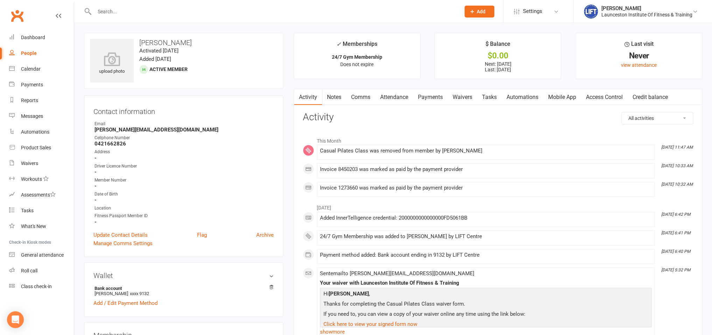
click at [611, 97] on link "Access Control" at bounding box center [604, 97] width 47 height 16
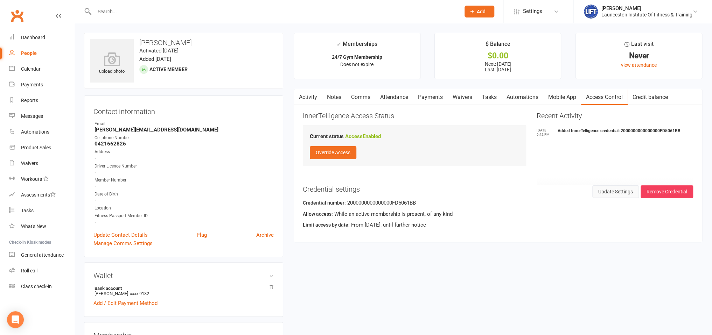
click at [606, 191] on button "Update Settings" at bounding box center [615, 191] width 47 height 13
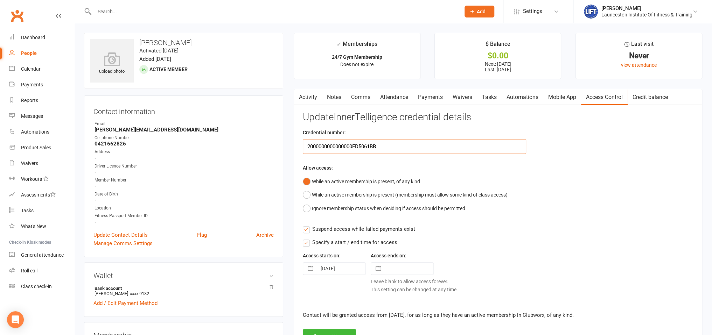
drag, startPoint x: 310, startPoint y: 154, endPoint x: 195, endPoint y: 164, distance: 114.8
click at [303, 154] on input "2000000000000000FD5061BB" at bounding box center [414, 146] width 223 height 15
paste input "2000000000000000DB97C54E"
type input "2000000000000000DB97C54E"
click at [323, 331] on button "Save settings" at bounding box center [329, 336] width 53 height 15
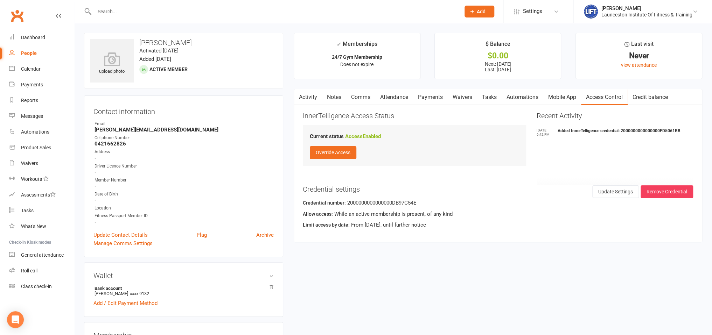
click at [110, 11] on input "text" at bounding box center [273, 12] width 363 height 10
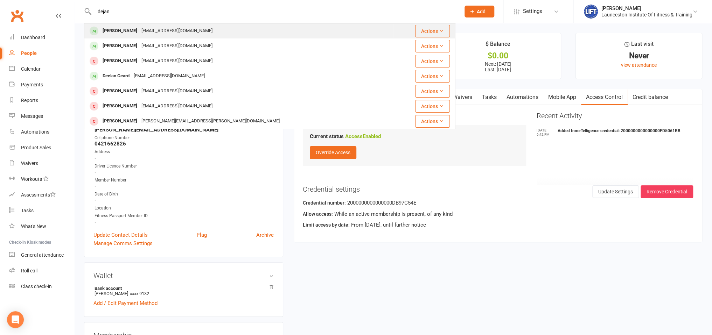
type input "dejan"
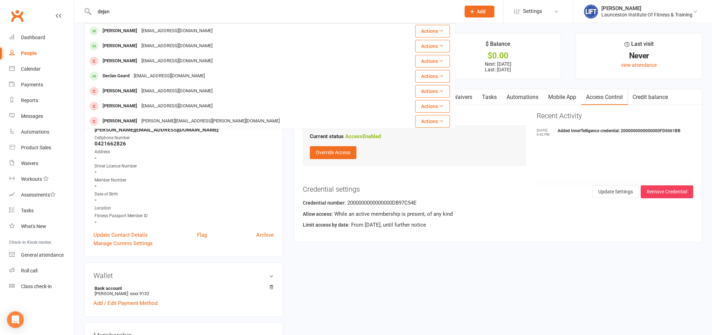
click at [112, 32] on div "Dejan Glavonjic" at bounding box center [119, 31] width 39 height 10
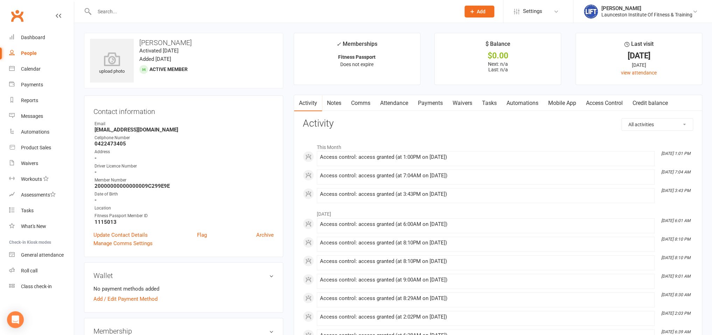
click at [607, 99] on link "Access Control" at bounding box center [604, 103] width 47 height 16
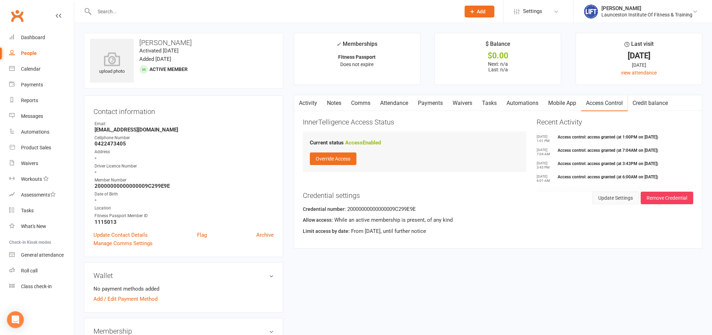
click at [621, 203] on button "Update Settings" at bounding box center [615, 198] width 47 height 13
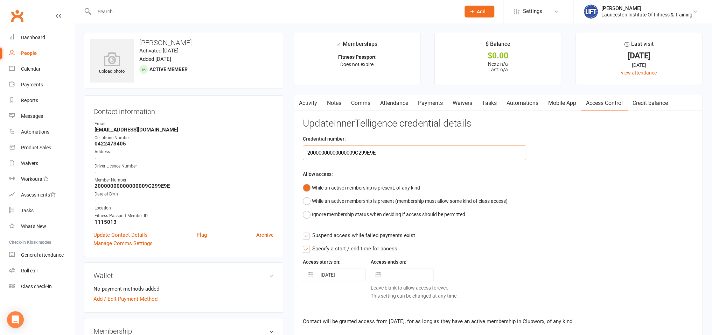
drag, startPoint x: 418, startPoint y: 154, endPoint x: 305, endPoint y: 160, distance: 112.5
click at [305, 160] on input "20000000000000009C299E9E" at bounding box center [414, 153] width 223 height 15
paste input "20000000000000004C6D642E"
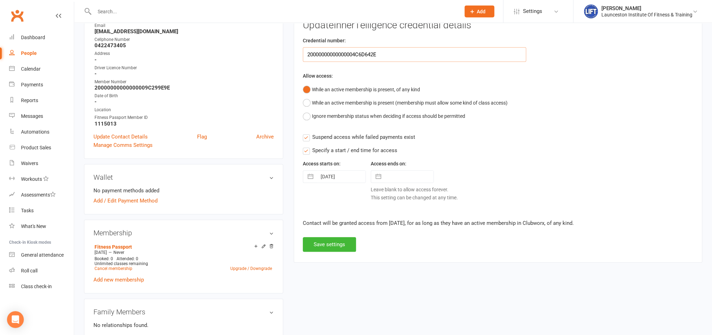
scroll to position [185, 0]
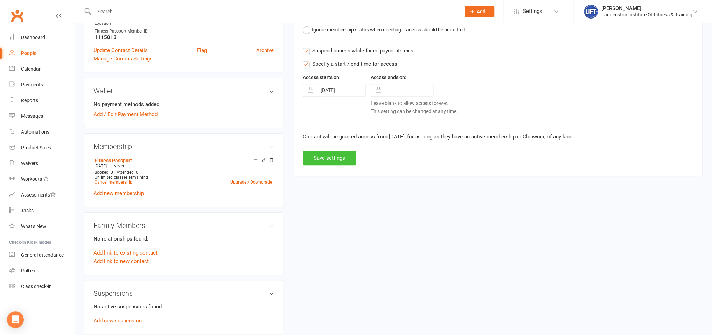
type input "20000000000000004C6D642E"
click at [320, 160] on button "Save settings" at bounding box center [329, 158] width 53 height 15
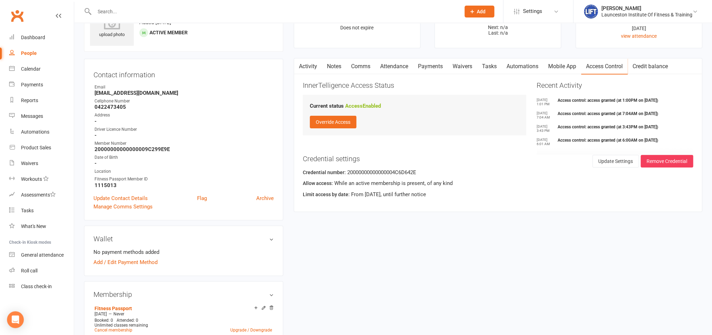
scroll to position [0, 0]
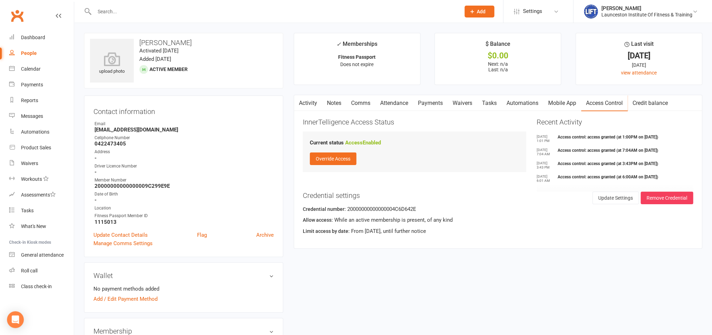
click at [121, 15] on input "text" at bounding box center [273, 12] width 363 height 10
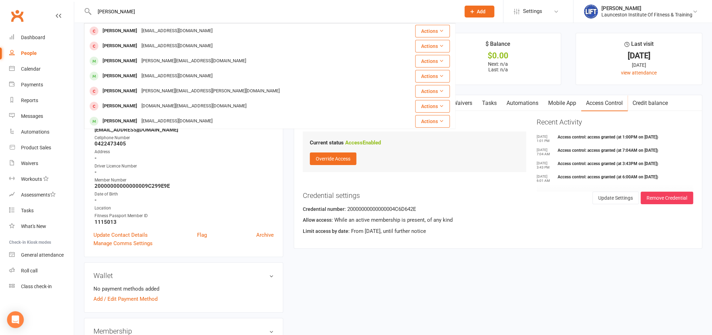
type input "andrew al"
drag, startPoint x: 244, startPoint y: 169, endPoint x: 238, endPoint y: 158, distance: 11.9
click at [244, 169] on div "Driver Licence Number" at bounding box center [183, 166] width 179 height 7
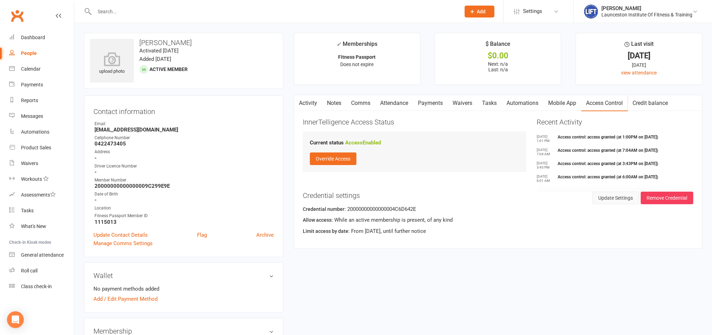
click at [606, 204] on button "Update Settings" at bounding box center [615, 198] width 47 height 13
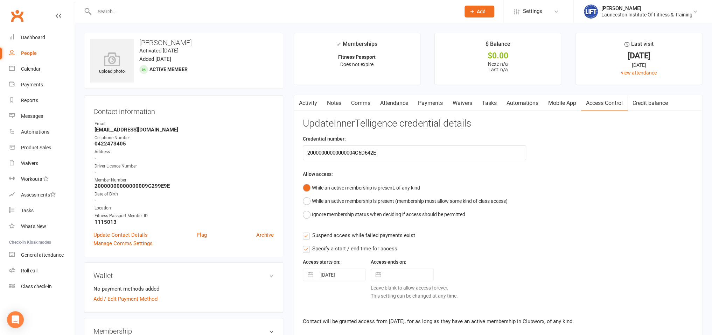
scroll to position [148, 0]
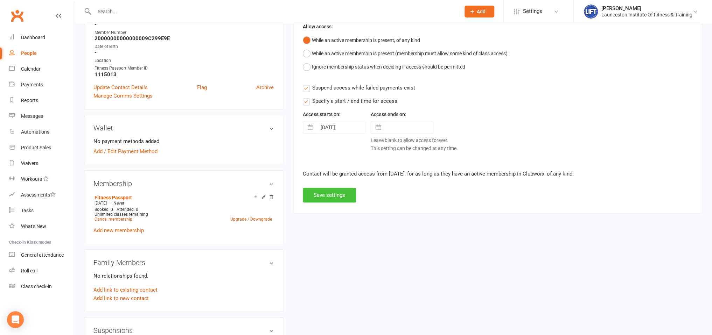
click at [320, 188] on button "Save settings" at bounding box center [329, 195] width 53 height 15
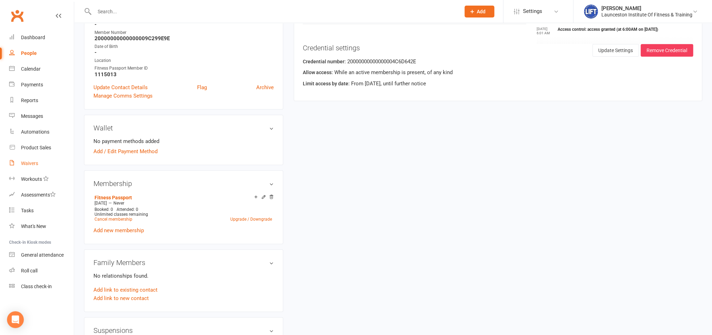
click at [25, 168] on link "Waivers" at bounding box center [41, 164] width 65 height 16
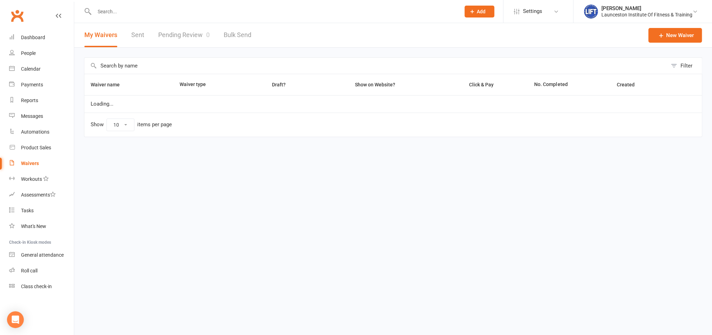
select select "100"
drag, startPoint x: 163, startPoint y: 52, endPoint x: 170, endPoint y: 38, distance: 15.7
click at [163, 51] on div "Filter Waiver name Waiver type Draft? Show on Website? Click & Pay No. Complete…" at bounding box center [392, 102] width 637 height 109
click at [170, 38] on link "Pending Review 0" at bounding box center [183, 35] width 51 height 24
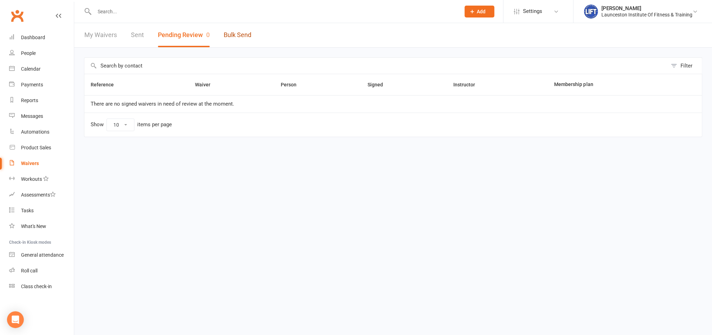
click at [239, 31] on link "Bulk Send" at bounding box center [238, 35] width 28 height 24
select select "active_members"
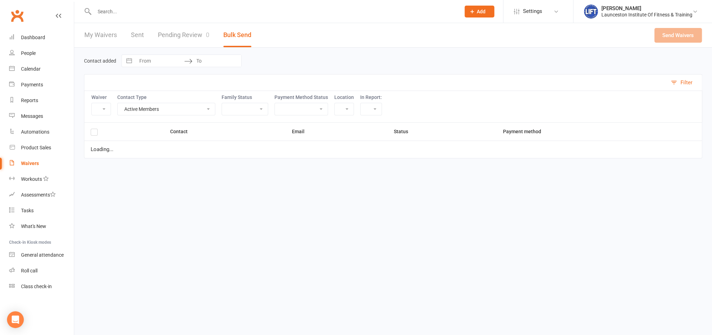
click at [199, 35] on link "Pending Review 0" at bounding box center [183, 35] width 51 height 24
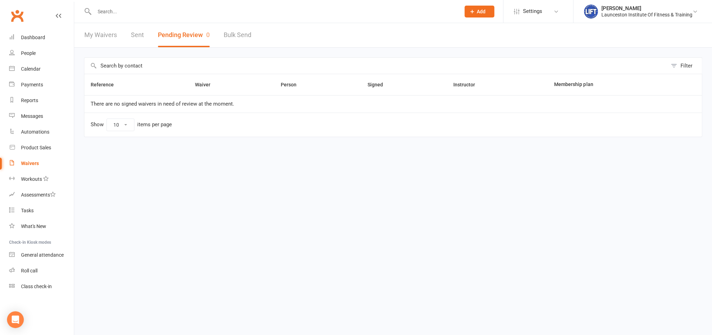
click at [243, 31] on link "Bulk Send" at bounding box center [238, 35] width 28 height 24
select select "active_members"
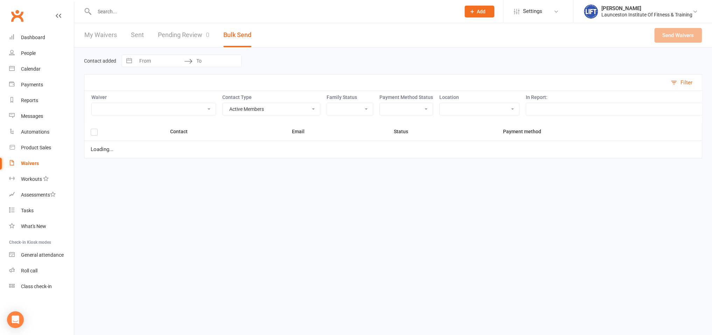
click at [198, 35] on link "Pending Review 0" at bounding box center [183, 35] width 51 height 24
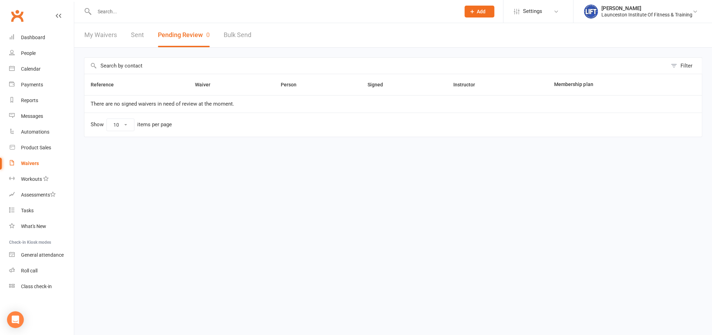
click at [234, 37] on link "Bulk Send" at bounding box center [238, 35] width 28 height 24
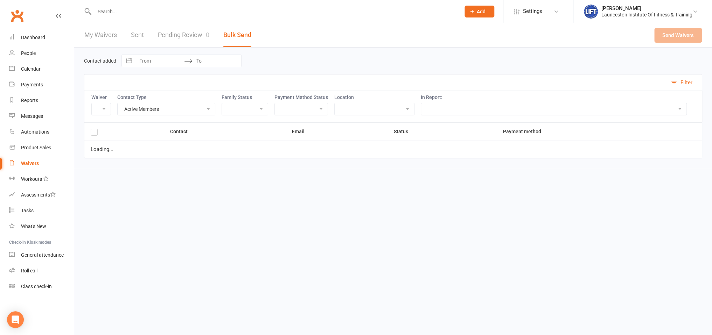
click at [188, 32] on link "Pending Review 0" at bounding box center [183, 35] width 51 height 24
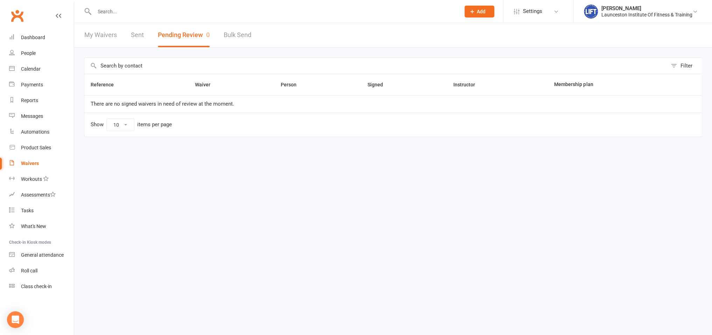
click at [228, 45] on link "Bulk Send" at bounding box center [238, 35] width 28 height 24
select select "active_members"
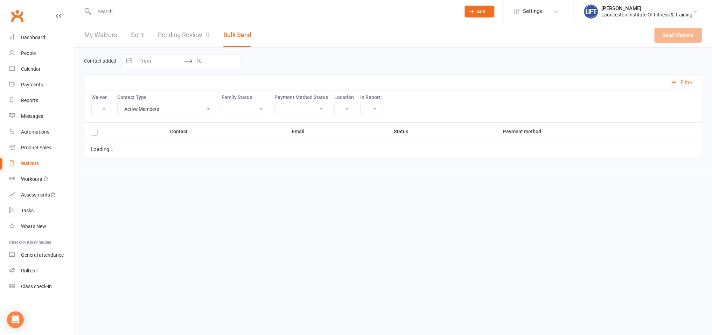
click at [226, 41] on button "Bulk Send" at bounding box center [237, 35] width 28 height 24
click at [160, 35] on link "Pending Review 0" at bounding box center [183, 35] width 51 height 24
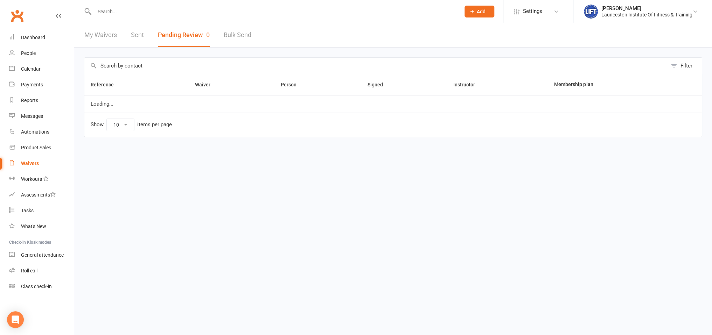
click at [187, 34] on button "Pending Review 0" at bounding box center [184, 35] width 52 height 24
click at [240, 41] on link "Bulk Send" at bounding box center [238, 35] width 28 height 24
select select "active_members"
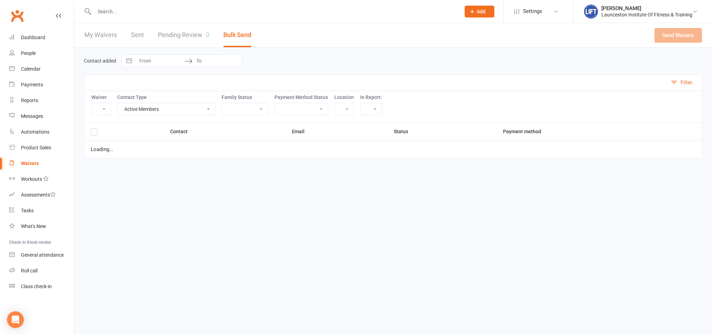
click at [164, 38] on link "Pending Review 0" at bounding box center [183, 35] width 51 height 24
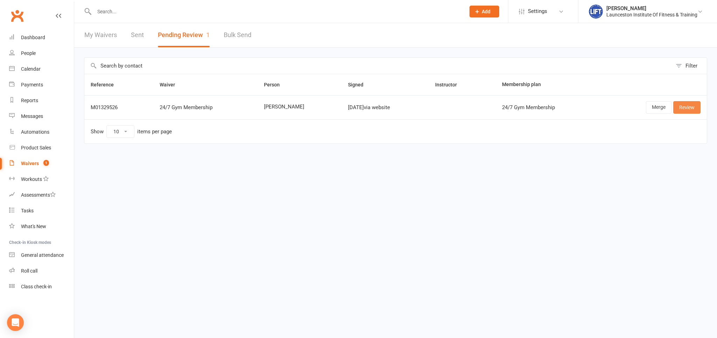
click at [685, 110] on link "Review" at bounding box center [686, 107] width 27 height 13
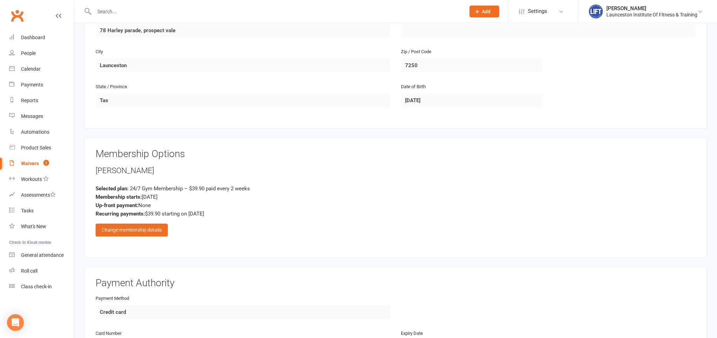
scroll to position [259, 0]
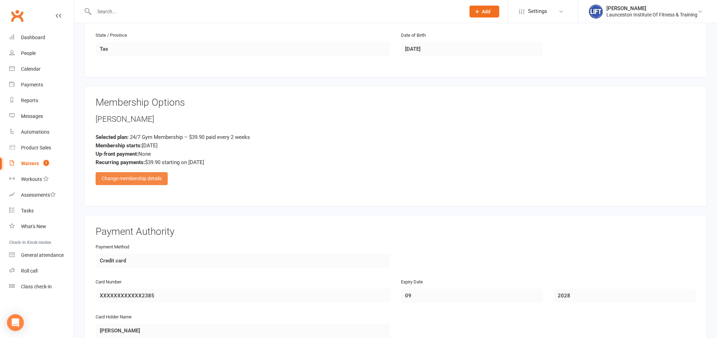
click at [141, 181] on div "Change membership details" at bounding box center [132, 178] width 72 height 13
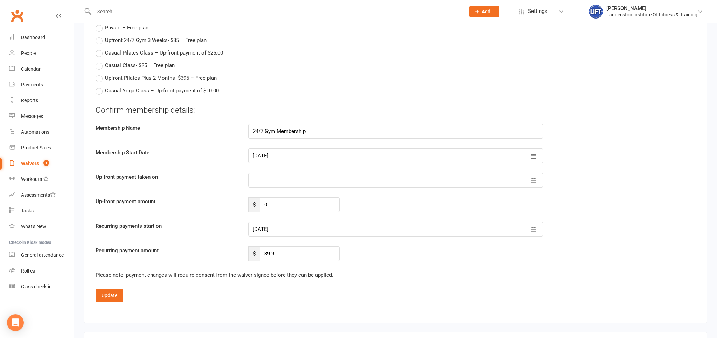
scroll to position [849, 0]
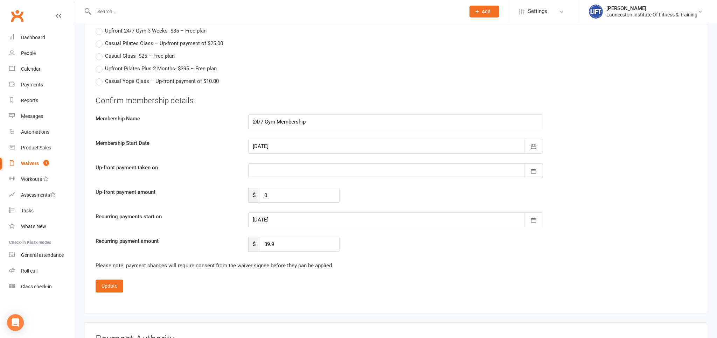
click at [261, 217] on div at bounding box center [395, 219] width 295 height 15
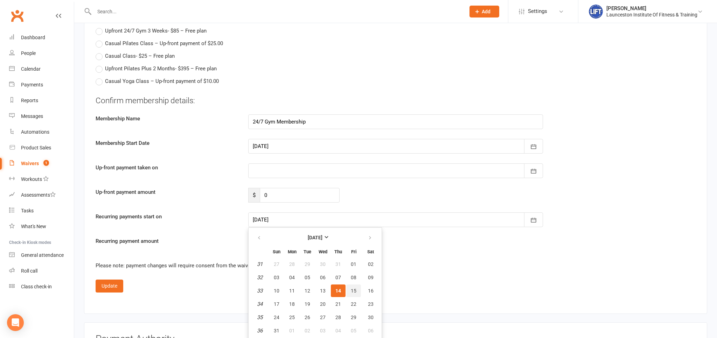
click at [351, 292] on button "15" at bounding box center [353, 290] width 15 height 13
type input "15 Aug 2025"
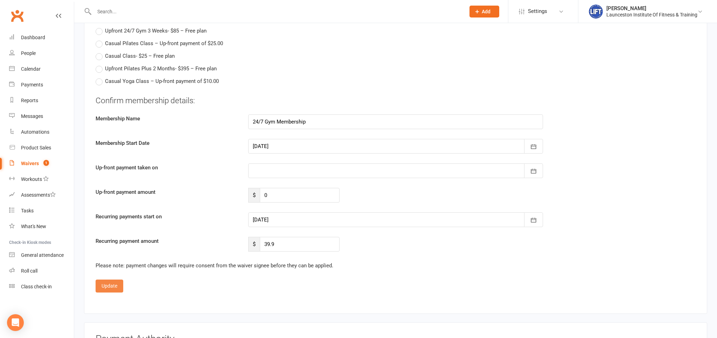
click at [118, 281] on button "Update" at bounding box center [110, 286] width 28 height 13
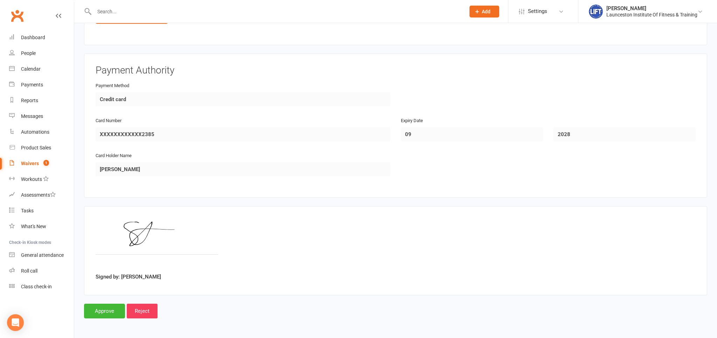
scroll to position [417, 0]
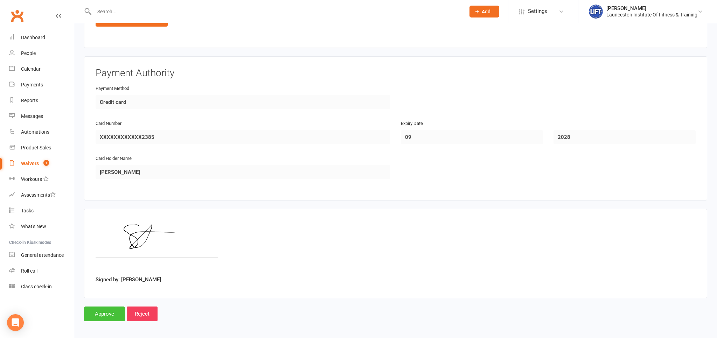
click at [110, 308] on input "Approve" at bounding box center [104, 313] width 41 height 15
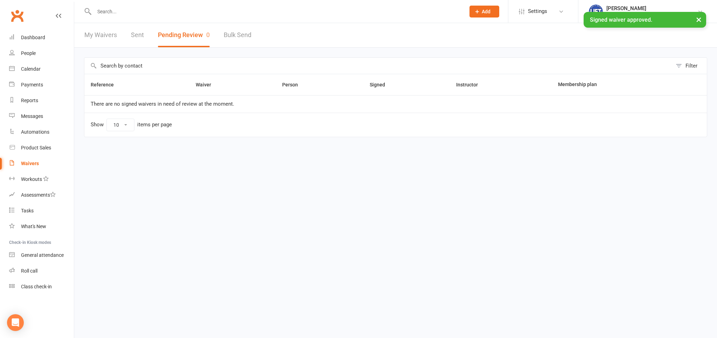
drag, startPoint x: 121, startPoint y: 18, endPoint x: 119, endPoint y: 10, distance: 7.6
click at [120, 15] on div at bounding box center [272, 11] width 376 height 23
click at [119, 9] on input "text" at bounding box center [276, 12] width 368 height 10
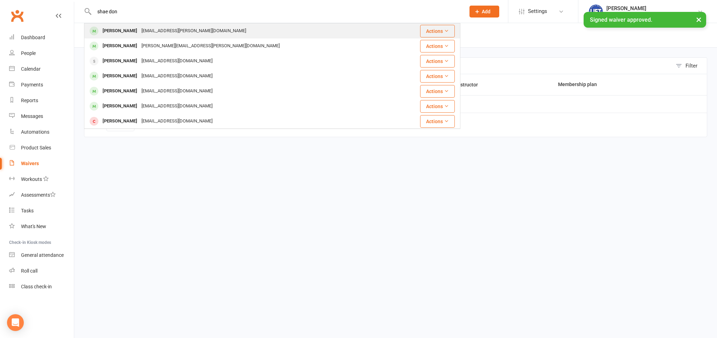
type input "shae don"
click at [149, 31] on div "Shae.donoghue@outlook.com" at bounding box center [193, 31] width 109 height 10
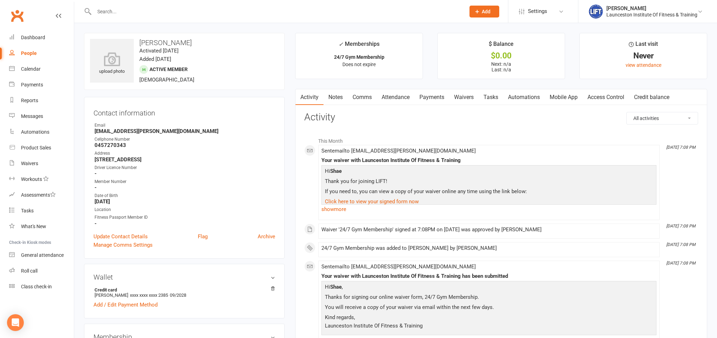
click at [590, 98] on link "Access Control" at bounding box center [605, 97] width 47 height 16
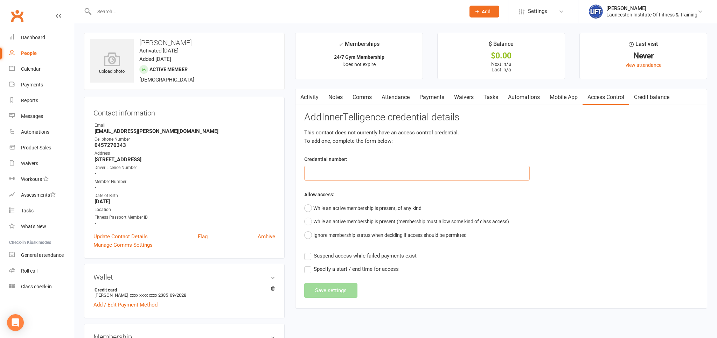
drag, startPoint x: 330, startPoint y: 172, endPoint x: 330, endPoint y: 177, distance: 4.6
click at [330, 174] on input "text" at bounding box center [416, 173] width 225 height 15
click at [330, 177] on input "text" at bounding box center [416, 173] width 225 height 15
drag, startPoint x: 330, startPoint y: 177, endPoint x: 333, endPoint y: 176, distance: 4.0
paste input "20000000000000004969769E"
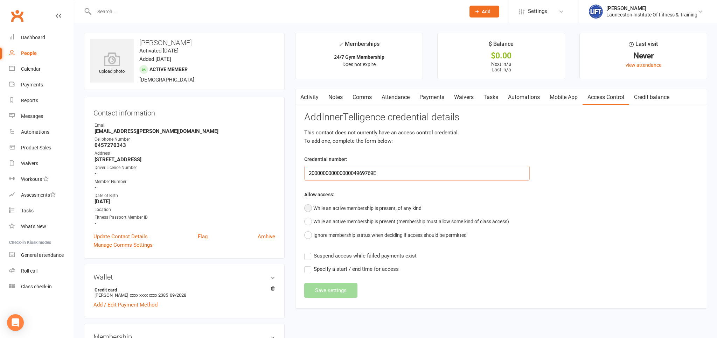
type input "20000000000000004969769E"
drag, startPoint x: 307, startPoint y: 210, endPoint x: 307, endPoint y: 205, distance: 4.5
click at [308, 210] on button "While an active membership is present, of any kind" at bounding box center [362, 208] width 117 height 13
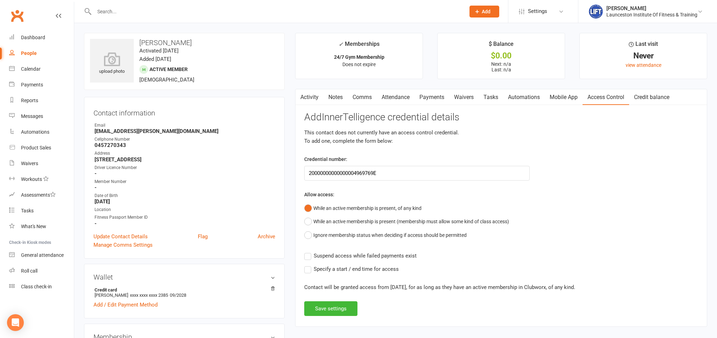
drag, startPoint x: 306, startPoint y: 258, endPoint x: 314, endPoint y: 260, distance: 8.2
click at [306, 258] on label "Suspend access while failed payments exist" at bounding box center [360, 256] width 112 height 8
click at [306, 252] on input "Suspend access while failed payments exist" at bounding box center [360, 252] width 112 height 0
click at [326, 309] on button "Save settings" at bounding box center [330, 308] width 53 height 15
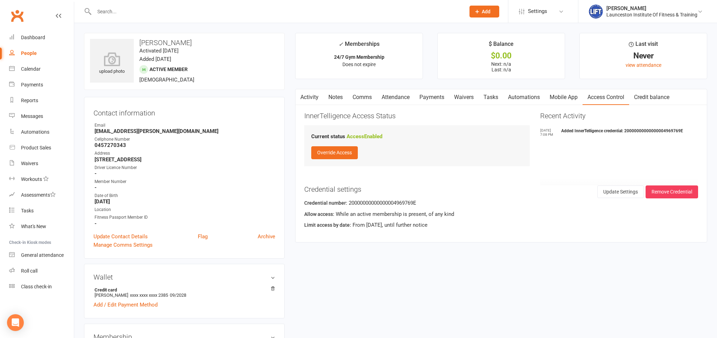
click at [113, 12] on input "text" at bounding box center [276, 12] width 368 height 10
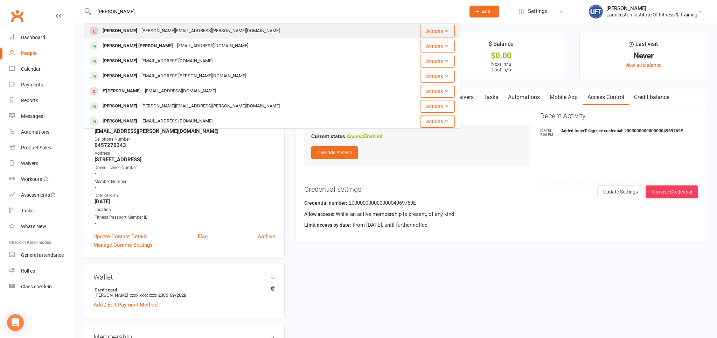
type input "flynn grant"
click at [122, 33] on div "Flynn Grant" at bounding box center [119, 31] width 39 height 10
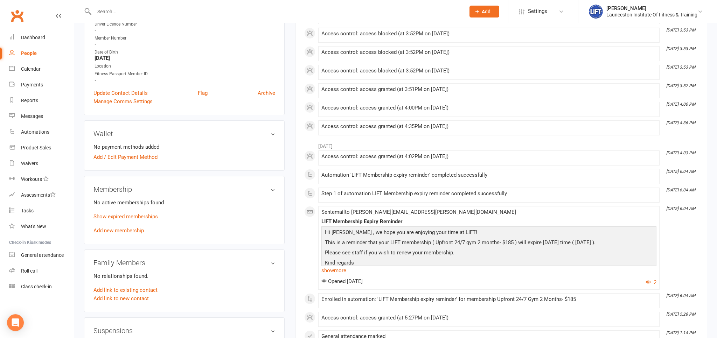
scroll to position [148, 0]
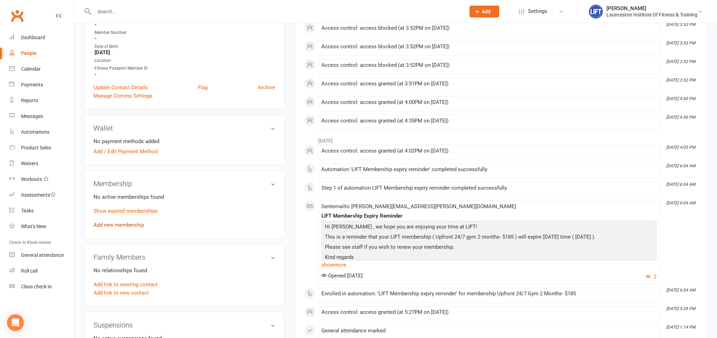
click at [118, 225] on link "Add new membership" at bounding box center [118, 225] width 50 height 6
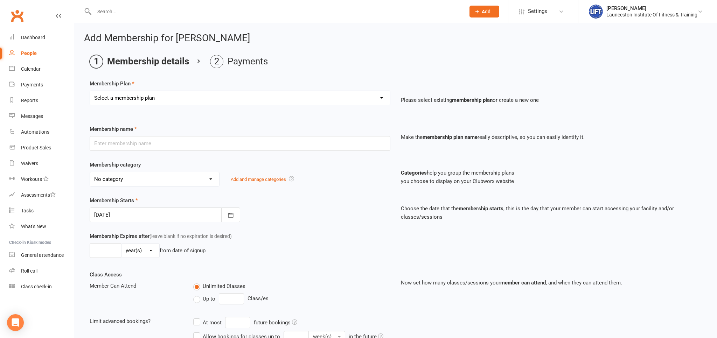
click at [90, 91] on select "Select a membership plan Create new Membership Plan 24/7 Gym Membership Pilates…" at bounding box center [240, 98] width 300 height 14
select select "7"
click option "Upfront 24/7 Gym 3 Months- $249" at bounding box center [0, 0] width 0 height 0
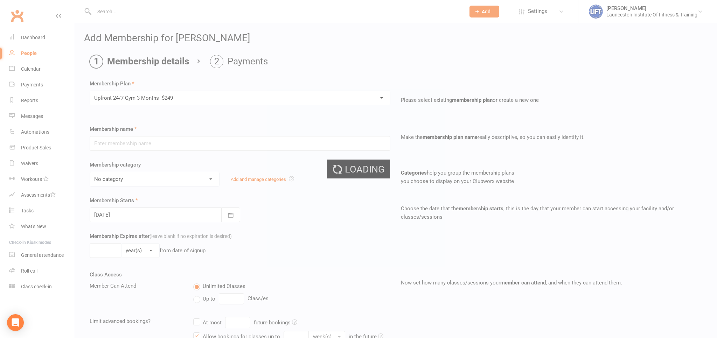
type input "Upfront 24/7 Gym 3 Months- $249"
select select "35"
type input "3"
select select "2"
type input "1"
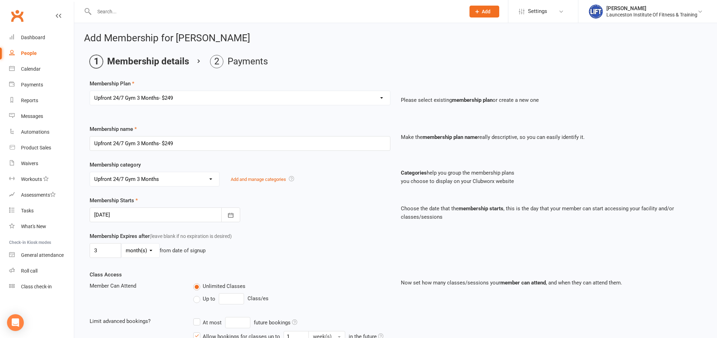
scroll to position [209, 0]
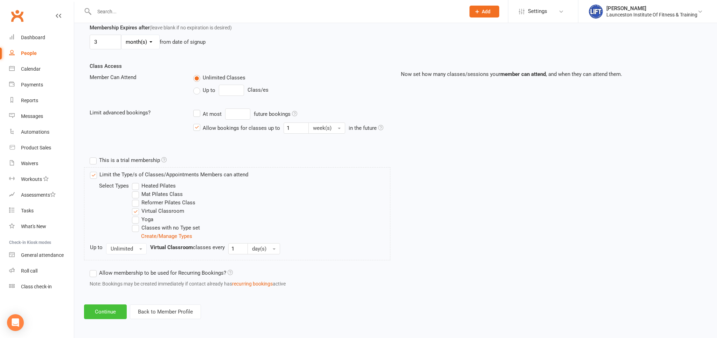
click at [109, 306] on button "Continue" at bounding box center [105, 311] width 43 height 15
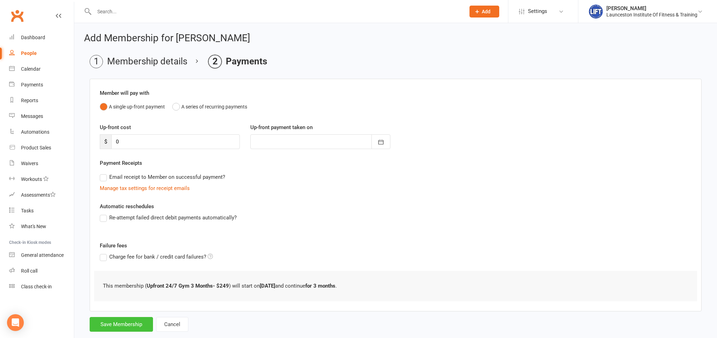
click at [134, 323] on button "Save Membership" at bounding box center [121, 324] width 63 height 15
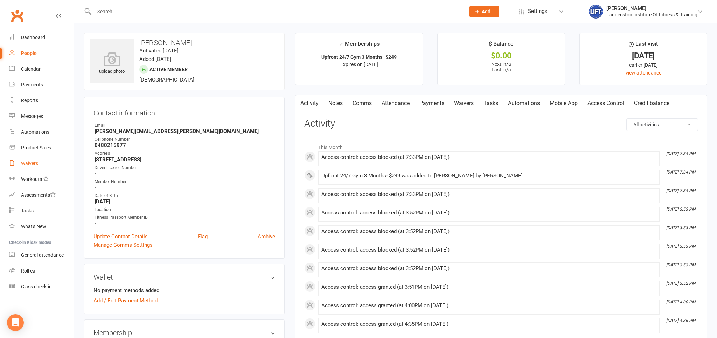
click at [22, 167] on link "Waivers" at bounding box center [41, 164] width 65 height 16
select select "100"
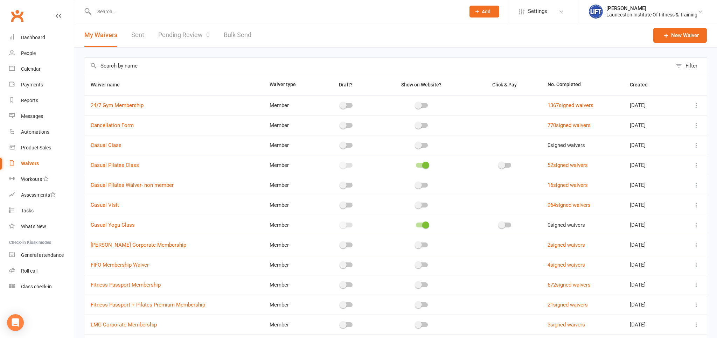
click at [183, 38] on link "Pending Review 0" at bounding box center [183, 35] width 51 height 24
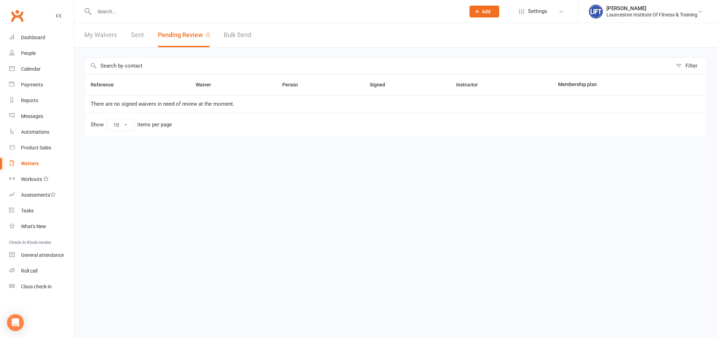
click at [225, 42] on link "Bulk Send" at bounding box center [238, 35] width 28 height 24
select select "active_members"
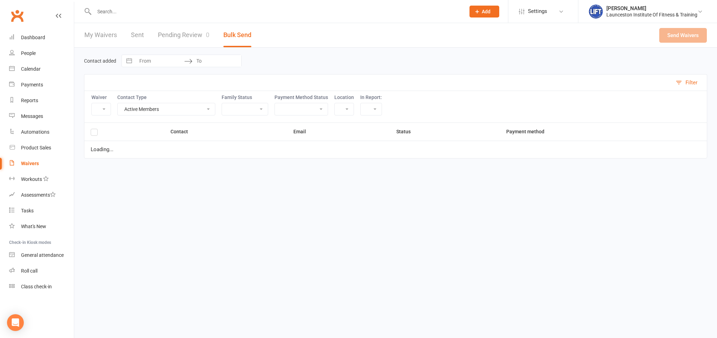
click at [185, 38] on link "Pending Review 0" at bounding box center [183, 35] width 51 height 24
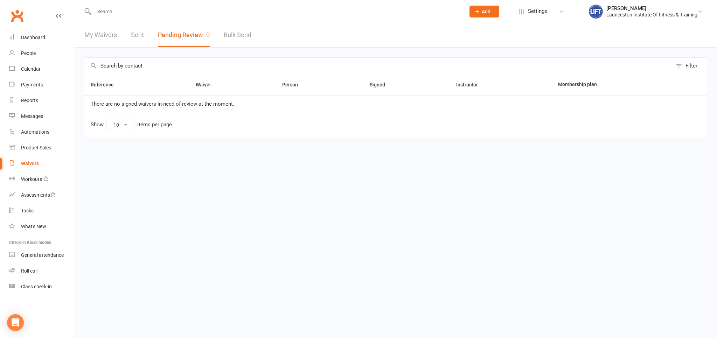
click at [224, 37] on link "Bulk Send" at bounding box center [238, 35] width 28 height 24
select select "active_members"
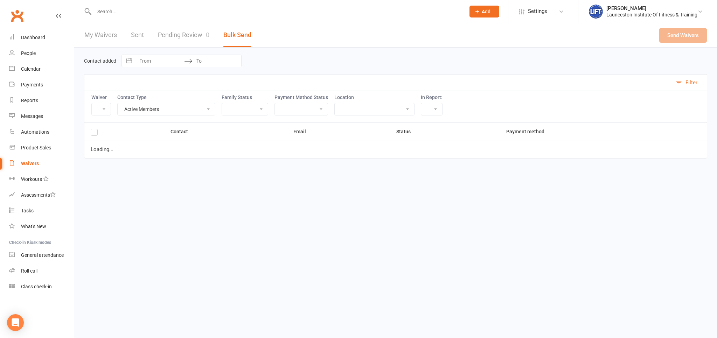
click at [165, 38] on link "Pending Review 0" at bounding box center [183, 35] width 51 height 24
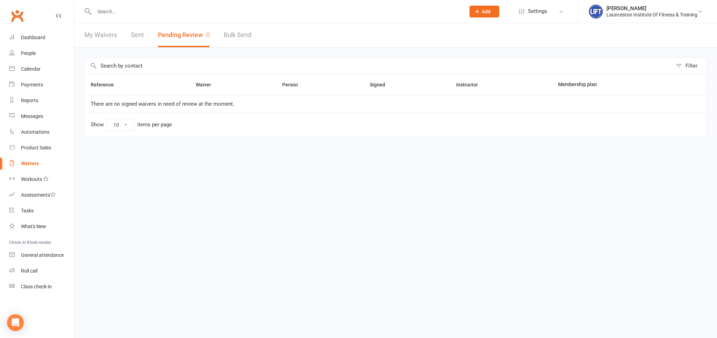
drag, startPoint x: 180, startPoint y: 39, endPoint x: 199, endPoint y: 38, distance: 18.9
click at [180, 39] on button "Pending Review 0" at bounding box center [184, 35] width 52 height 24
click at [182, 38] on button "Pending Review 0" at bounding box center [184, 35] width 52 height 24
click at [224, 38] on link "Bulk Send" at bounding box center [238, 35] width 28 height 24
select select "active_members"
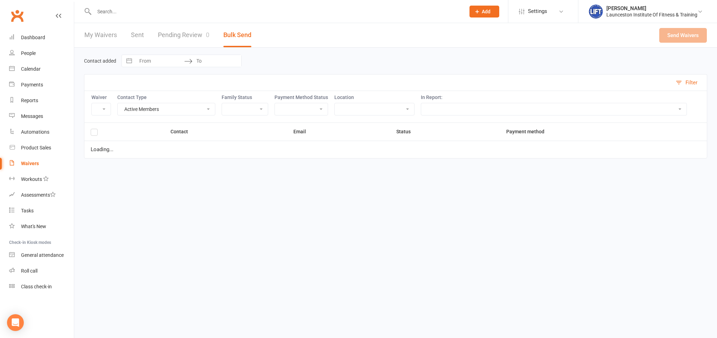
click at [199, 38] on link "Pending Review 0" at bounding box center [183, 35] width 51 height 24
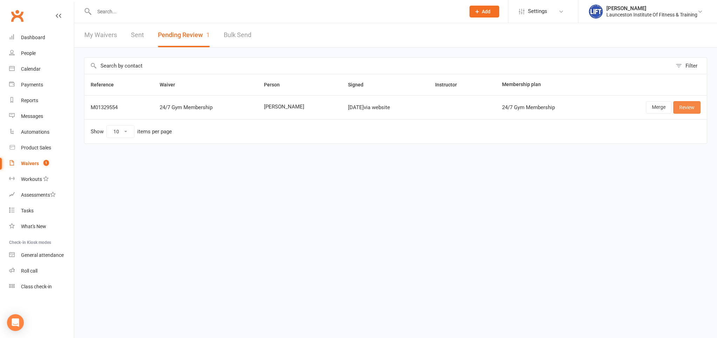
click at [687, 104] on link "Review" at bounding box center [686, 107] width 27 height 13
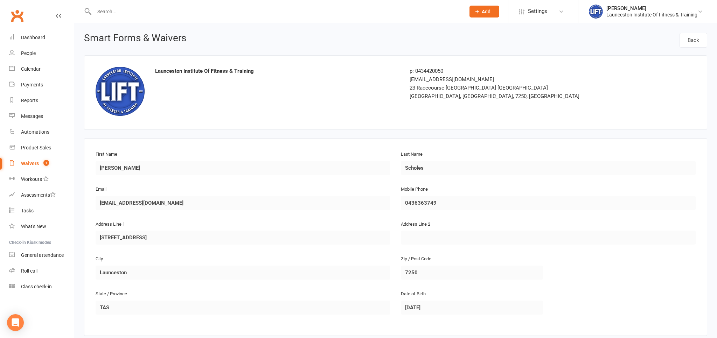
scroll to position [185, 0]
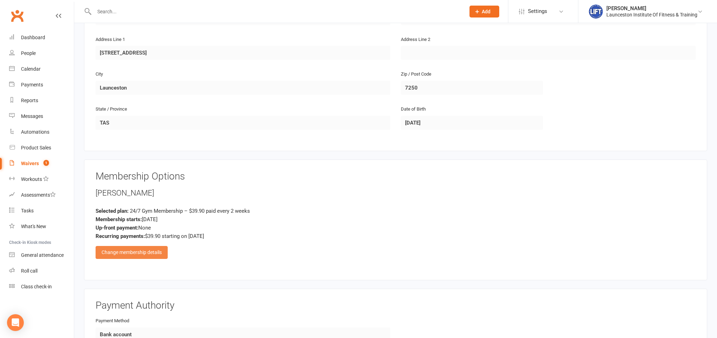
click at [137, 252] on div "Change membership details" at bounding box center [132, 252] width 72 height 13
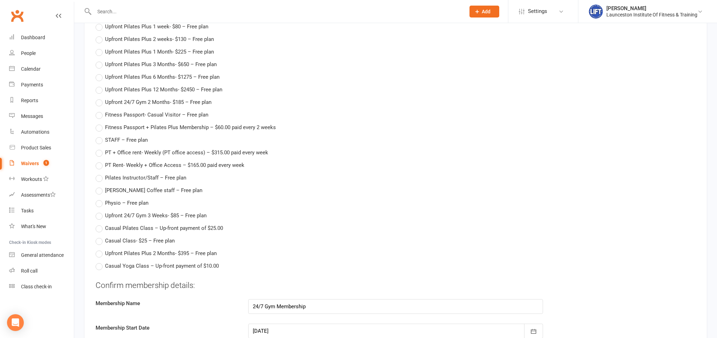
scroll to position [849, 0]
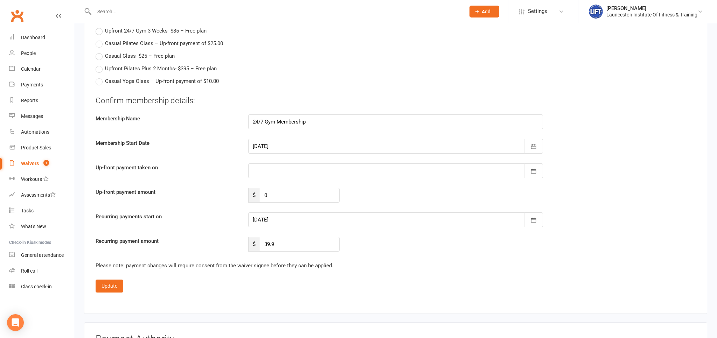
drag, startPoint x: 275, startPoint y: 218, endPoint x: 303, endPoint y: 236, distance: 33.4
click at [275, 218] on div at bounding box center [395, 219] width 295 height 15
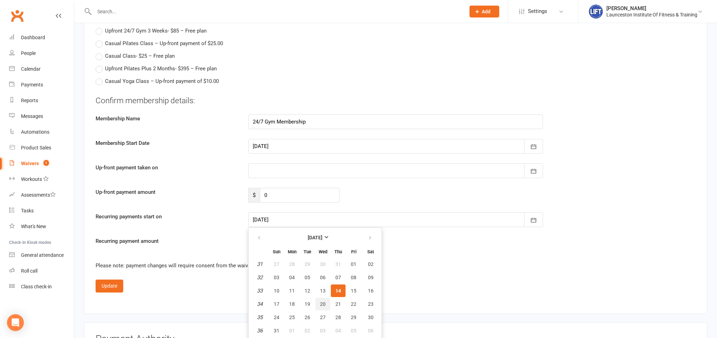
drag, startPoint x: 323, startPoint y: 303, endPoint x: 153, endPoint y: 293, distance: 169.6
click at [323, 303] on span "20" at bounding box center [323, 304] width 6 height 6
type input "20 Aug 2025"
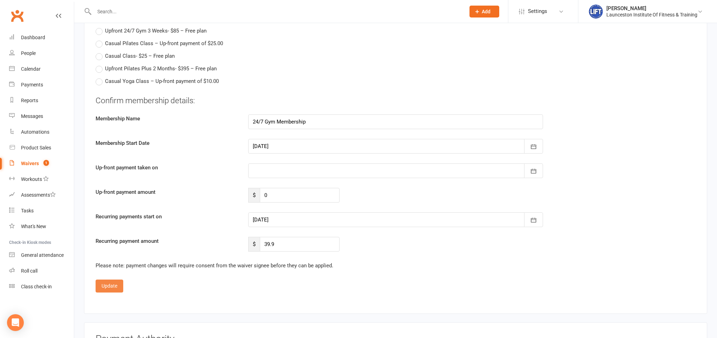
click at [108, 287] on button "Update" at bounding box center [110, 286] width 28 height 13
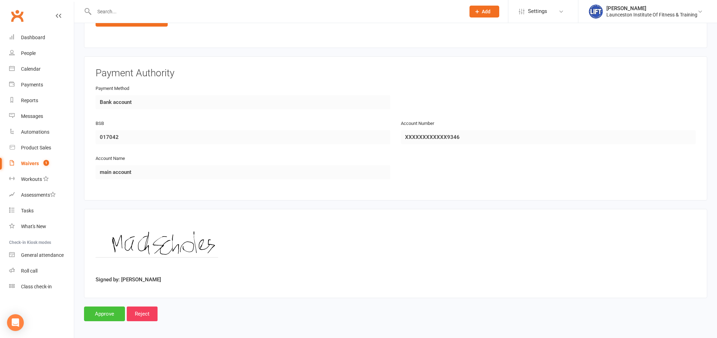
click at [115, 309] on input "Approve" at bounding box center [104, 313] width 41 height 15
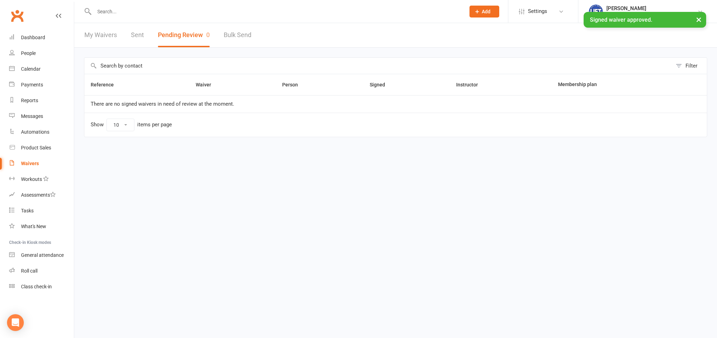
click at [130, 11] on input "text" at bounding box center [276, 12] width 368 height 10
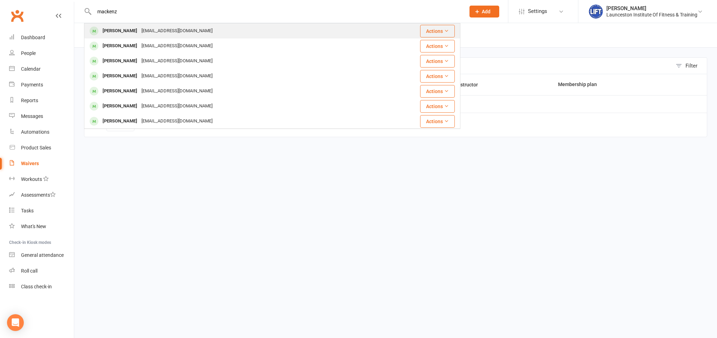
type input "mackenz"
click at [139, 35] on div "Mackenzi Scholes" at bounding box center [119, 31] width 39 height 10
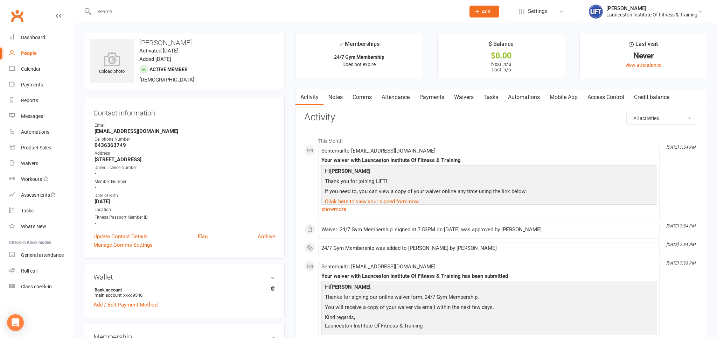
click at [600, 94] on link "Access Control" at bounding box center [605, 97] width 47 height 16
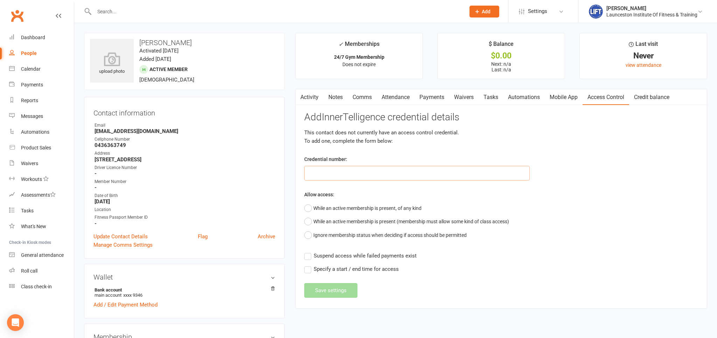
click at [358, 174] on input "text" at bounding box center [416, 173] width 225 height 15
paste input "20000000000000004C75DEEE"
type input "20000000000000004C75DEEE"
click at [315, 212] on button "While an active membership is present, of any kind" at bounding box center [362, 208] width 117 height 13
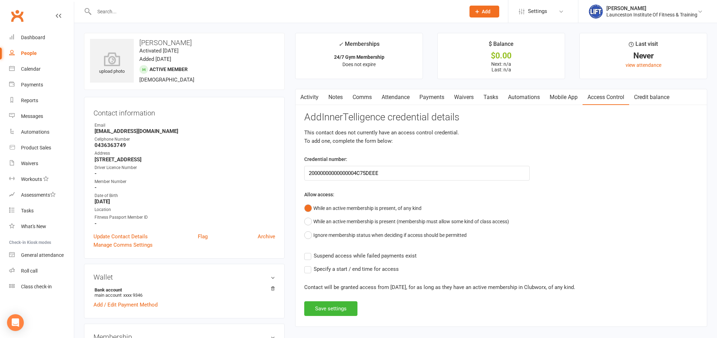
click at [311, 256] on label "Suspend access while failed payments exist" at bounding box center [360, 256] width 112 height 8
click at [311, 252] on input "Suspend access while failed payments exist" at bounding box center [360, 252] width 112 height 0
click at [320, 308] on button "Save settings" at bounding box center [330, 308] width 53 height 15
